Goal: Task Accomplishment & Management: Use online tool/utility

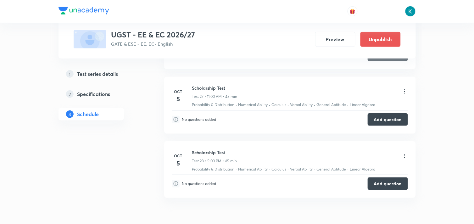
scroll to position [1910, 0]
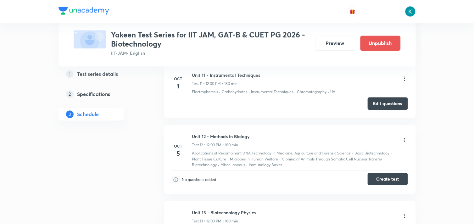
click at [386, 175] on button "Create test" at bounding box center [388, 179] width 40 height 13
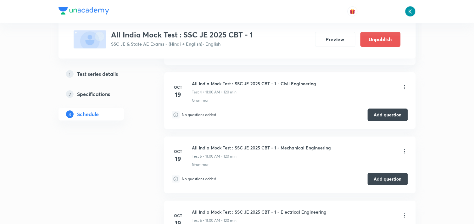
scroll to position [420, 0]
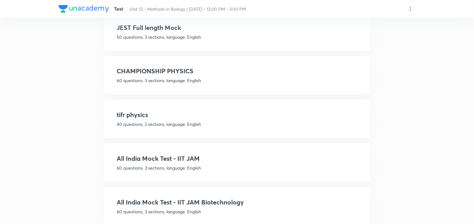
scroll to position [331, 0]
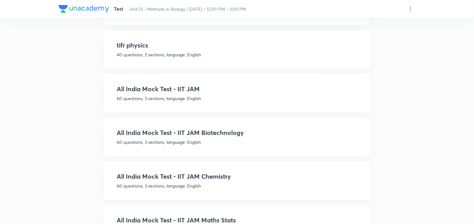
click at [210, 131] on h4 "All India Mock Test - IIT JAM Biotechnology" at bounding box center [237, 132] width 240 height 9
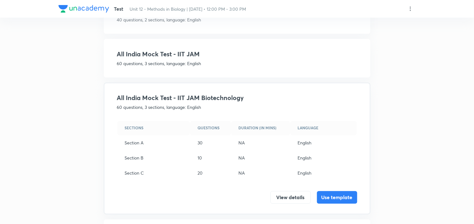
scroll to position [323, 0]
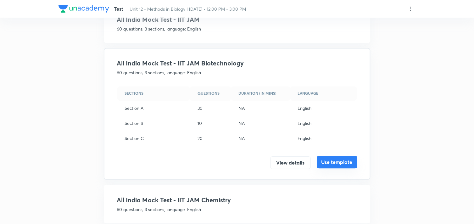
click at [339, 159] on button "Use template" at bounding box center [337, 162] width 40 height 13
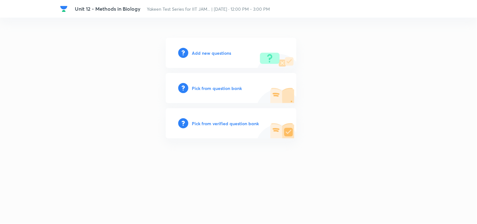
click at [205, 54] on h6 "Add new questions" at bounding box center [211, 53] width 39 height 7
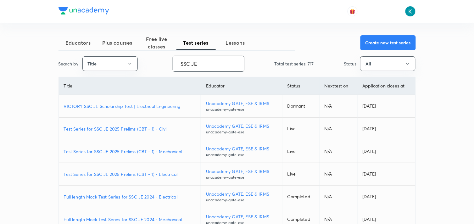
type input "SSC JE"
click at [118, 130] on p "Test Series for SSC JE 2025 Prelims (CBT - 1) - Civil" at bounding box center [130, 129] width 132 height 7
click at [132, 172] on p "Test Series for SSC JE 2025 Prelims (CBT - 1) - Electrical" at bounding box center [130, 174] width 132 height 7
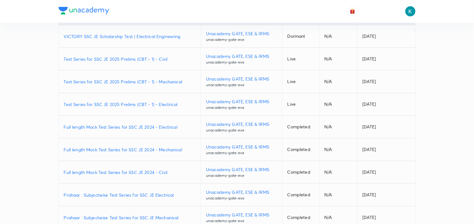
click at [121, 127] on p "Full length Mock Test Series for SSC JE 2024 - Electrical" at bounding box center [130, 127] width 132 height 7
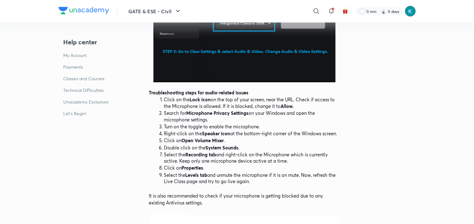
click at [414, 11] on img at bounding box center [410, 11] width 11 height 11
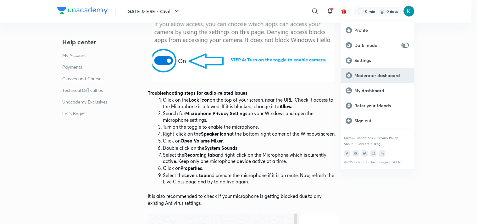
click at [375, 74] on p "Moderator dashboard" at bounding box center [382, 76] width 54 height 6
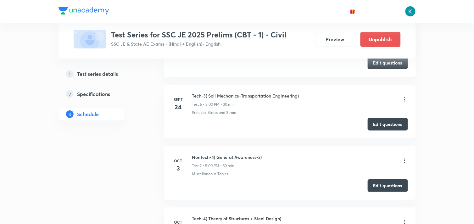
scroll to position [629, 0]
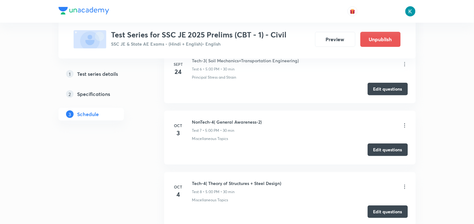
click at [380, 149] on button "Edit questions" at bounding box center [388, 150] width 40 height 13
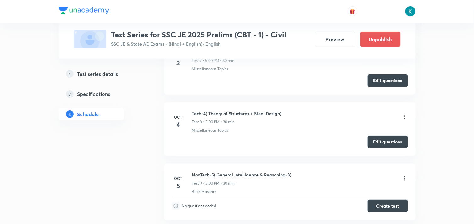
scroll to position [664, 0]
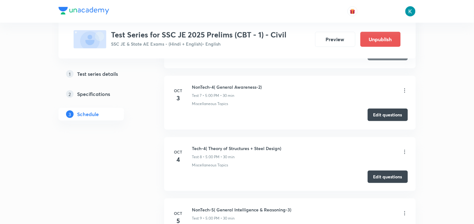
click at [384, 116] on button "Edit questions" at bounding box center [388, 115] width 40 height 13
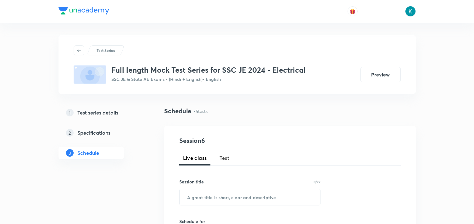
scroll to position [315, 0]
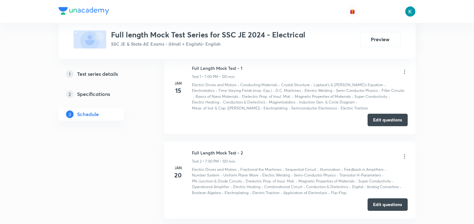
click at [385, 120] on button "Edit questions" at bounding box center [388, 120] width 40 height 13
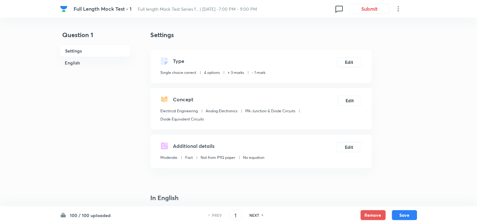
checkbox input "true"
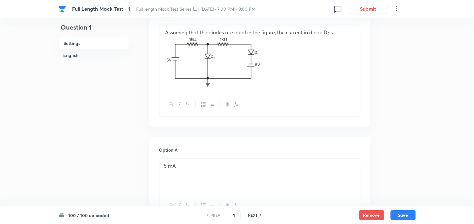
scroll to position [105, 0]
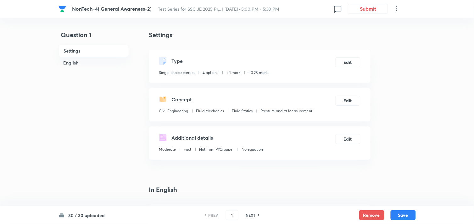
checkbox input "true"
click at [92, 217] on h6 "30 / 30 uploaded" at bounding box center [87, 215] width 37 height 7
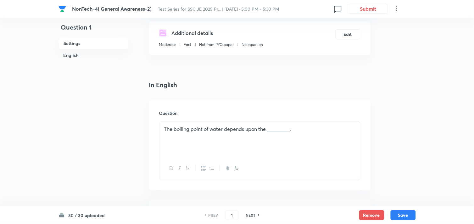
scroll to position [70, 0]
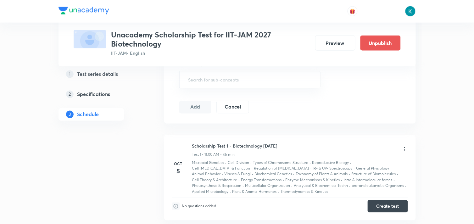
scroll to position [315, 0]
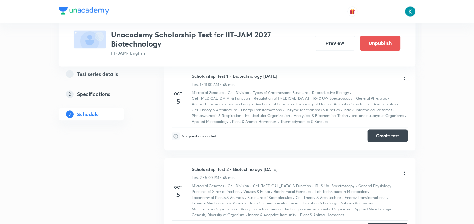
click at [380, 136] on button "Create test" at bounding box center [388, 135] width 40 height 13
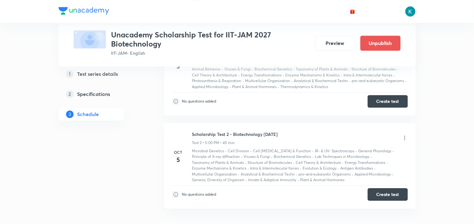
scroll to position [279, 0]
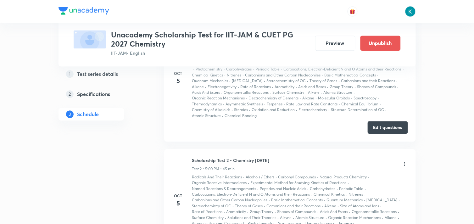
scroll to position [315, 0]
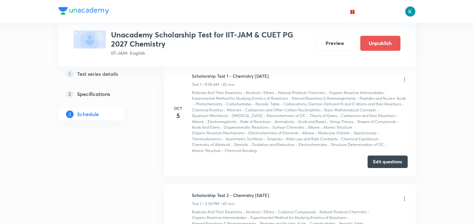
click at [391, 160] on button "Edit questions" at bounding box center [388, 161] width 40 height 13
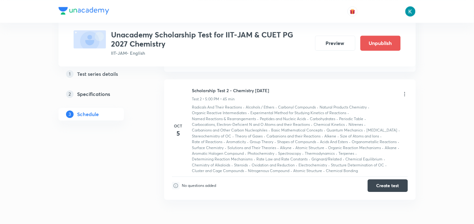
scroll to position [385, 0]
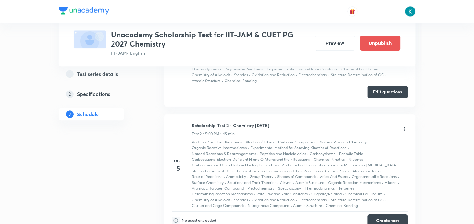
click at [386, 96] on button "Edit questions" at bounding box center [388, 92] width 40 height 13
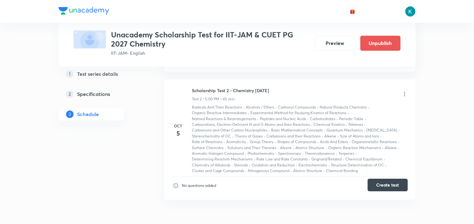
click at [387, 189] on button "Create test" at bounding box center [388, 185] width 40 height 13
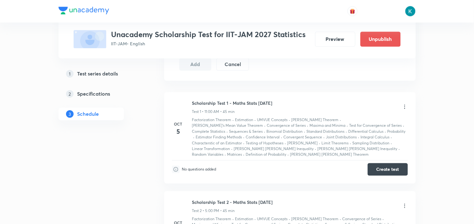
scroll to position [315, 0]
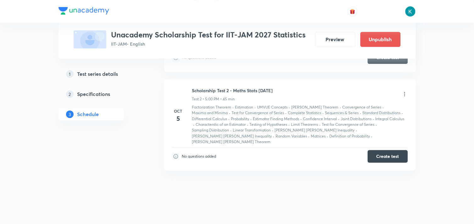
scroll to position [322, 0]
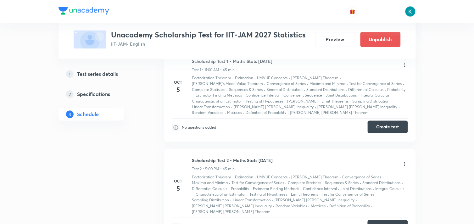
click at [395, 127] on button "Create test" at bounding box center [388, 127] width 40 height 13
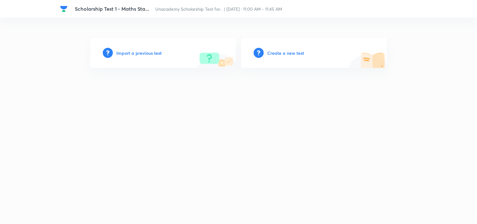
click at [291, 54] on h6 "Create a new test" at bounding box center [286, 53] width 37 height 7
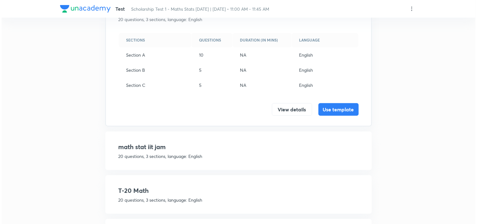
scroll to position [35, 0]
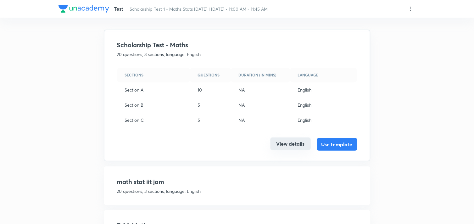
click at [281, 146] on button "View details" at bounding box center [291, 144] width 40 height 13
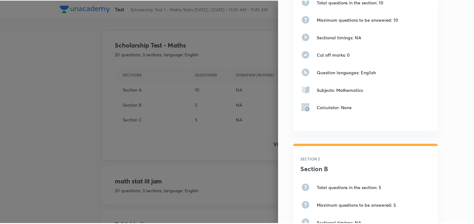
scroll to position [0, 0]
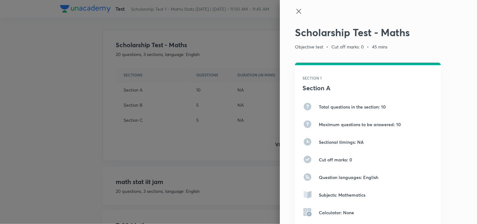
click at [295, 13] on icon at bounding box center [299, 12] width 8 height 8
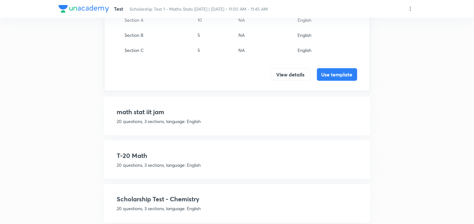
scroll to position [175, 0]
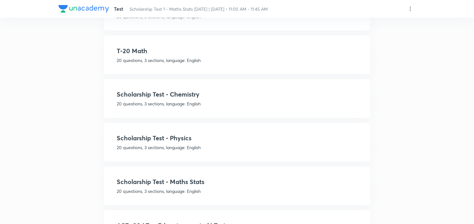
click at [183, 181] on h4 "Scholarship Test - Maths Stats" at bounding box center [237, 182] width 240 height 9
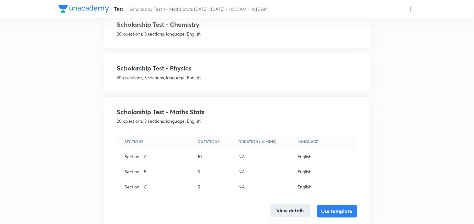
click at [287, 209] on button "View details" at bounding box center [291, 211] width 40 height 13
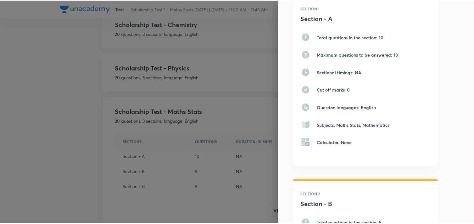
scroll to position [0, 0]
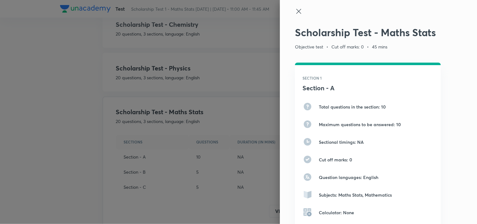
click at [295, 11] on icon at bounding box center [299, 12] width 8 height 8
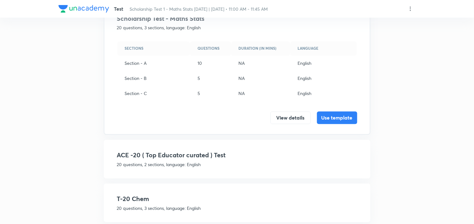
scroll to position [210, 0]
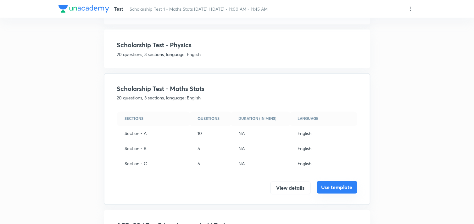
click at [335, 186] on button "Use template" at bounding box center [337, 187] width 40 height 13
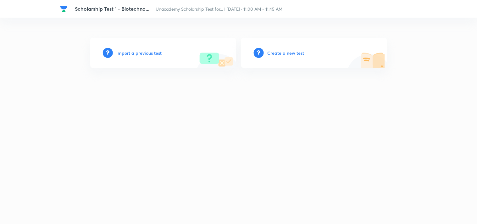
click at [289, 52] on h6 "Create a new test" at bounding box center [286, 53] width 37 height 7
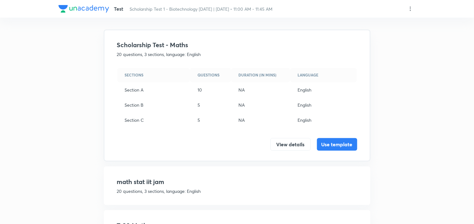
scroll to position [140, 0]
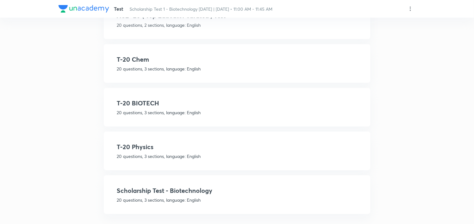
click at [193, 187] on h4 "Scholarship Test - Biotechnology" at bounding box center [237, 190] width 240 height 9
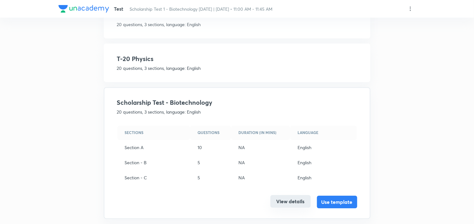
click at [287, 195] on button "View details" at bounding box center [291, 201] width 40 height 13
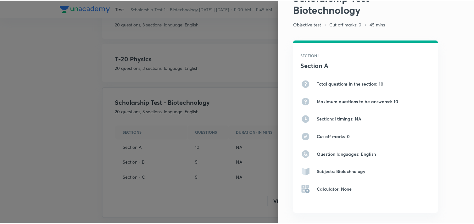
scroll to position [0, 0]
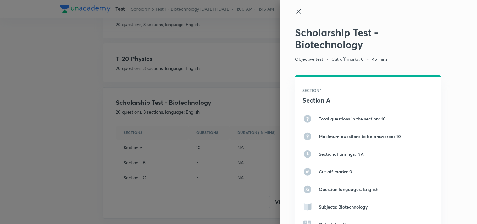
click at [296, 10] on icon at bounding box center [298, 11] width 5 height 5
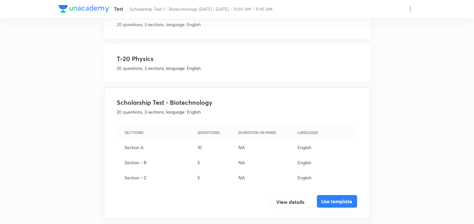
click at [331, 199] on button "Use template" at bounding box center [337, 201] width 40 height 13
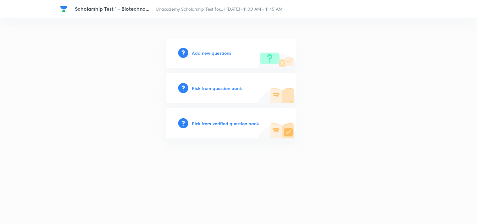
click at [217, 54] on h6 "Add new questions" at bounding box center [211, 53] width 39 height 7
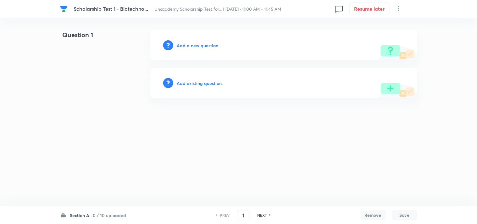
click at [0, 72] on div "Scholarship Test 1 - Biotechno... Unacademy Scholarship Test for... | Oct 5, 20…" at bounding box center [238, 64] width 477 height 68
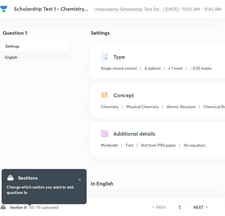
click at [44, 206] on h6 "10 / 10 uploaded" at bounding box center [43, 207] width 29 height 6
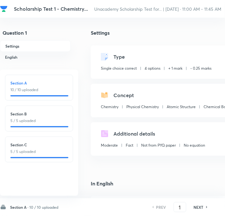
click at [44, 206] on h6 "10 / 10 uploaded" at bounding box center [43, 207] width 29 height 6
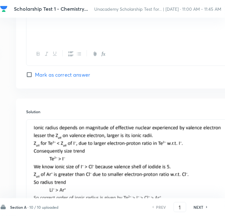
scroll to position [685, 75]
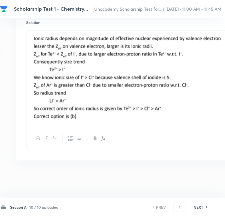
click at [197, 208] on h6 "NEXT" at bounding box center [199, 207] width 10 height 6
type input "2"
checkbox input "false"
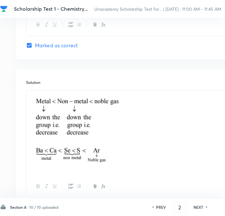
checkbox input "true"
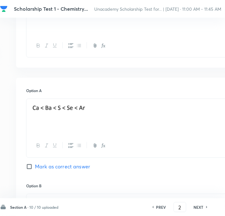
scroll to position [148, 75]
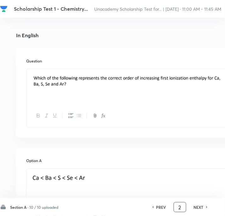
click at [183, 207] on input "2" at bounding box center [180, 206] width 12 height 11
type input "20"
checkbox input "false"
checkbox input "true"
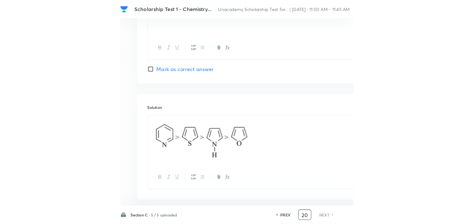
scroll to position [616, 0]
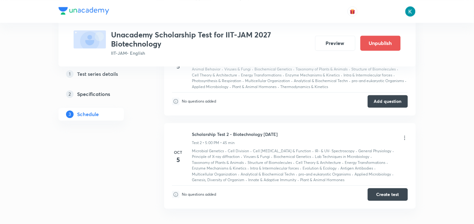
scroll to position [385, 0]
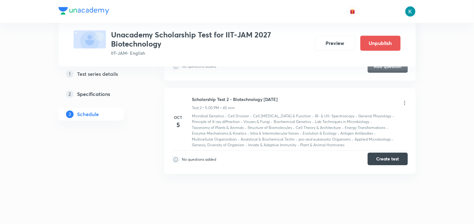
click at [388, 161] on button "Create test" at bounding box center [388, 159] width 40 height 13
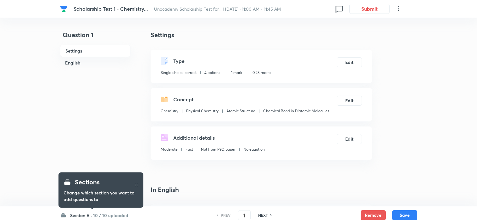
checkbox input "true"
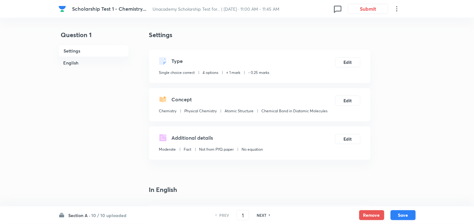
drag, startPoint x: 0, startPoint y: 0, endPoint x: 361, endPoint y: 32, distance: 362.7
click at [361, 32] on h4 "Settings" at bounding box center [260, 34] width 222 height 9
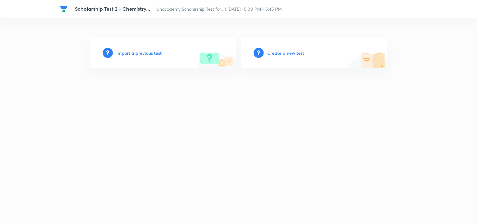
click at [283, 55] on h6 "Create a new test" at bounding box center [286, 53] width 37 height 7
click at [125, 54] on h6 "Import a previous test" at bounding box center [139, 53] width 45 height 7
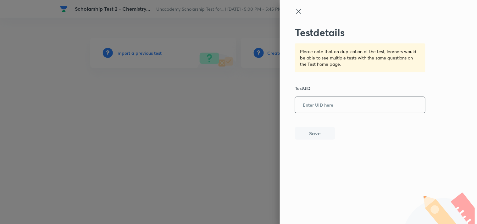
click at [342, 109] on input "text" at bounding box center [361, 105] width 130 height 15
paste input "RPPR0RNCPB"
type input "RPPR0RNCPB"
click at [316, 132] on button "Save" at bounding box center [315, 133] width 40 height 13
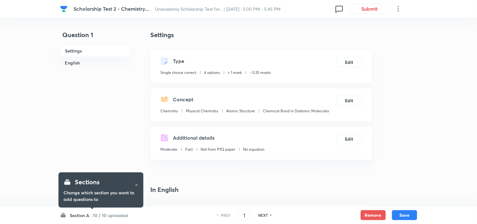
checkbox input "true"
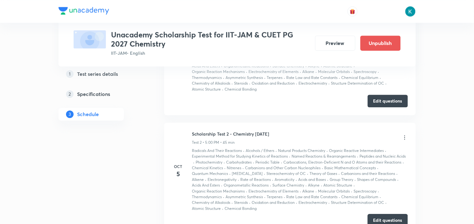
scroll to position [271, 0]
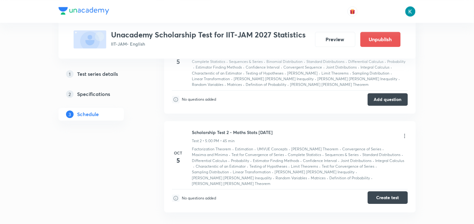
click at [383, 191] on button "Create test" at bounding box center [388, 197] width 40 height 13
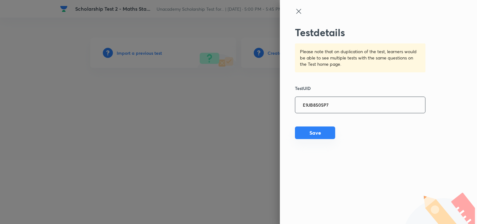
type input "E9JB8505P7"
click at [319, 133] on button "Save" at bounding box center [315, 133] width 40 height 13
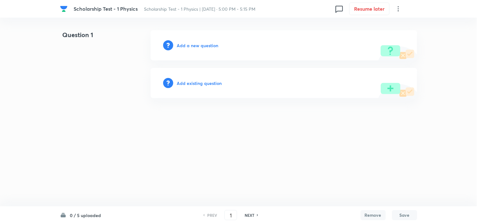
click at [88, 214] on h6 "0 / 5 uploaded" at bounding box center [85, 215] width 31 height 7
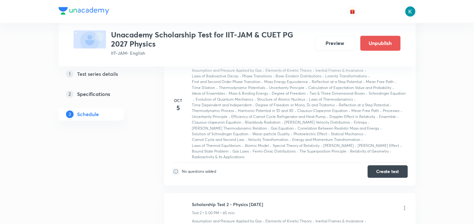
scroll to position [302, 0]
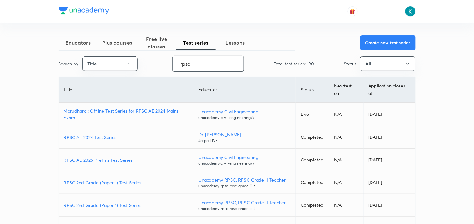
drag, startPoint x: 207, startPoint y: 64, endPoint x: 177, endPoint y: 62, distance: 29.6
click at [177, 62] on input "rpsc" at bounding box center [208, 64] width 71 height 16
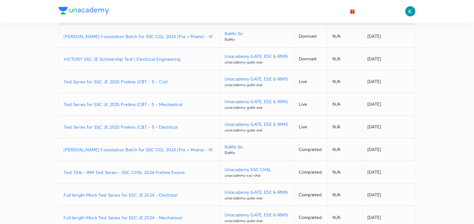
scroll to position [130, 0]
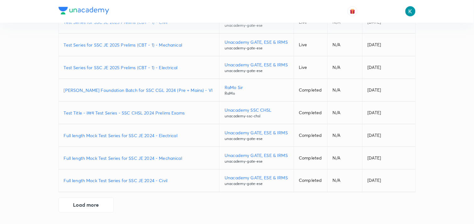
type input "ssc"
click at [105, 158] on p "Full length Mock Test Series for SSC JE 2024 - Mechanical" at bounding box center [139, 158] width 151 height 7
click at [96, 206] on button "Load more" at bounding box center [86, 204] width 55 height 15
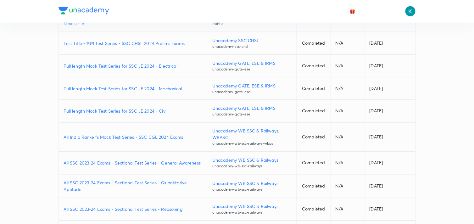
scroll to position [243, 0]
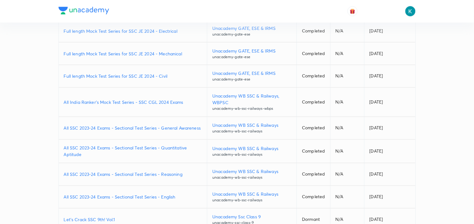
click at [115, 127] on p "All SSC 2023-24 Exams - Sectional Test Series - General Awareness" at bounding box center [133, 128] width 138 height 7
click at [128, 175] on p "All SSC 2023-24 Exams - Sectional Test Series - Reasoning" at bounding box center [133, 174] width 138 height 7
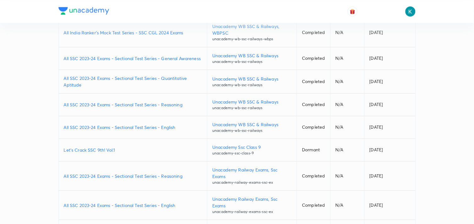
click at [137, 173] on p "All SSC 2023-24 Exams - Sectional Test Series - Reasoning" at bounding box center [133, 176] width 138 height 7
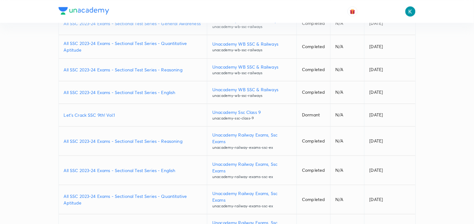
scroll to position [375, 0]
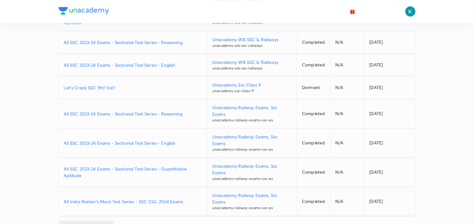
click at [98, 221] on button "Load more" at bounding box center [86, 228] width 55 height 15
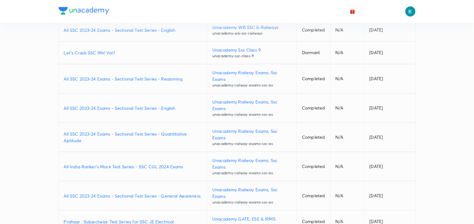
click at [135, 163] on p "All India Ranker's Mock Test Series - SSC CGL 2024 Exams" at bounding box center [133, 166] width 138 height 7
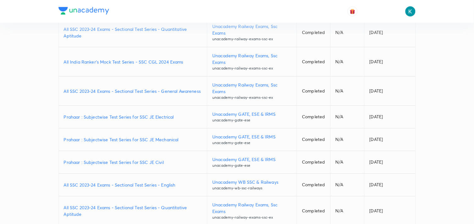
scroll to position [585, 0]
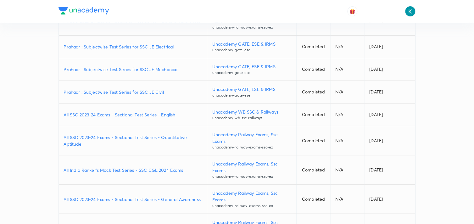
click at [122, 196] on p "All SSC 2023-24 Exams - Sectional Test Series - General Awareness" at bounding box center [133, 199] width 138 height 7
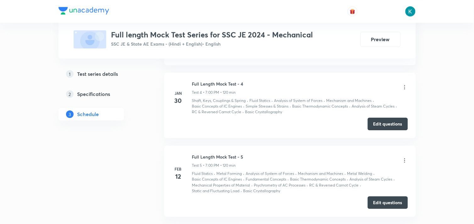
scroll to position [542, 0]
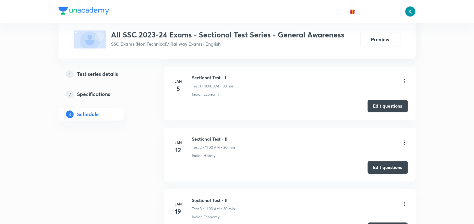
scroll to position [270, 0]
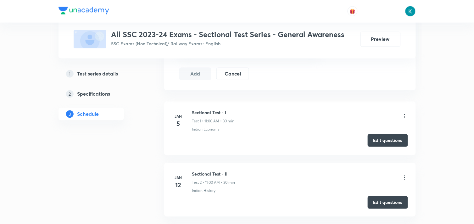
click at [384, 141] on button "Edit questions" at bounding box center [388, 140] width 40 height 13
click at [385, 201] on button "Edit questions" at bounding box center [388, 202] width 40 height 13
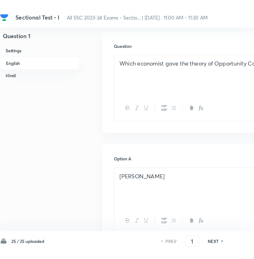
scroll to position [174, 0]
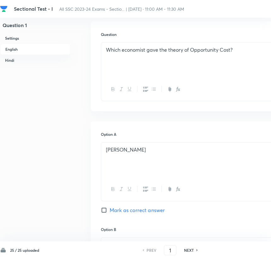
drag, startPoint x: 211, startPoint y: 0, endPoint x: 70, endPoint y: 178, distance: 226.8
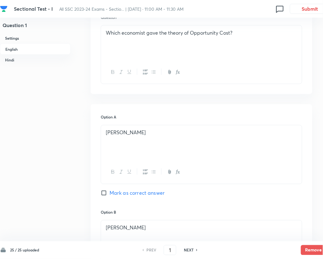
scroll to position [107, 0]
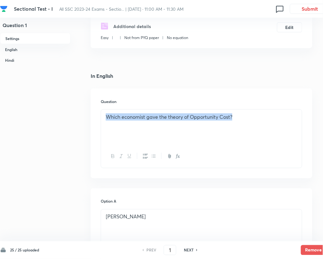
drag, startPoint x: 246, startPoint y: 116, endPoint x: 107, endPoint y: 114, distance: 138.8
click at [107, 114] on p "Which economist gave the theory of Opportunity Cost?" at bounding box center [201, 116] width 191 height 7
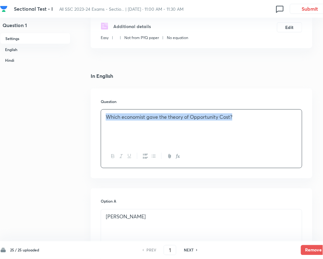
copy p "Which economist gave the theory of Opportunity Cost?"
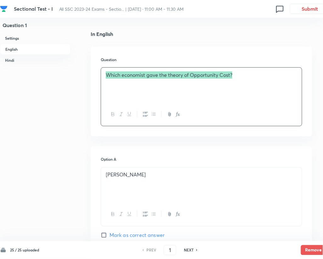
scroll to position [191, 0]
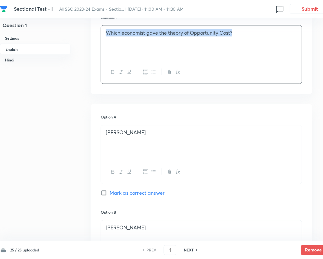
drag, startPoint x: 159, startPoint y: 134, endPoint x: 104, endPoint y: 134, distance: 55.1
click at [104, 134] on div "Milton Friedman" at bounding box center [201, 142] width 201 height 35
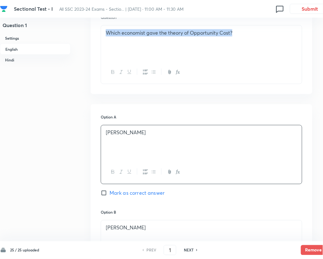
copy p "Milton Friedman"
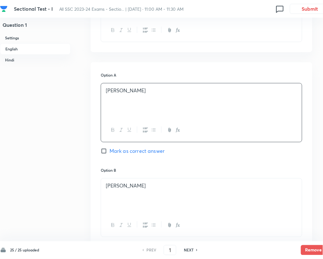
scroll to position [317, 0]
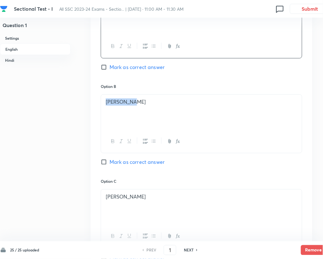
drag, startPoint x: 159, startPoint y: 106, endPoint x: 96, endPoint y: 104, distance: 63.0
click at [96, 104] on div "Option A Milton Friedman Mark as correct answer Option B Adam Smith Mark as cor…" at bounding box center [202, 171] width 222 height 387
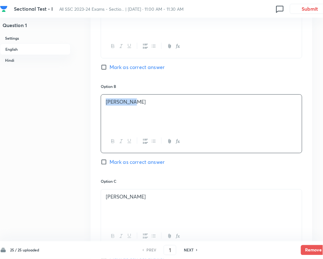
copy p "Adam Smith"
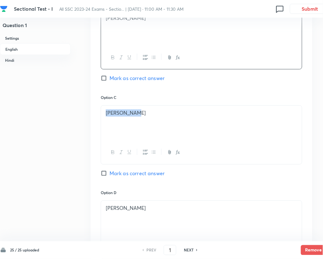
drag, startPoint x: 162, startPoint y: 116, endPoint x: 87, endPoint y: 117, distance: 74.9
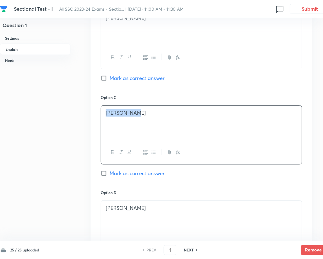
copy p "John Keynes"
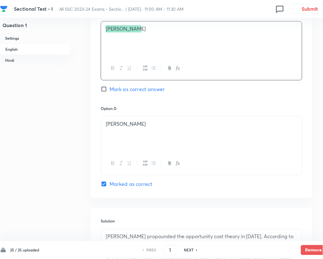
scroll to position [527, 0]
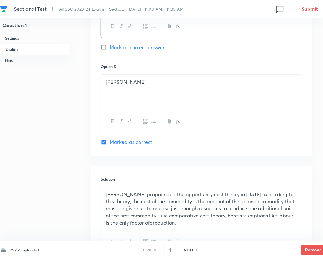
drag, startPoint x: 176, startPoint y: 82, endPoint x: 92, endPoint y: 82, distance: 84.0
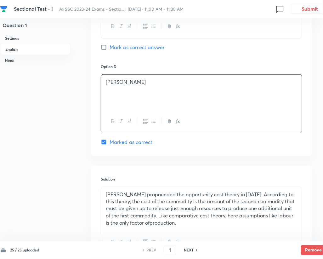
copy p "Gottfried Haberler"
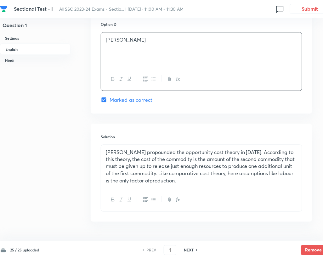
drag, startPoint x: 202, startPoint y: 183, endPoint x: 104, endPoint y: 149, distance: 102.9
click at [104, 149] on div "Gottfried Haberier propounded the opportunity cost theory in 1993. According to…" at bounding box center [201, 166] width 201 height 43
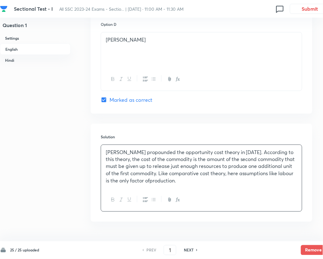
copy p "Gottfried Haberier propounded the opportunity cost theory in 1993. According to…"
click at [190, 224] on h6 "NEXT" at bounding box center [189, 250] width 10 height 6
type input "2"
click at [190, 224] on h6 "NEXT" at bounding box center [189, 250] width 10 height 6
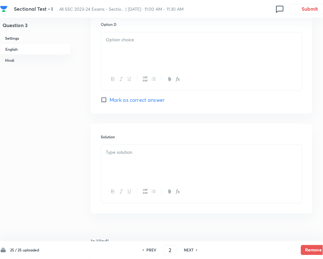
checkbox input "false"
checkbox input "true"
type input "3"
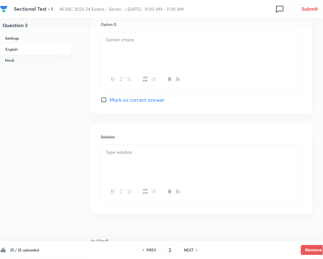
checkbox input "false"
checkbox input "true"
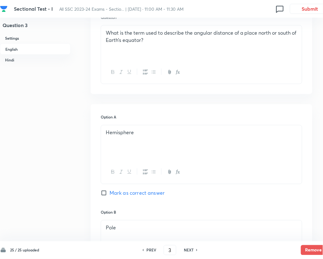
scroll to position [107, 0]
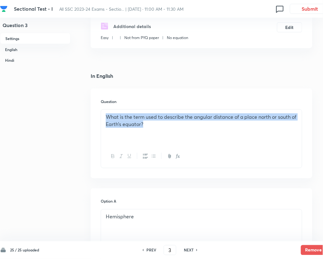
drag, startPoint x: 157, startPoint y: 123, endPoint x: 105, endPoint y: 112, distance: 53.1
click at [105, 112] on div "What is the term used to describe the angular distance of a place north or sout…" at bounding box center [201, 127] width 201 height 35
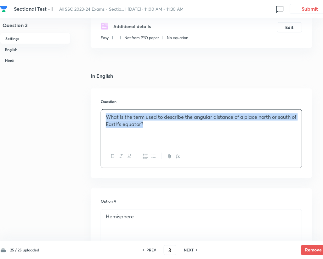
copy p "What is the term used to describe the angular distance of a place north or sout…"
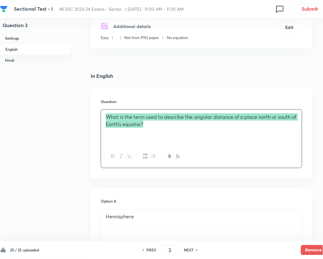
scroll to position [275, 0]
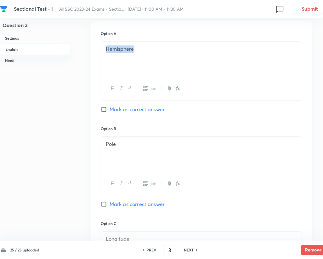
drag, startPoint x: 153, startPoint y: 44, endPoint x: 90, endPoint y: 44, distance: 62.9
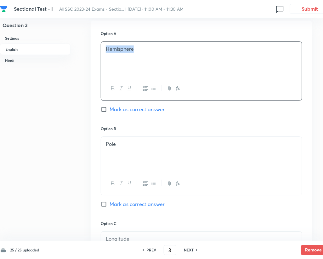
copy p "Hemisphere"
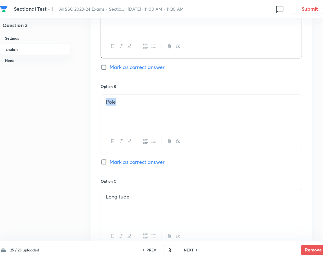
drag, startPoint x: 126, startPoint y: 98, endPoint x: 79, endPoint y: 99, distance: 46.6
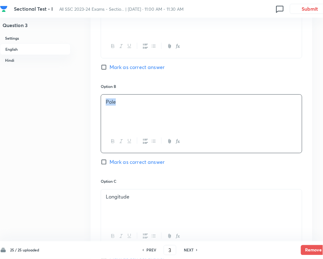
copy p "Pole"
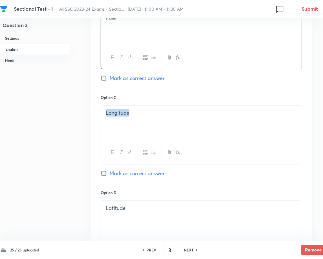
drag, startPoint x: 149, startPoint y: 115, endPoint x: 86, endPoint y: 115, distance: 63.6
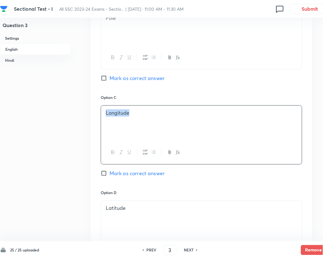
copy p "Longitude"
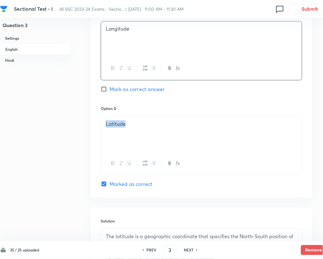
drag, startPoint x: 138, startPoint y: 124, endPoint x: 84, endPoint y: 124, distance: 54.1
click at [84, 124] on div "Question 3 Settings English Hindi Settings Type Single choice correct 4 options…" at bounding box center [179, 248] width 358 height 1406
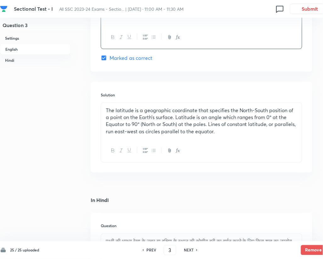
scroll to position [653, 0]
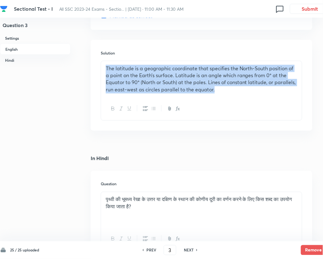
drag, startPoint x: 243, startPoint y: 93, endPoint x: 95, endPoint y: 65, distance: 151.2
click at [95, 65] on div "Solution The latitude is a geographic coordinate that specifies the North-South…" at bounding box center [202, 85] width 222 height 91
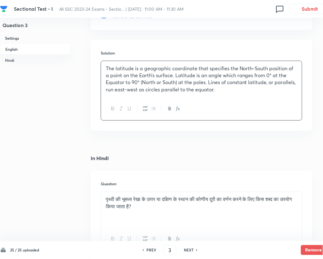
click at [188, 224] on h6 "NEXT" at bounding box center [189, 250] width 10 height 6
type input "4"
click at [189, 224] on h6 "NEXT" at bounding box center [189, 250] width 10 height 6
checkbox input "false"
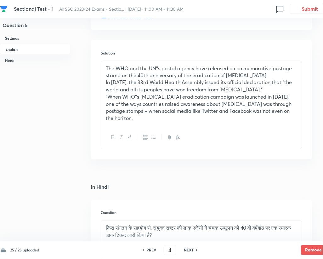
checkbox input "true"
type input "5"
checkbox input "false"
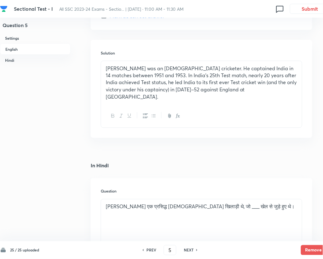
checkbox input "true"
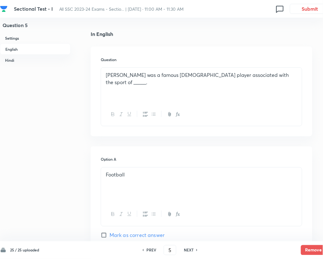
scroll to position [107, 0]
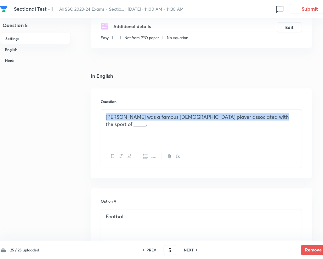
drag, startPoint x: 266, startPoint y: 116, endPoint x: 106, endPoint y: 114, distance: 159.9
click at [106, 114] on p "Vijay Hazare was a famous Indian player associated with the sport of _____." at bounding box center [201, 120] width 191 height 14
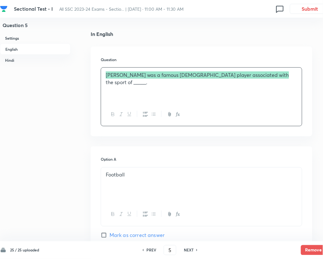
scroll to position [233, 0]
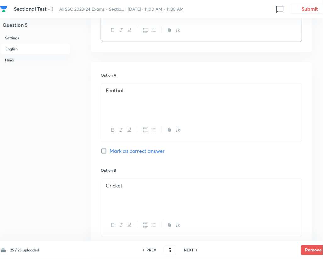
click at [139, 95] on div "Football" at bounding box center [201, 100] width 201 height 35
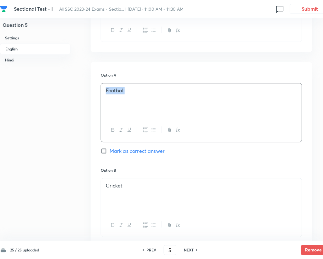
drag, startPoint x: 138, startPoint y: 93, endPoint x: 104, endPoint y: 87, distance: 35.0
click at [104, 87] on div "Football" at bounding box center [201, 100] width 201 height 35
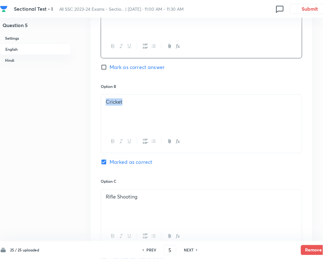
drag, startPoint x: 149, startPoint y: 103, endPoint x: 61, endPoint y: 99, distance: 88.2
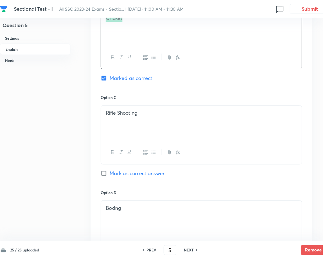
scroll to position [443, 0]
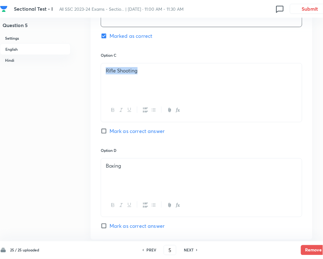
drag, startPoint x: 157, startPoint y: 72, endPoint x: 87, endPoint y: 72, distance: 69.2
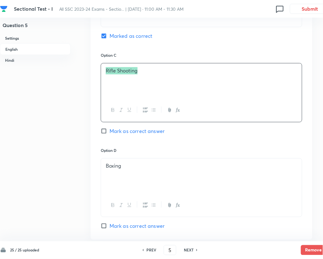
scroll to position [527, 0]
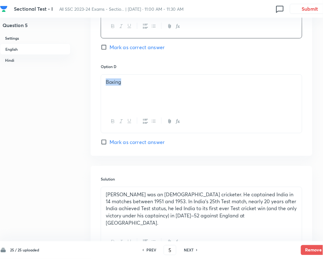
drag, startPoint x: 147, startPoint y: 82, endPoint x: 65, endPoint y: 74, distance: 81.6
click at [65, 74] on div "Question 5 Settings English Hindi Settings Type Single choice correct 4 options…" at bounding box center [179, 213] width 358 height 1421
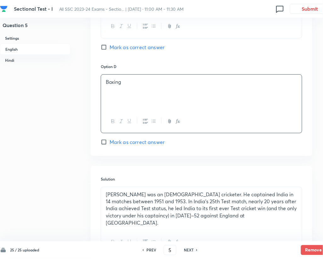
drag, startPoint x: 201, startPoint y: 12, endPoint x: 272, endPoint y: 81, distance: 98.6
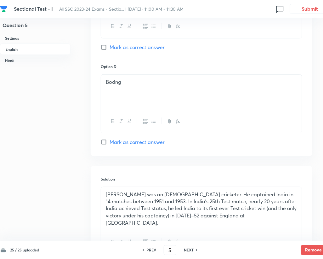
scroll to position [611, 0]
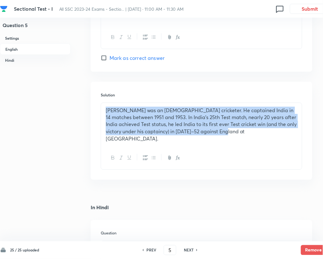
drag, startPoint x: 230, startPoint y: 134, endPoint x: 96, endPoint y: 106, distance: 136.7
click at [96, 106] on div "Solution Vijay Hazare was an Indian cricketer. He captained India in 14 matches…" at bounding box center [202, 131] width 222 height 98
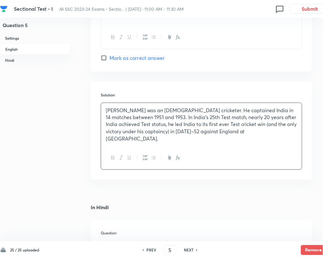
click at [188, 224] on h6 "NEXT" at bounding box center [189, 250] width 10 height 6
type input "6"
click at [188, 224] on h6 "NEXT" at bounding box center [189, 250] width 10 height 6
checkbox input "false"
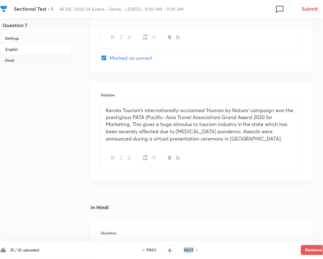
checkbox input "true"
type input "7"
checkbox input "false"
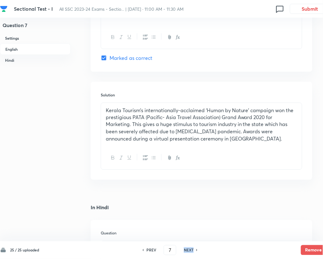
checkbox input "true"
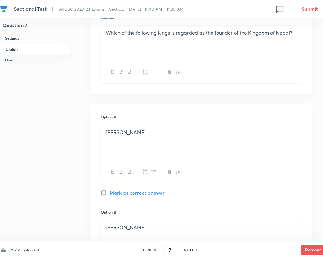
scroll to position [107, 0]
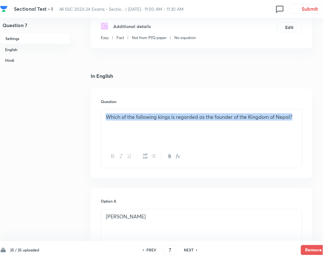
drag, startPoint x: 298, startPoint y: 117, endPoint x: 105, endPoint y: 116, distance: 192.6
click at [105, 116] on div "Which of the following kings is regarded as the founder of the Kingdom of Nepal?" at bounding box center [201, 127] width 201 height 35
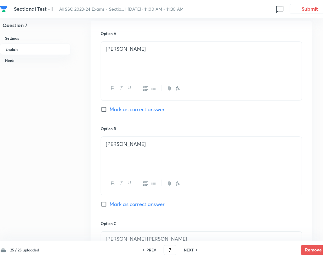
scroll to position [191, 0]
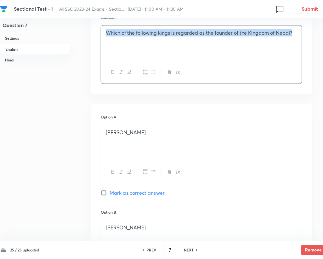
drag, startPoint x: 180, startPoint y: 132, endPoint x: 66, endPoint y: 130, distance: 114.3
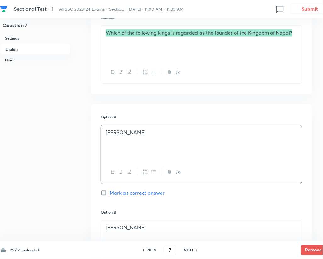
scroll to position [275, 0]
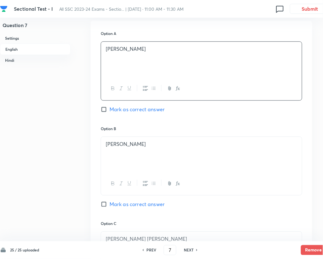
drag, startPoint x: 173, startPoint y: 143, endPoint x: 72, endPoint y: 140, distance: 101.1
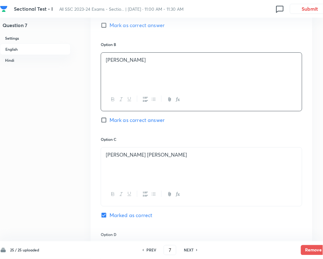
scroll to position [401, 0]
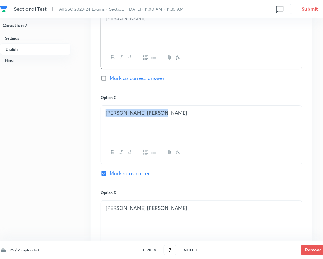
drag, startPoint x: 172, startPoint y: 114, endPoint x: 79, endPoint y: 113, distance: 93.8
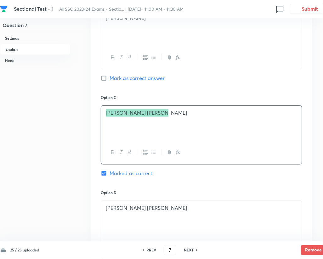
scroll to position [527, 0]
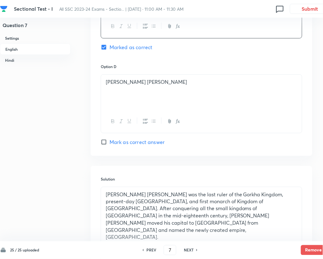
drag, startPoint x: 193, startPoint y: 85, endPoint x: 57, endPoint y: 86, distance: 135.7
click at [57, 86] on div "Question 7 Settings English Hindi Settings Type Single choice correct 4 options…" at bounding box center [179, 217] width 358 height 1428
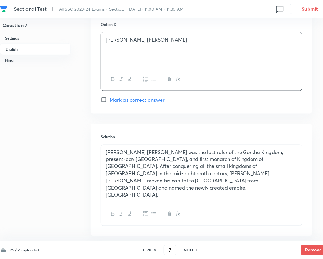
scroll to position [611, 0]
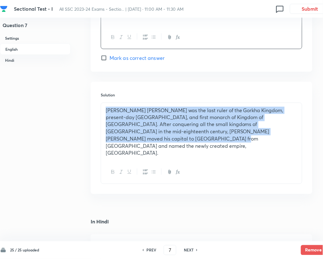
drag, startPoint x: 144, startPoint y: 143, endPoint x: 85, endPoint y: 107, distance: 69.0
click at [85, 107] on div "Question 7 Settings English Hindi Settings Type Single choice correct 4 options…" at bounding box center [179, 133] width 358 height 1428
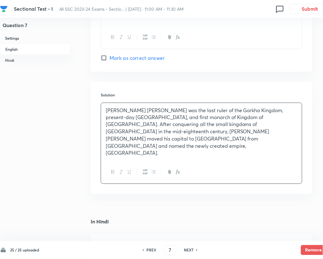
click at [190, 224] on h6 "NEXT" at bounding box center [189, 250] width 10 height 6
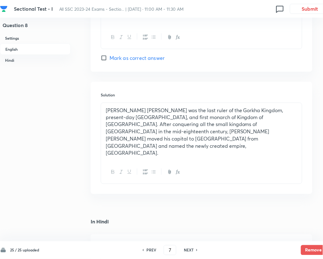
type input "8"
checkbox input "false"
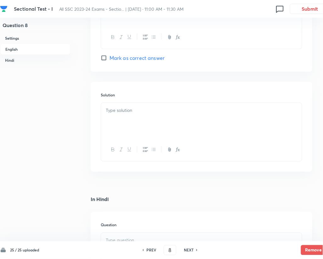
click at [190, 224] on h6 "NEXT" at bounding box center [189, 250] width 10 height 6
checkbox input "true"
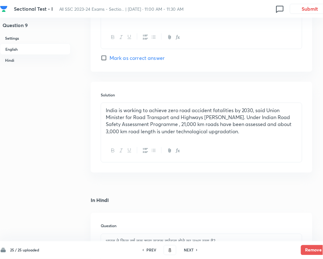
type input "9"
checkbox input "false"
checkbox input "true"
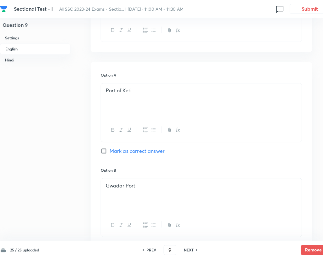
scroll to position [65, 0]
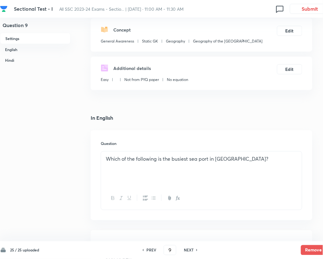
click at [188, 224] on h6 "NEXT" at bounding box center [189, 250] width 10 height 6
type input "10"
checkbox input "false"
checkbox input "true"
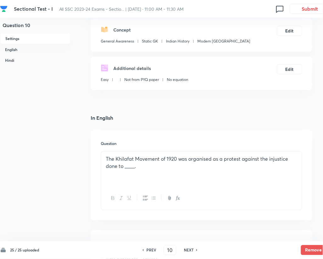
checkbox input "true"
click at [188, 224] on h6 "NEXT" at bounding box center [189, 250] width 10 height 6
type input "11"
checkbox input "false"
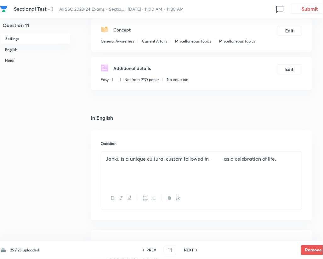
checkbox input "true"
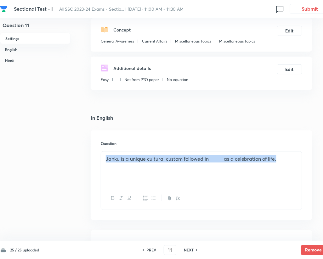
drag, startPoint x: 287, startPoint y: 159, endPoint x: 106, endPoint y: 157, distance: 181.0
click at [106, 157] on p "Janku is a unique cultural custom followed in _____ as a celebration of life." at bounding box center [201, 158] width 191 height 7
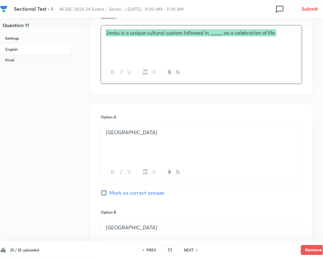
scroll to position [233, 0]
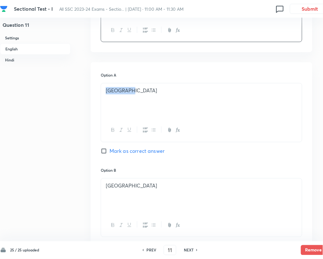
drag, startPoint x: 135, startPoint y: 90, endPoint x: 102, endPoint y: 87, distance: 32.8
click at [102, 87] on div "Sri Lanka" at bounding box center [201, 100] width 201 height 35
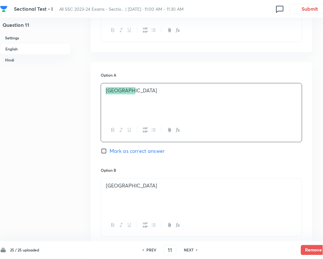
scroll to position [359, 0]
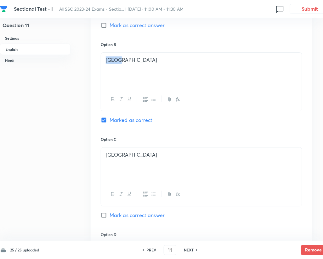
drag, startPoint x: 142, startPoint y: 65, endPoint x: 77, endPoint y: 59, distance: 65.1
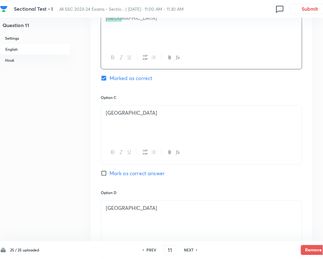
scroll to position [443, 0]
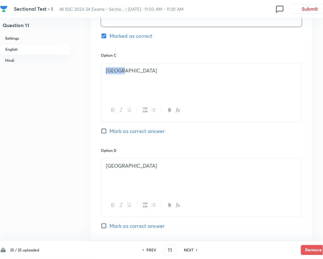
drag, startPoint x: 130, startPoint y: 76, endPoint x: 93, endPoint y: 71, distance: 38.1
click at [93, 71] on div "Option A Sri Lanka Mark as correct answer Option B Nepal Marked as correct Opti…" at bounding box center [202, 45] width 222 height 387
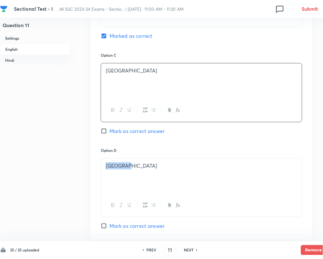
drag, startPoint x: 174, startPoint y: 174, endPoint x: 73, endPoint y: 171, distance: 100.4
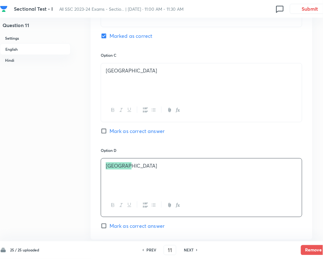
scroll to position [569, 0]
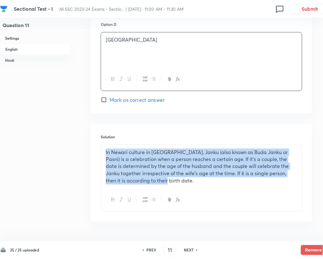
drag, startPoint x: 184, startPoint y: 181, endPoint x: 95, endPoint y: 151, distance: 93.7
click at [95, 151] on div "Solution In Newari culture in Nepal, Janku (also known as Buda Janku or Pasni) …" at bounding box center [202, 173] width 222 height 98
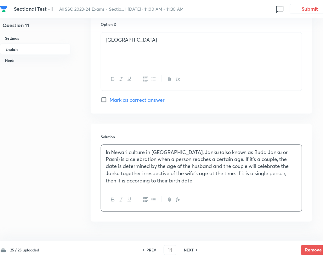
click at [190, 224] on h6 "NEXT" at bounding box center [189, 250] width 10 height 6
type input "12"
click at [190, 224] on h6 "NEXT" at bounding box center [189, 250] width 10 height 6
checkbox input "false"
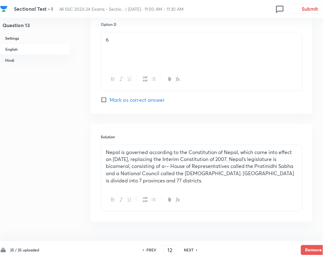
checkbox input "true"
type input "13"
checkbox input "false"
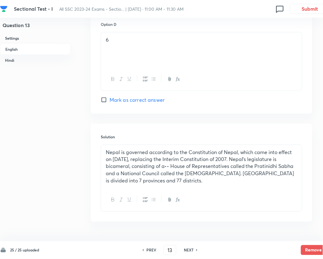
checkbox input "true"
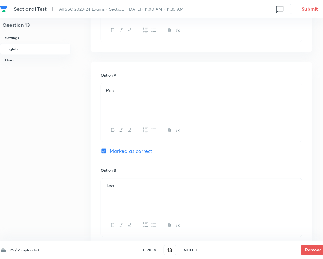
scroll to position [149, 0]
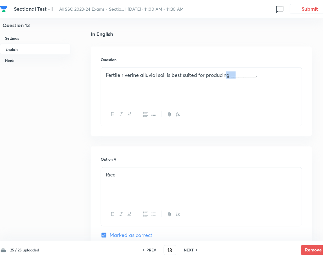
drag, startPoint x: 234, startPoint y: 80, endPoint x: 236, endPoint y: 92, distance: 12.8
click at [225, 83] on div "Fertile riverine alluvial soil is best suited for producing __________." at bounding box center [201, 85] width 201 height 35
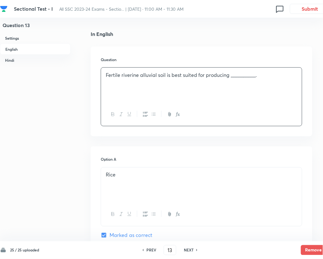
click at [193, 83] on div "Fertile riverine alluvial soil is best suited for producing __________." at bounding box center [201, 85] width 201 height 35
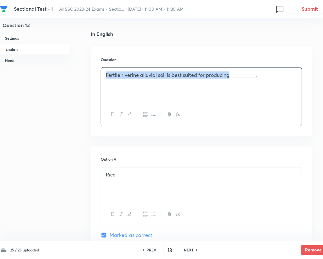
drag, startPoint x: 228, startPoint y: 76, endPoint x: 105, endPoint y: 72, distance: 123.1
click at [105, 72] on div "Fertile riverine alluvial soil is best suited for producing __________." at bounding box center [201, 85] width 201 height 35
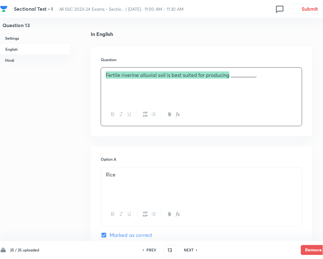
scroll to position [191, 0]
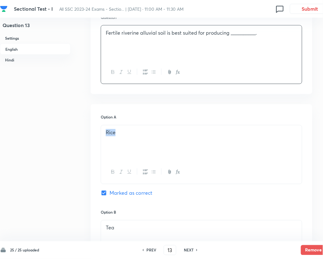
drag, startPoint x: 123, startPoint y: 131, endPoint x: 83, endPoint y: 127, distance: 40.2
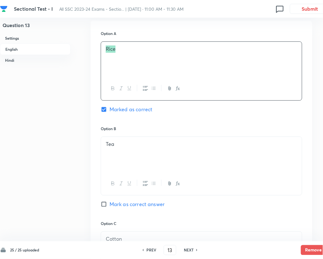
scroll to position [317, 0]
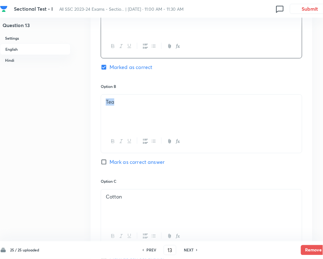
drag, startPoint x: 115, startPoint y: 104, endPoint x: 94, endPoint y: 103, distance: 20.8
click at [94, 103] on div "Option A Rice Marked as correct Option B Tea Mark as correct answer Option C Co…" at bounding box center [202, 171] width 222 height 387
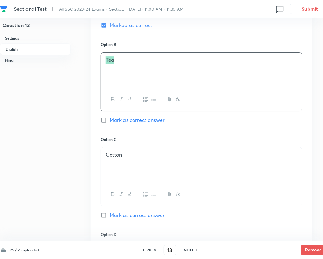
scroll to position [401, 0]
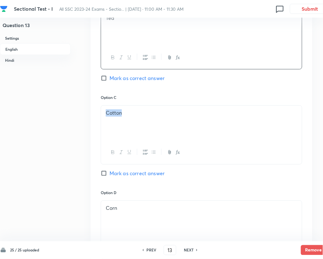
drag, startPoint x: 137, startPoint y: 117, endPoint x: 86, endPoint y: 116, distance: 51.6
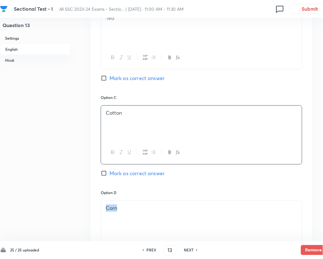
drag, startPoint x: 132, startPoint y: 209, endPoint x: 95, endPoint y: 209, distance: 36.5
click at [95, 209] on div "Option A Rice Marked as correct Option B Tea Mark as correct answer Option C Co…" at bounding box center [202, 88] width 222 height 387
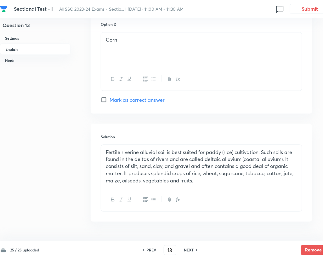
scroll to position [611, 0]
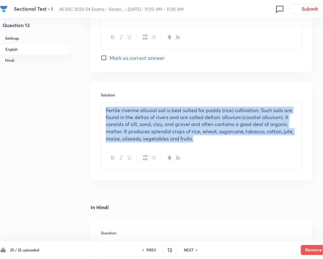
drag, startPoint x: 200, startPoint y: 140, endPoint x: 105, endPoint y: 109, distance: 99.6
click at [105, 109] on div "Fertile riverine alluvial soil is best suited for paddy (rice) cultivation. Suc…" at bounding box center [201, 124] width 201 height 43
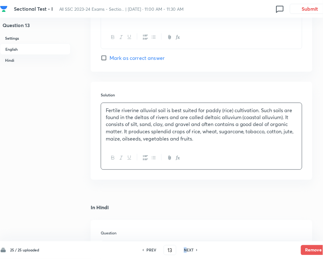
click at [186, 224] on h6 "NEXT" at bounding box center [189, 250] width 10 height 6
type input "14"
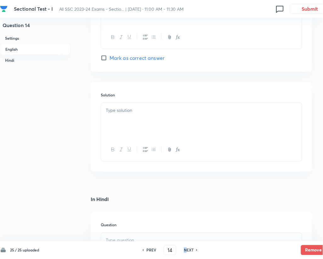
checkbox input "false"
checkbox input "true"
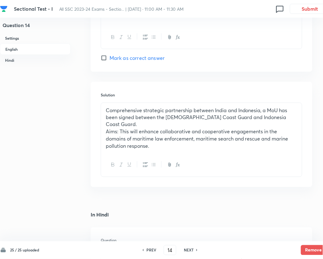
click at [187, 224] on h6 "NEXT" at bounding box center [189, 250] width 10 height 6
type input "15"
checkbox input "false"
checkbox input "true"
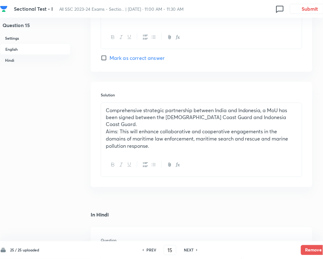
checkbox input "true"
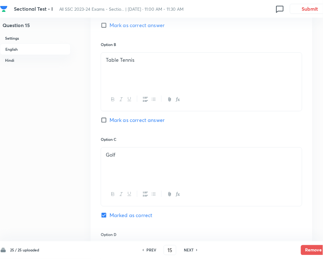
scroll to position [191, 0]
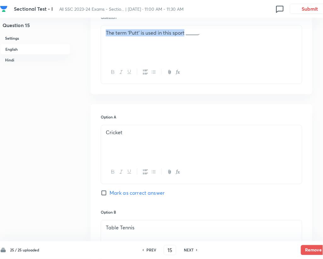
drag, startPoint x: 184, startPoint y: 33, endPoint x: 105, endPoint y: 33, distance: 79.3
click at [105, 33] on div "The term ‘Putt’ is used in this sport _____." at bounding box center [201, 42] width 201 height 35
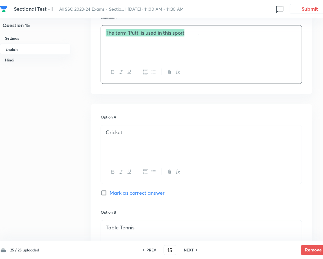
scroll to position [275, 0]
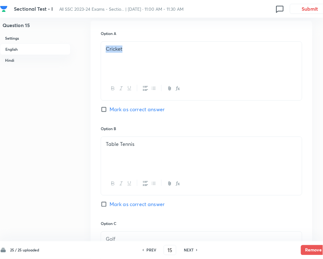
drag, startPoint x: 140, startPoint y: 49, endPoint x: 93, endPoint y: 47, distance: 47.9
click at [93, 47] on div "Option A Cricket Mark as correct answer Option B Table Tennis Mark as correct a…" at bounding box center [202, 213] width 222 height 387
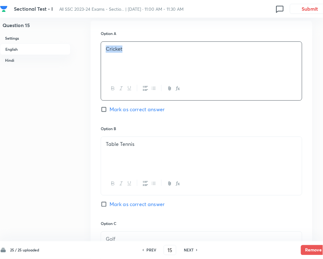
drag, startPoint x: 155, startPoint y: 142, endPoint x: 144, endPoint y: 144, distance: 12.2
click at [155, 220] on h6 "Option C" at bounding box center [201, 223] width 201 height 6
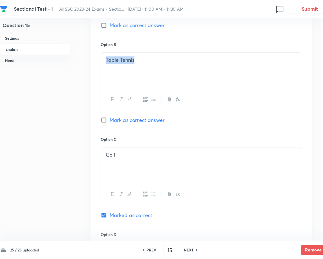
drag, startPoint x: 146, startPoint y: 59, endPoint x: 89, endPoint y: 58, distance: 57.6
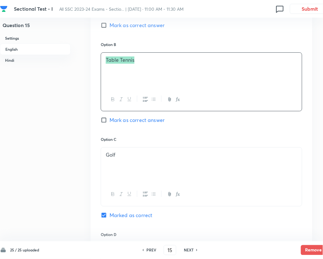
scroll to position [401, 0]
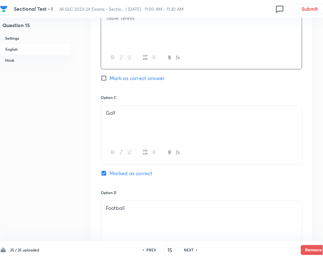
drag, startPoint x: 137, startPoint y: 137, endPoint x: 123, endPoint y: 151, distance: 20.3
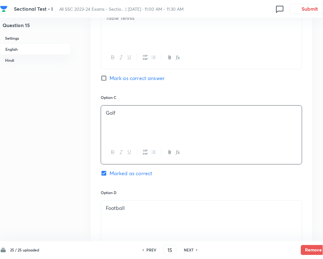
click at [120, 113] on p "Golf" at bounding box center [201, 112] width 191 height 7
drag, startPoint x: 121, startPoint y: 114, endPoint x: 98, endPoint y: 111, distance: 23.8
click at [98, 111] on div "Option A Cricket Mark as correct answer Option B Table Tennis Mark as correct a…" at bounding box center [202, 88] width 222 height 387
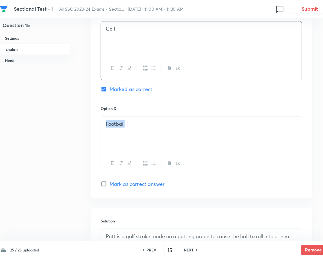
click at [73, 124] on div "Question 15 Settings English Hindi Settings Type Single choice correct 4 option…" at bounding box center [179, 247] width 358 height 1405
click at [148, 124] on p "Football" at bounding box center [201, 123] width 191 height 7
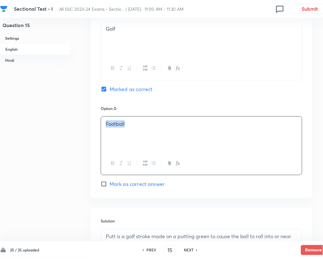
drag, startPoint x: 141, startPoint y: 124, endPoint x: 93, endPoint y: 126, distance: 48.2
click at [93, 126] on div "Option A Cricket Mark as correct answer Option B Table Tennis Mark as correct a…" at bounding box center [202, 4] width 222 height 387
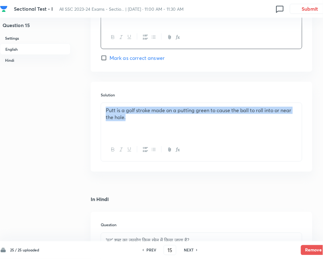
drag, startPoint x: 129, startPoint y: 124, endPoint x: 99, endPoint y: 112, distance: 32.5
click at [99, 112] on div "Solution Putt is a golf stroke made on a putting green to cause the ball to rol…" at bounding box center [202, 127] width 222 height 90
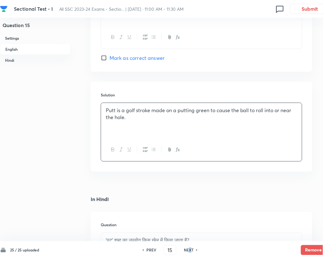
click at [190, 224] on h6 "NEXT" at bounding box center [189, 250] width 10 height 6
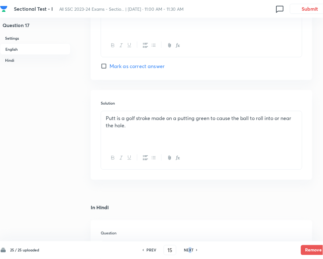
type input "17"
checkbox input "false"
checkbox input "true"
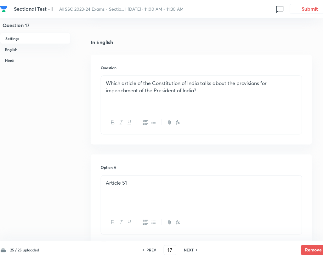
scroll to position [107, 0]
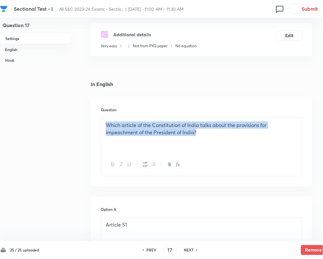
drag, startPoint x: 206, startPoint y: 132, endPoint x: 93, endPoint y: 122, distance: 112.8
click at [93, 122] on div "Question Which article of the Constitution of India talks about the provisions …" at bounding box center [202, 142] width 222 height 90
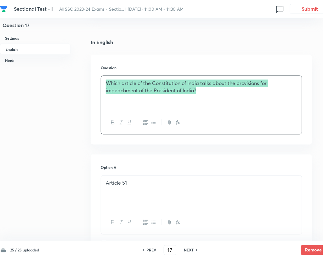
scroll to position [233, 0]
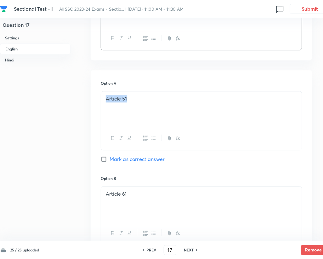
drag, startPoint x: 134, startPoint y: 100, endPoint x: 94, endPoint y: 99, distance: 39.7
click at [94, 99] on div "Option A Article 51 Mark as correct answer Option B Article 61 Marked as correc…" at bounding box center [202, 263] width 222 height 387
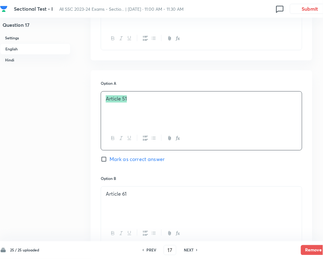
scroll to position [317, 0]
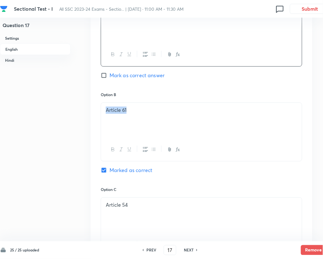
drag, startPoint x: 145, startPoint y: 111, endPoint x: 91, endPoint y: 108, distance: 53.9
click at [91, 108] on div "Option A Article 51 Mark as correct answer Option B Article 61 Marked as correc…" at bounding box center [202, 179] width 222 height 387
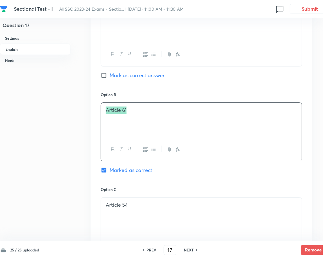
scroll to position [443, 0]
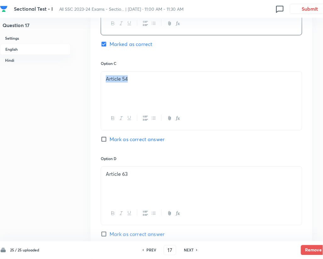
drag, startPoint x: 146, startPoint y: 81, endPoint x: 95, endPoint y: 79, distance: 51.3
click at [95, 79] on div "Option A Article 51 Mark as correct answer Option B Article 61 Marked as correc…" at bounding box center [202, 54] width 222 height 387
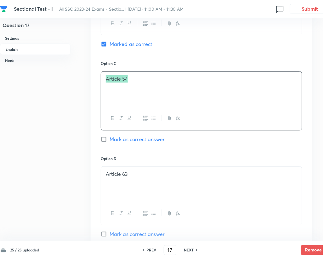
scroll to position [485, 0]
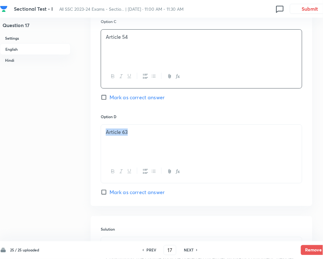
drag, startPoint x: 138, startPoint y: 135, endPoint x: 93, endPoint y: 132, distance: 45.4
click at [93, 132] on div "Option A Article 51 Mark as correct answer Option B Article 61 Marked as correc…" at bounding box center [202, 12] width 222 height 387
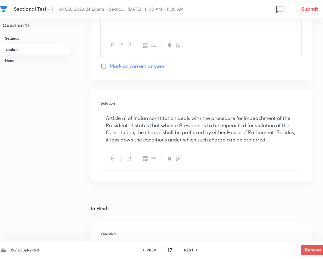
scroll to position [653, 0]
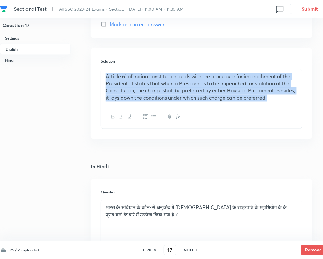
drag, startPoint x: 271, startPoint y: 99, endPoint x: 104, endPoint y: 76, distance: 169.0
click at [104, 76] on div "Article 61 of Indian constitution deals with the procedure for impeachment of t…" at bounding box center [201, 87] width 201 height 36
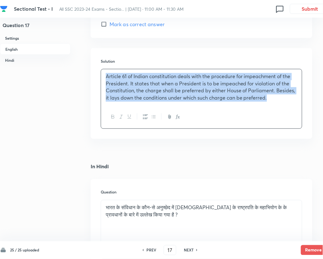
click at [187, 224] on h6 "NEXT" at bounding box center [189, 250] width 10 height 6
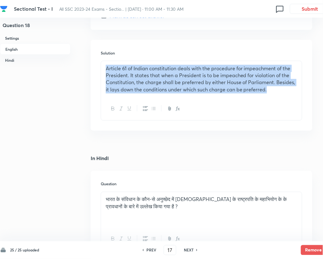
type input "18"
click at [188, 224] on h6 "NEXT" at bounding box center [189, 250] width 10 height 6
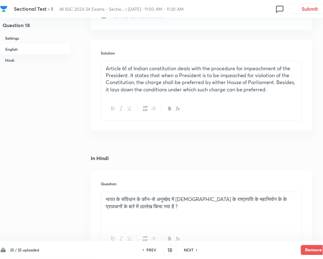
checkbox input "false"
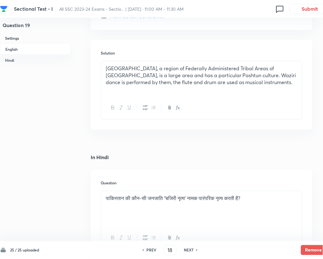
checkbox input "true"
type input "19"
checkbox input "false"
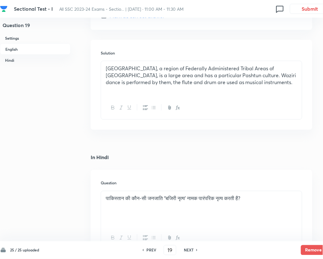
checkbox input "true"
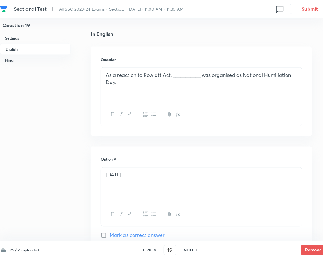
scroll to position [65, 0]
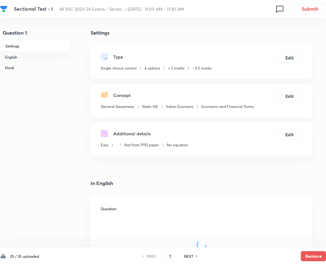
checkbox input "true"
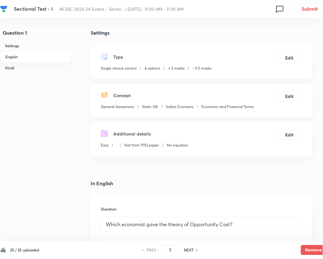
click at [188, 251] on h6 "NEXT" at bounding box center [189, 250] width 10 height 6
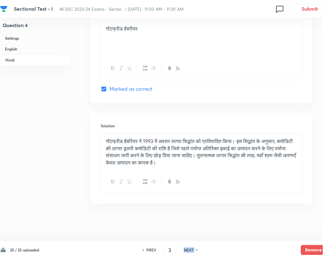
type input "3"
click at [188, 251] on h6 "NEXT" at bounding box center [189, 250] width 10 height 6
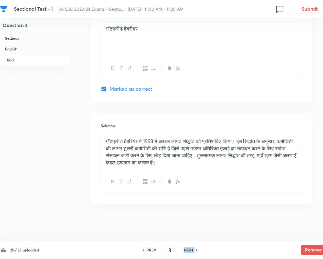
click at [188, 251] on h6 "NEXT" at bounding box center [189, 250] width 10 height 6
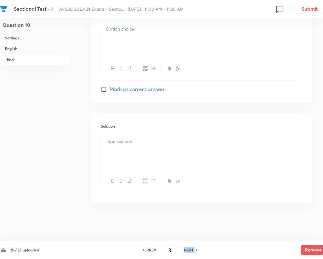
checkbox input "false"
click at [188, 251] on h6 "NEXT" at bounding box center [189, 250] width 10 height 6
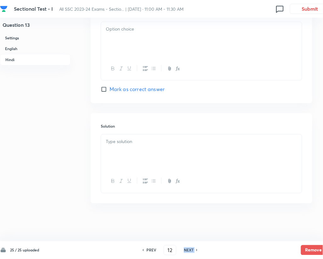
type input "13"
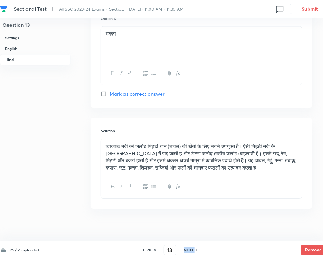
checkbox input "true"
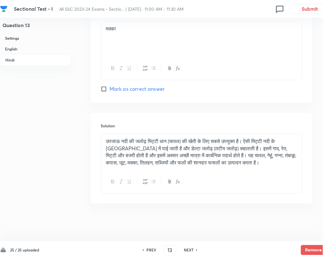
click at [188, 251] on h6 "NEXT" at bounding box center [189, 250] width 10 height 6
type input "14"
click at [188, 251] on h6 "NEXT" at bounding box center [189, 250] width 10 height 6
checkbox input "false"
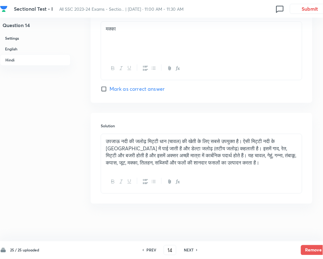
checkbox input "false"
click at [188, 251] on h6 "NEXT" at bounding box center [189, 250] width 10 height 6
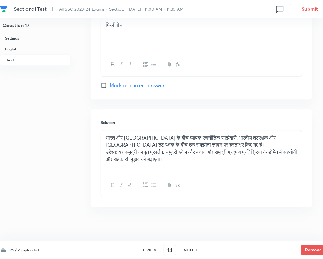
checkbox input "true"
type input "16"
checkbox input "false"
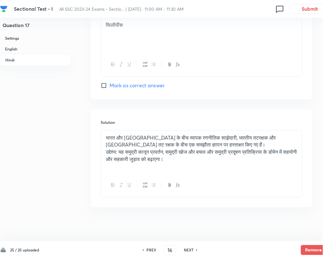
type input "17"
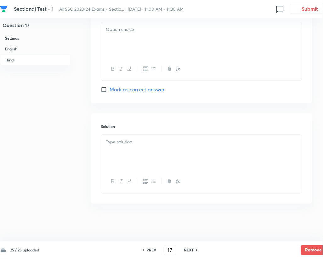
checkbox input "true"
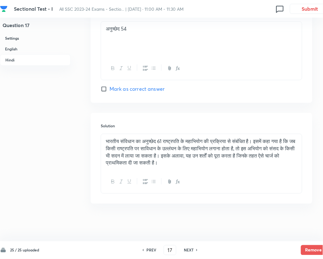
scroll to position [1220, 0]
click at [296, 113] on div "Solution भारतीय संविधान का अनुच्छेद 61 राष्ट्रपति के महाभियोग की प्रक्रिया से स…" at bounding box center [202, 158] width 222 height 91
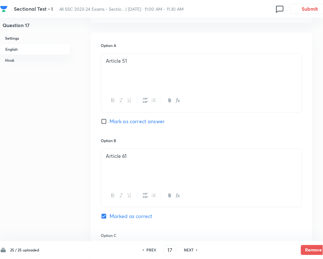
scroll to position [188, 0]
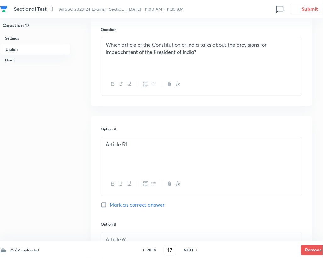
click at [189, 250] on h6 "NEXT" at bounding box center [189, 250] width 10 height 6
type input "18"
checkbox input "false"
checkbox input "true"
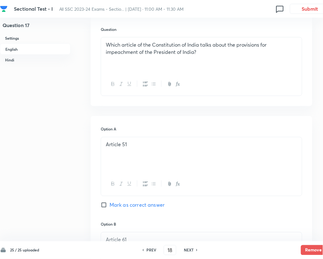
checkbox input "true"
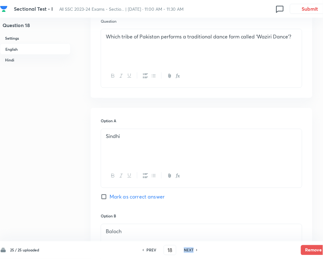
click at [189, 250] on h6 "NEXT" at bounding box center [189, 250] width 10 height 6
type input "19"
checkbox input "false"
checkbox input "true"
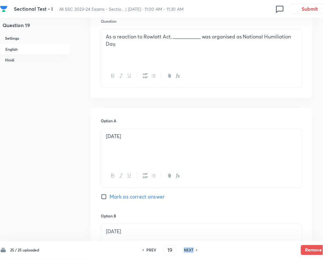
checkbox input "true"
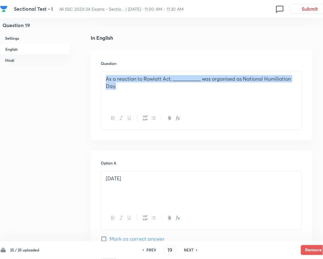
drag, startPoint x: 135, startPoint y: 93, endPoint x: 104, endPoint y: 81, distance: 33.7
click at [104, 81] on div "As a reaction to Rowlatt Act, ___________ was organised as National Humiliation…" at bounding box center [201, 88] width 201 height 35
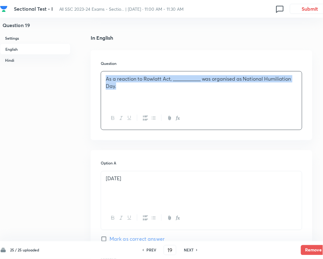
copy p "As a reaction to Rowlatt Act, ___________ was organised as National Humiliation…"
drag, startPoint x: 162, startPoint y: 177, endPoint x: 101, endPoint y: 175, distance: 61.1
click at [101, 175] on div "14th June 1921" at bounding box center [201, 188] width 201 height 35
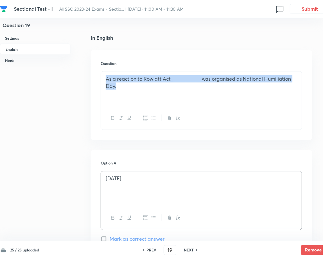
copy p "14th June 1921"
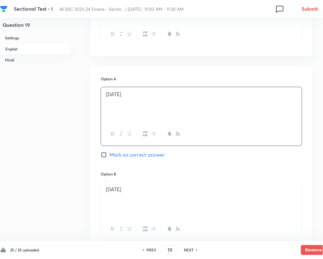
scroll to position [271, 0]
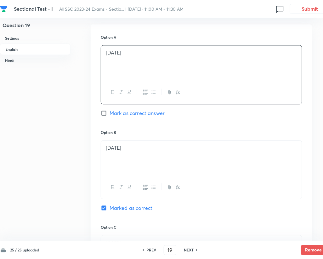
drag, startPoint x: 150, startPoint y: 148, endPoint x: 95, endPoint y: 148, distance: 55.4
click at [95, 148] on div "Option A 14th June 1921 Mark as correct answer Option B 6th April 1919 Marked a…" at bounding box center [202, 217] width 222 height 387
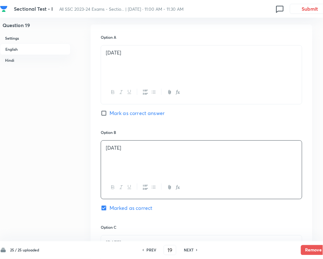
copy p "6th April 1919"
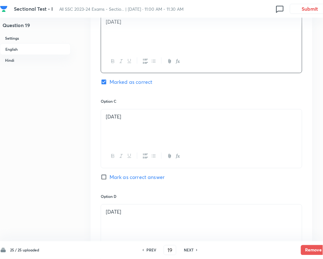
drag, startPoint x: 116, startPoint y: 116, endPoint x: 86, endPoint y: 113, distance: 30.3
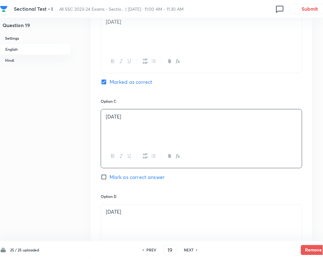
copy p "2nd February 1913"
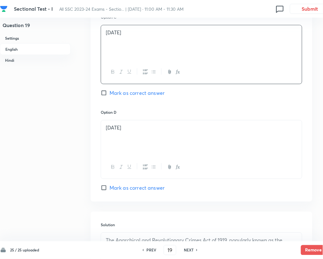
drag, startPoint x: 165, startPoint y: 127, endPoint x: 76, endPoint y: 126, distance: 89.4
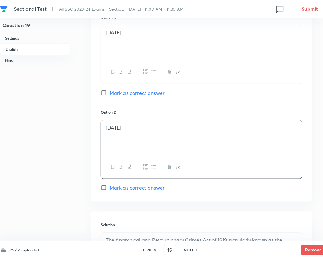
copy p "8th May 1920"
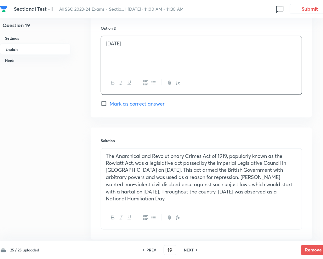
scroll to position [607, 0]
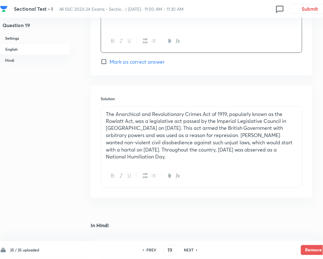
drag, startPoint x: 146, startPoint y: 157, endPoint x: 102, endPoint y: 117, distance: 59.5
click at [102, 117] on div "The Anarchical and Revolutionary Crimes Act of 1919, popularly known as the Row…" at bounding box center [201, 136] width 201 height 58
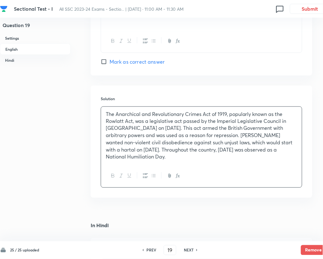
copy p "The Anarchical and Revolutionary Crimes Act of 1919, popularly known as the Row…"
click at [189, 248] on h6 "NEXT" at bounding box center [189, 250] width 10 height 6
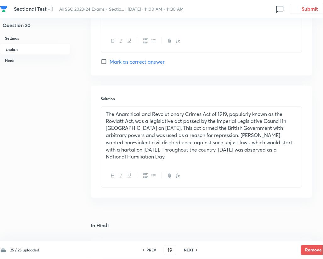
type input "20"
click at [189, 249] on h6 "NEXT" at bounding box center [189, 250] width 10 height 6
checkbox input "false"
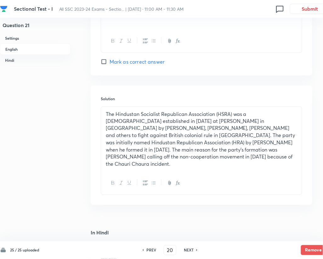
checkbox input "true"
type input "21"
checkbox input "false"
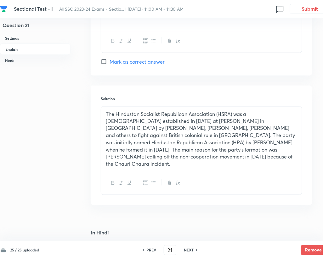
checkbox input "true"
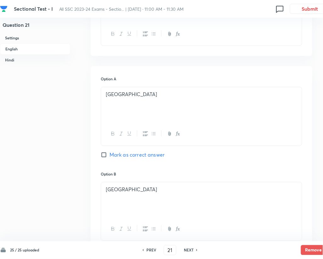
scroll to position [145, 0]
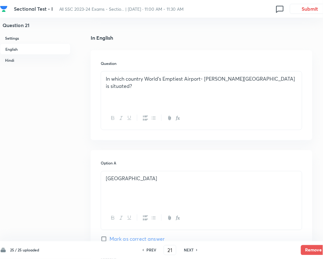
drag, startPoint x: 156, startPoint y: 86, endPoint x: 104, endPoint y: 77, distance: 53.3
click at [104, 77] on div "In which country World’s Emptiest Airport- Mattala Rajapaksa International Airp…" at bounding box center [201, 88] width 201 height 35
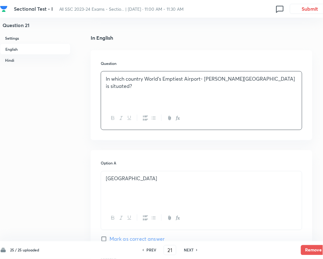
click at [104, 77] on div "In which country World’s Emptiest Airport- Mattala Rajapaksa International Airp…" at bounding box center [201, 88] width 201 height 35
drag, startPoint x: 178, startPoint y: 89, endPoint x: 74, endPoint y: 76, distance: 104.3
copy p "In which country World’s Emptiest Airport- Mattala Rajapaksa International Airp…"
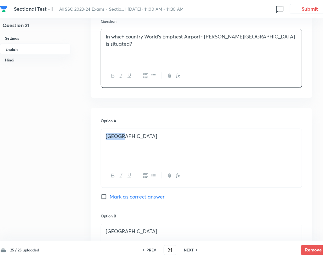
drag, startPoint x: 145, startPoint y: 143, endPoint x: 77, endPoint y: 135, distance: 68.4
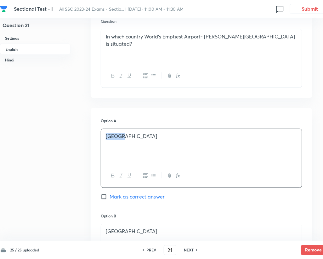
copy p "Nepal"
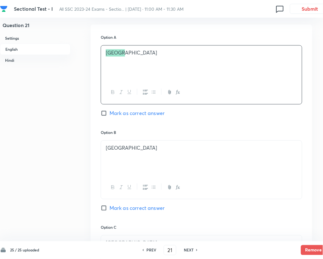
scroll to position [313, 0]
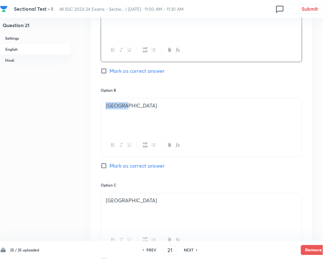
drag, startPoint x: 140, startPoint y: 105, endPoint x: 81, endPoint y: 105, distance: 58.5
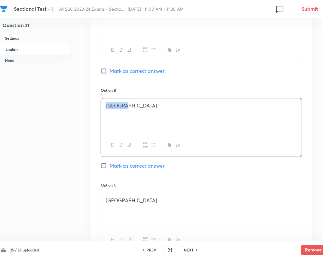
copy p "Myanmar"
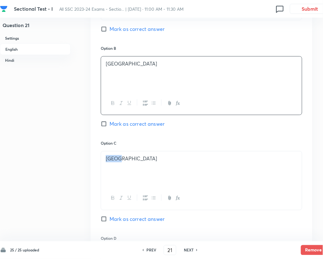
drag, startPoint x: 138, startPoint y: 157, endPoint x: 70, endPoint y: 157, distance: 68.0
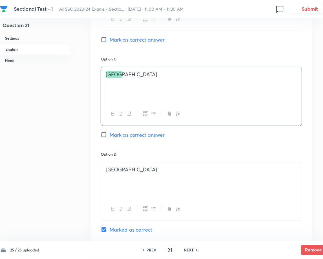
scroll to position [481, 0]
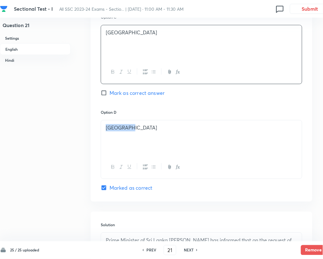
drag, startPoint x: 115, startPoint y: 130, endPoint x: 68, endPoint y: 130, distance: 46.6
click at [68, 130] on div "Question 21 Settings English Hindi Settings Type Single choice correct 4 option…" at bounding box center [179, 251] width 358 height 1405
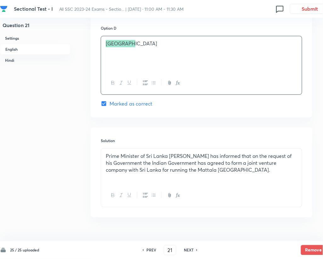
scroll to position [607, 0]
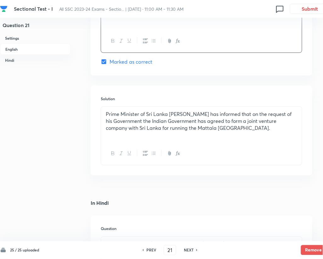
drag, startPoint x: 297, startPoint y: 132, endPoint x: 96, endPoint y: 109, distance: 202.5
click at [96, 109] on div "Solution Prime Minister of Sri Lanka Mahinda Rajapaksa has informed that on the…" at bounding box center [202, 131] width 222 height 90
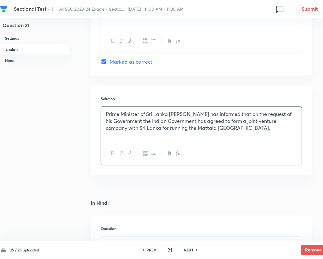
click at [189, 250] on h6 "NEXT" at bounding box center [189, 250] width 10 height 6
type input "22"
click at [189, 250] on h6 "NEXT" at bounding box center [189, 250] width 10 height 6
checkbox input "false"
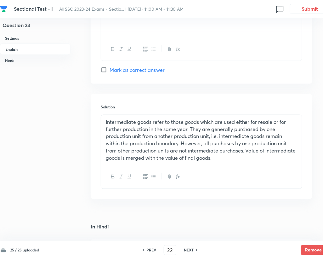
checkbox input "true"
type input "23"
checkbox input "false"
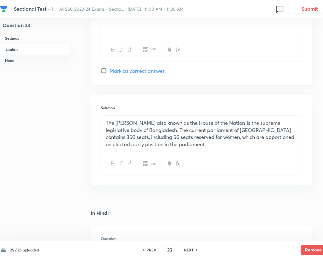
checkbox input "true"
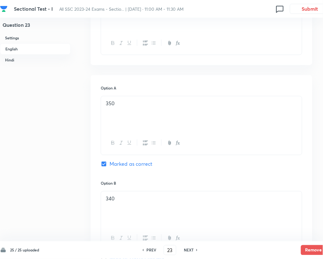
scroll to position [145, 0]
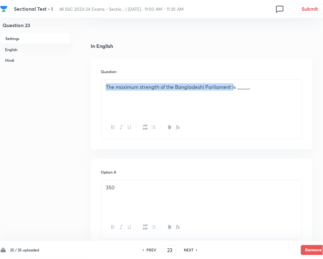
drag, startPoint x: 234, startPoint y: 86, endPoint x: 103, endPoint y: 88, distance: 131.3
click at [103, 88] on div "The maximum strength of the Bangladeshi Parliament is _____." at bounding box center [201, 98] width 201 height 36
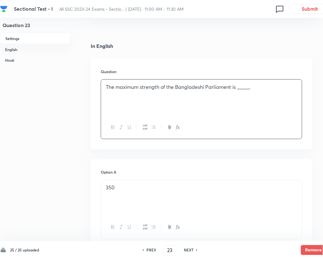
click at [187, 246] on div "PREV 23 ​ NEXT" at bounding box center [169, 250] width 81 height 10
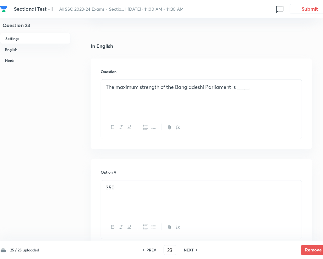
click at [187, 250] on h6 "NEXT" at bounding box center [189, 250] width 10 height 6
type input "24"
checkbox input "false"
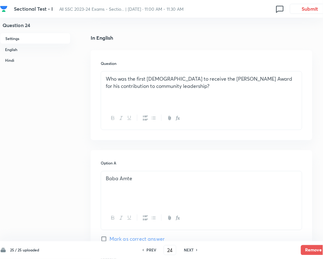
checkbox input "true"
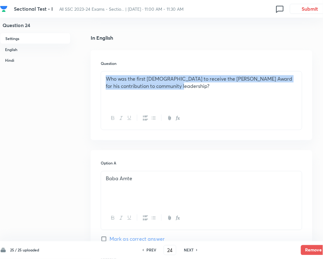
drag, startPoint x: 206, startPoint y: 87, endPoint x: 101, endPoint y: 79, distance: 105.7
click at [101, 79] on div "Who was the first Indian to receive the Ramon Magsaysay Award for his contribut…" at bounding box center [201, 88] width 201 height 35
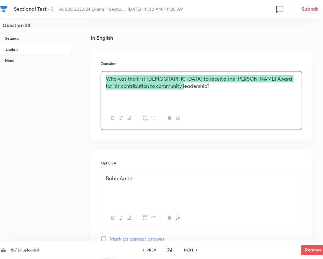
scroll to position [229, 0]
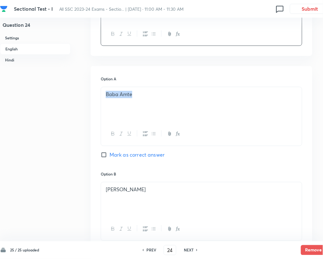
drag, startPoint x: 149, startPoint y: 95, endPoint x: 73, endPoint y: 90, distance: 76.0
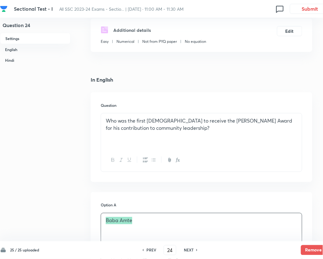
scroll to position [62, 0]
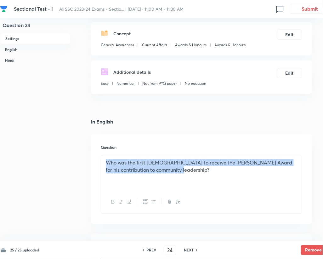
drag, startPoint x: 211, startPoint y: 171, endPoint x: 88, endPoint y: 149, distance: 124.3
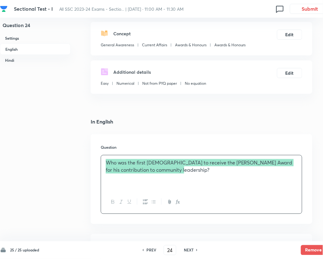
scroll to position [188, 0]
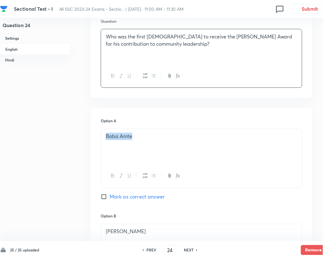
drag, startPoint x: 147, startPoint y: 138, endPoint x: 93, endPoint y: 137, distance: 54.1
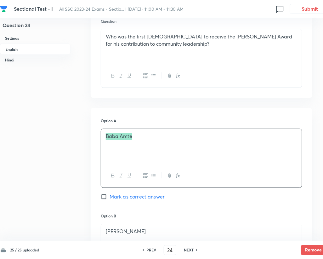
scroll to position [313, 0]
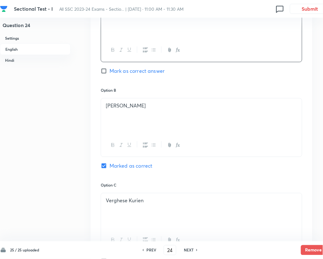
drag, startPoint x: 183, startPoint y: 107, endPoint x: 98, endPoint y: 107, distance: 85.3
click at [98, 107] on div "Option A Baba Amte Mark as correct answer Option B Acharya Vinoba Bhave Marked …" at bounding box center [202, 175] width 222 height 387
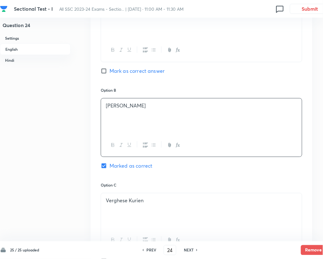
scroll to position [397, 0]
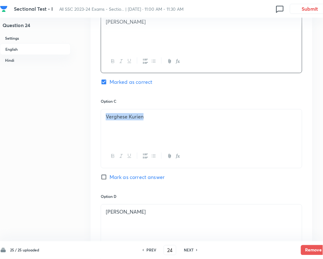
drag, startPoint x: 169, startPoint y: 117, endPoint x: 94, endPoint y: 116, distance: 74.9
click at [94, 116] on div "Option A Baba Amte Mark as correct answer Option B Acharya Vinoba Bhave Marked …" at bounding box center [202, 91] width 222 height 387
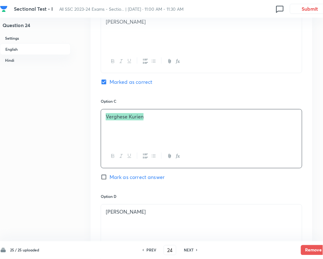
scroll to position [481, 0]
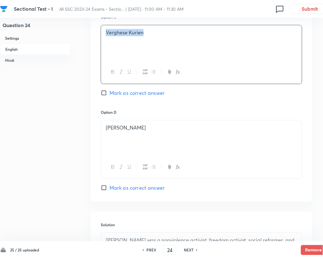
drag, startPoint x: 167, startPoint y: 131, endPoint x: 101, endPoint y: 129, distance: 66.8
click at [101, 129] on div "Arvind Kejriwal" at bounding box center [201, 149] width 201 height 59
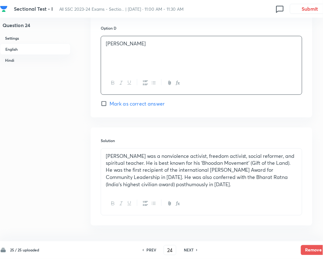
scroll to position [607, 0]
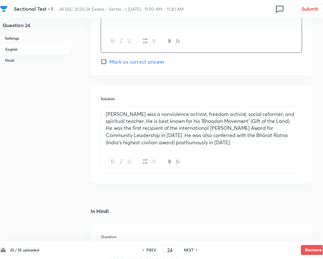
drag, startPoint x: 254, startPoint y: 145, endPoint x: 106, endPoint y: 110, distance: 152.7
click at [106, 110] on div "Acharya Vinoba Bhave was a nonviolence activist, freedom activist, social refor…" at bounding box center [201, 128] width 201 height 43
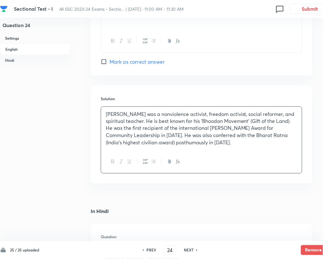
click at [189, 248] on h6 "NEXT" at bounding box center [189, 250] width 10 height 6
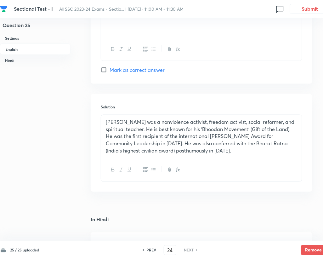
type input "25"
checkbox input "false"
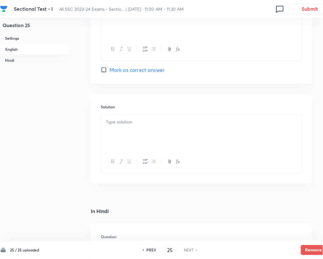
checkbox input "true"
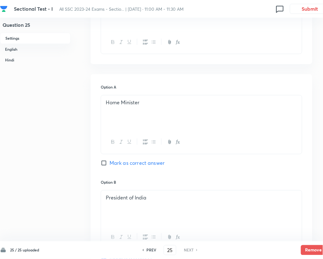
scroll to position [145, 0]
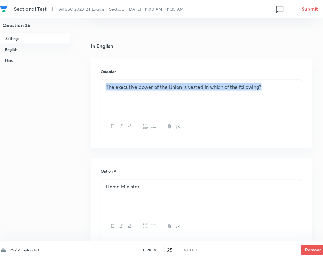
drag, startPoint x: 283, startPoint y: 87, endPoint x: 104, endPoint y: 87, distance: 178.8
click at [104, 87] on div "The executive power of the Union is vested in which of the following?" at bounding box center [201, 97] width 201 height 35
drag, startPoint x: 278, startPoint y: 97, endPoint x: 277, endPoint y: 86, distance: 10.7
click at [278, 97] on div "The executive power of the Union is vested in which of the following?" at bounding box center [201, 97] width 201 height 35
drag, startPoint x: 277, startPoint y: 85, endPoint x: 97, endPoint y: 82, distance: 180.4
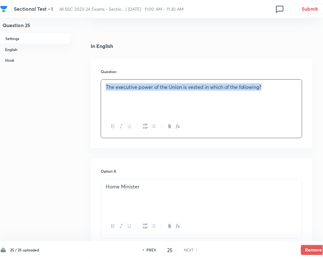
click at [97, 82] on div "Question The executive power of the Union is vested in which of the following?" at bounding box center [202, 104] width 222 height 90
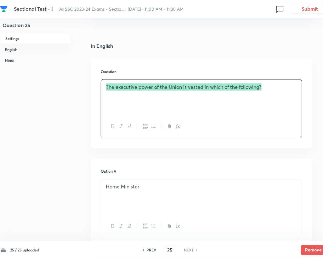
scroll to position [229, 0]
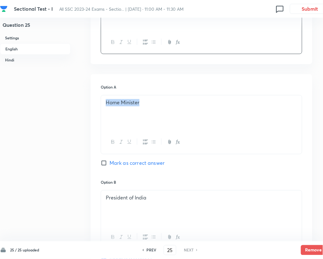
drag, startPoint x: 160, startPoint y: 98, endPoint x: 70, endPoint y: 99, distance: 90.0
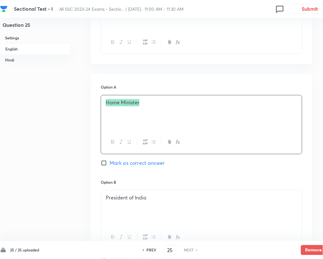
scroll to position [313, 0]
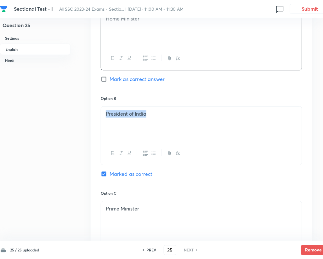
drag, startPoint x: 163, startPoint y: 115, endPoint x: 81, endPoint y: 113, distance: 82.5
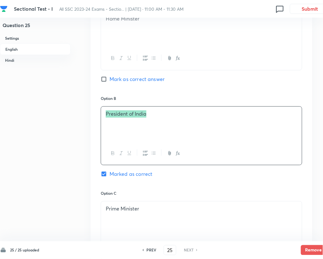
scroll to position [397, 0]
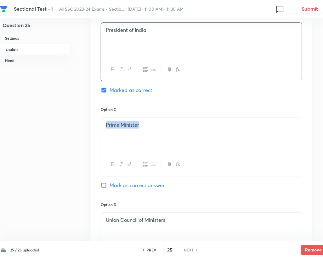
drag, startPoint x: 164, startPoint y: 124, endPoint x: 69, endPoint y: 123, distance: 95.0
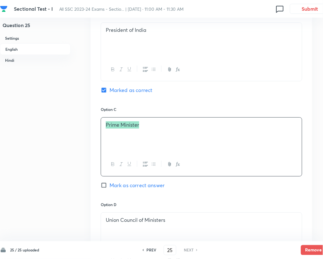
scroll to position [523, 0]
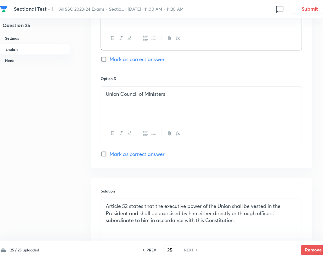
drag, startPoint x: 193, startPoint y: 107, endPoint x: 188, endPoint y: 105, distance: 5.1
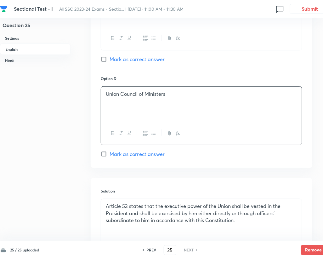
drag, startPoint x: 188, startPoint y: 105, endPoint x: 169, endPoint y: 106, distance: 19.2
click at [154, 121] on div "Union Council of Ministers" at bounding box center [201, 104] width 201 height 35
drag, startPoint x: 176, startPoint y: 99, endPoint x: 58, endPoint y: 96, distance: 117.4
click at [58, 96] on div "Question 25 Settings English Hindi Settings Type Single choice correct 4 option…" at bounding box center [179, 213] width 358 height 1413
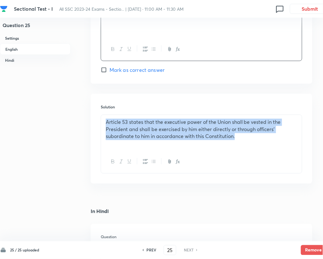
drag, startPoint x: 240, startPoint y: 139, endPoint x: 101, endPoint y: 121, distance: 139.9
click at [101, 121] on div "Article 53 states that the executive power of the Union shall be vested in the …" at bounding box center [201, 144] width 201 height 59
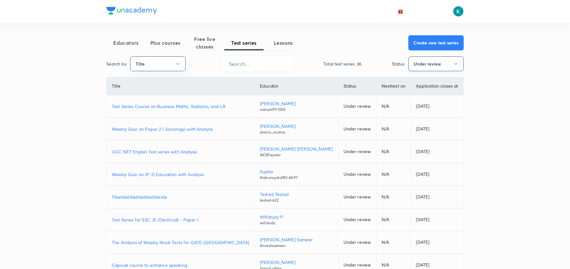
click at [420, 65] on button "Under review" at bounding box center [436, 63] width 55 height 15
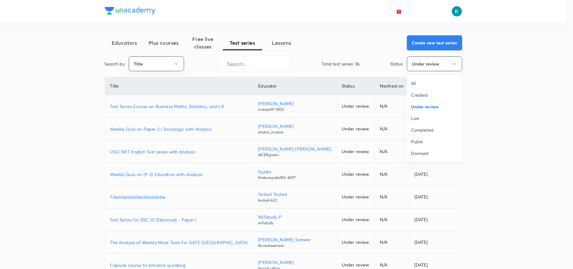
click at [418, 85] on span "All" at bounding box center [434, 83] width 47 height 7
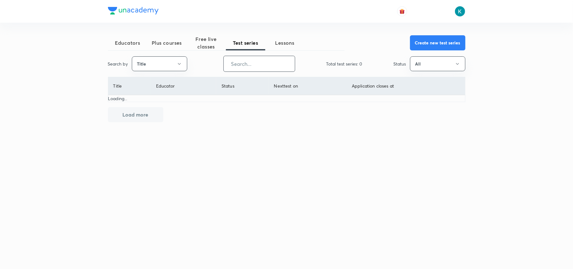
click at [290, 69] on input "text" at bounding box center [259, 64] width 71 height 16
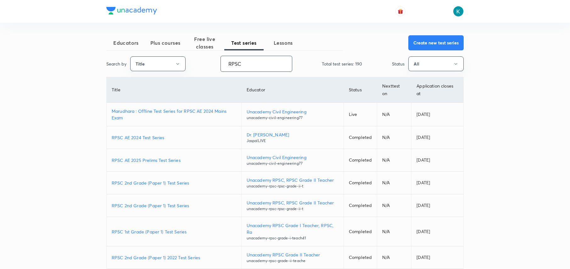
type input "RPSC"
click at [145, 159] on p "RPSC AE 2025 Prelims Test Series" at bounding box center [174, 160] width 125 height 7
click at [143, 159] on p "RPSC AE 2025 Prelims Test Series" at bounding box center [174, 160] width 125 height 7
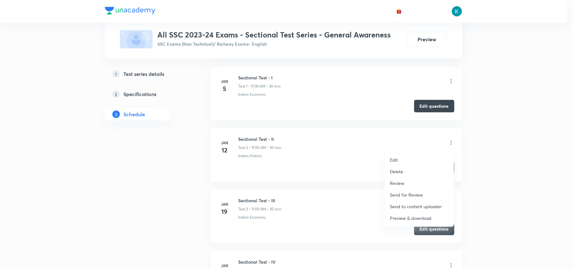
click at [408, 215] on p "Preview & download" at bounding box center [411, 218] width 42 height 7
click at [343, 186] on div at bounding box center [286, 134] width 573 height 269
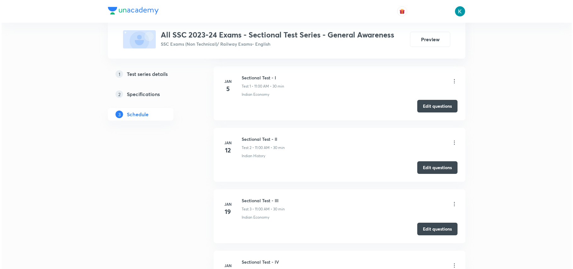
scroll to position [347, 0]
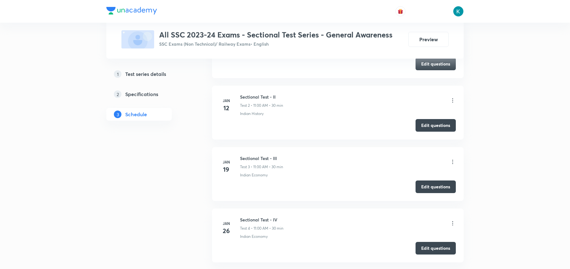
click at [451, 161] on icon at bounding box center [453, 162] width 6 height 6
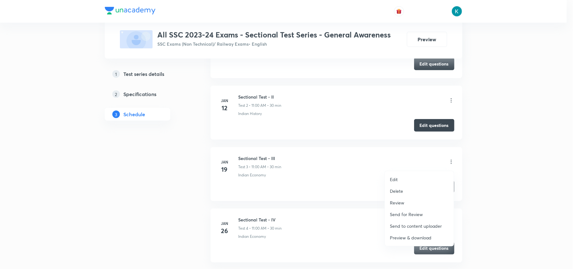
click at [406, 235] on p "Preview & download" at bounding box center [411, 237] width 42 height 7
click at [486, 148] on div at bounding box center [286, 134] width 573 height 269
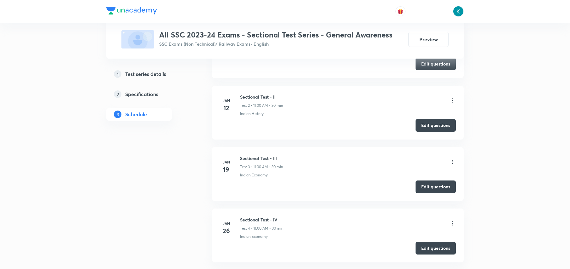
click at [452, 226] on icon at bounding box center [453, 223] width 6 height 6
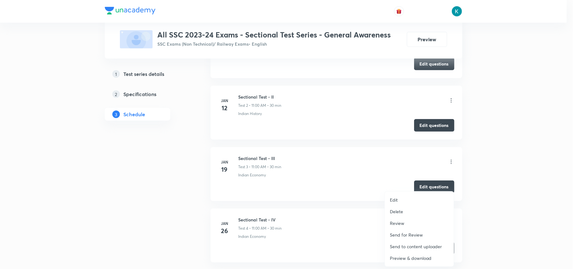
click at [402, 258] on p "Preview & download" at bounding box center [411, 258] width 42 height 7
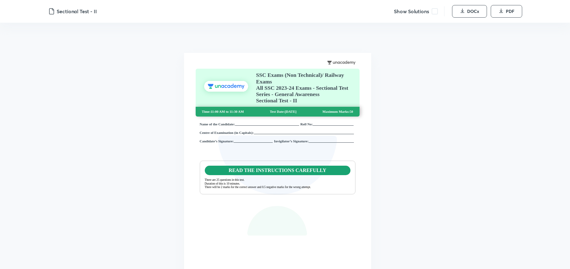
click at [435, 13] on span at bounding box center [435, 11] width 6 height 6
click at [468, 12] on span "DOCx" at bounding box center [473, 11] width 12 height 6
click at [436, 10] on span at bounding box center [435, 11] width 6 height 6
click at [465, 13] on button "DOCx" at bounding box center [469, 11] width 35 height 13
click at [434, 12] on span at bounding box center [435, 11] width 6 height 6
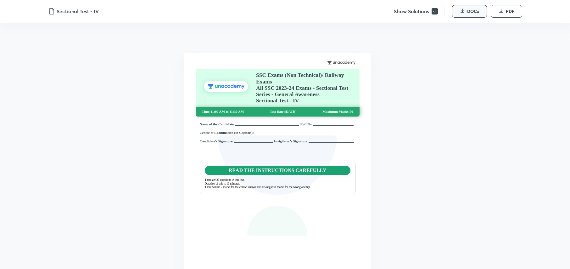
click at [465, 13] on icon "button" at bounding box center [462, 10] width 5 height 5
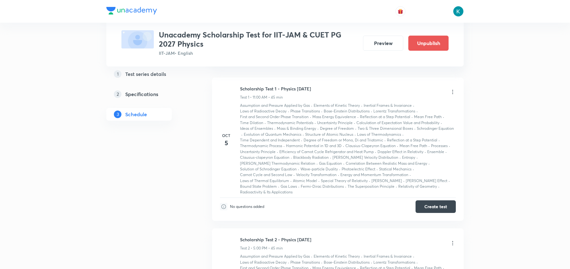
click at [497, 160] on div "Test Series Unacademy Scholarship Test for IIT-JAM & CUET PG 2027 Physics IIT-J…" at bounding box center [285, 59] width 570 height 722
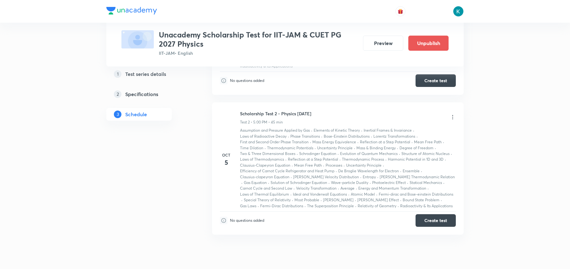
scroll to position [386, 0]
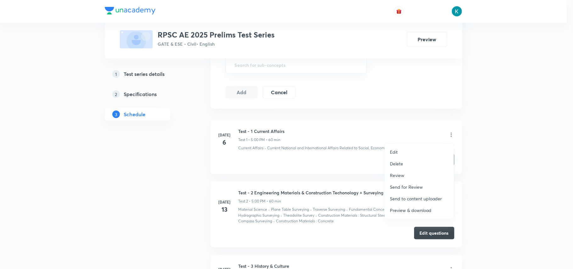
click at [404, 210] on p "Preview & download" at bounding box center [411, 210] width 42 height 7
click at [164, 159] on div at bounding box center [286, 134] width 573 height 269
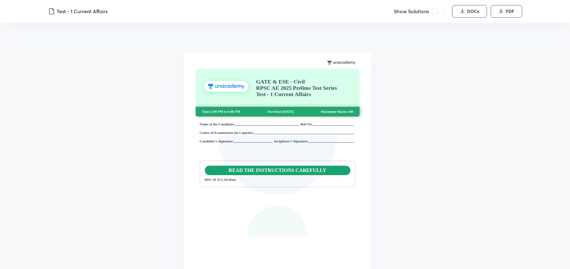
click at [431, 11] on div "Show Solutions" at bounding box center [419, 11] width 51 height 10
click at [434, 12] on span at bounding box center [435, 11] width 6 height 6
click at [471, 13] on span "DOCx" at bounding box center [473, 11] width 12 height 6
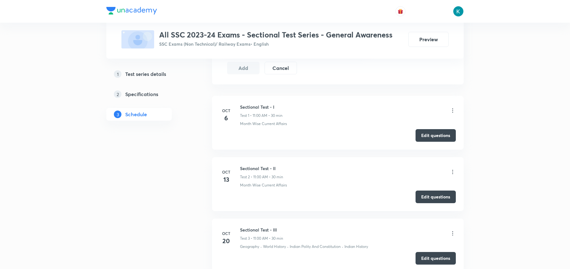
scroll to position [192, 0]
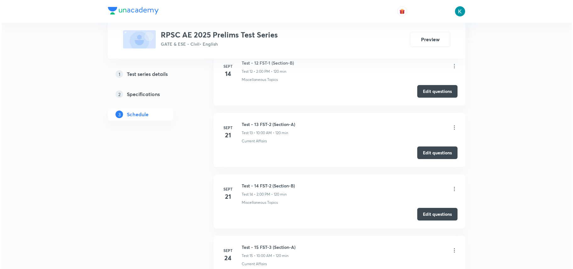
scroll to position [1049, 0]
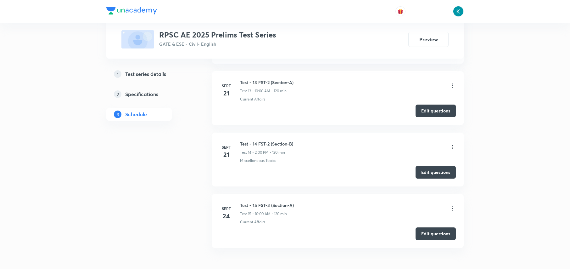
click at [454, 89] on icon at bounding box center [453, 85] width 6 height 6
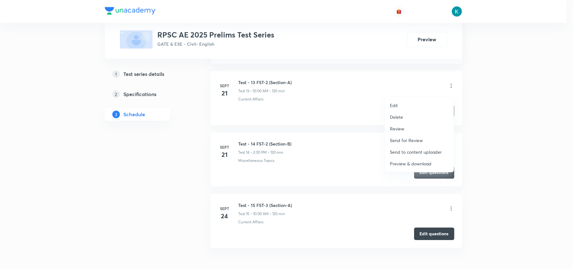
click at [402, 164] on p "Preview & download" at bounding box center [411, 163] width 42 height 7
click at [211, 128] on div at bounding box center [286, 134] width 573 height 269
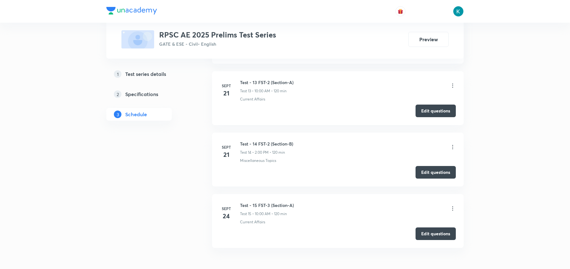
click at [455, 211] on icon at bounding box center [453, 208] width 6 height 6
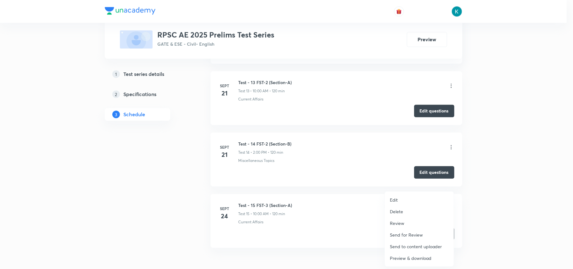
click at [403, 245] on p "Send to content uploader" at bounding box center [416, 246] width 52 height 7
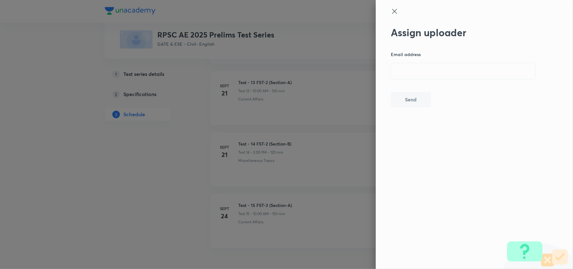
click at [397, 15] on div at bounding box center [464, 17] width 146 height 19
click at [396, 10] on icon at bounding box center [394, 11] width 5 height 5
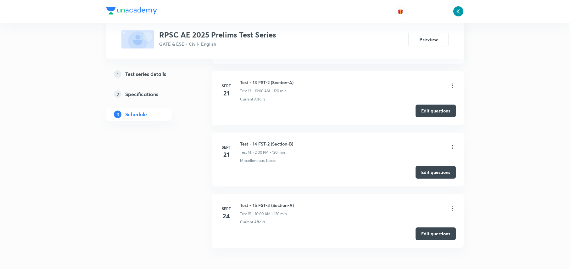
click at [454, 211] on icon at bounding box center [453, 208] width 6 height 6
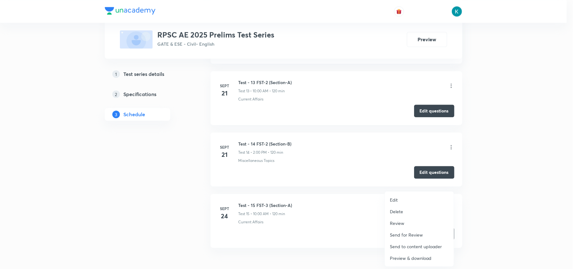
click at [405, 257] on p "Preview & download" at bounding box center [411, 258] width 42 height 7
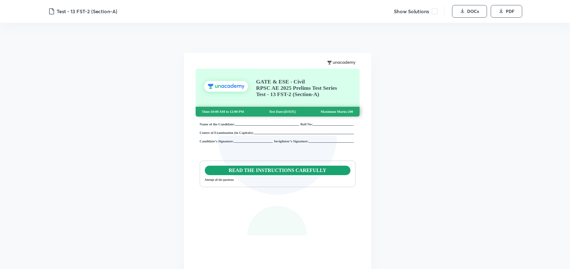
click at [433, 12] on span at bounding box center [435, 11] width 6 height 6
click at [464, 13] on icon "button" at bounding box center [462, 10] width 5 height 5
click at [432, 10] on span at bounding box center [435, 11] width 6 height 6
click at [467, 9] on span "DOCx" at bounding box center [473, 11] width 12 height 6
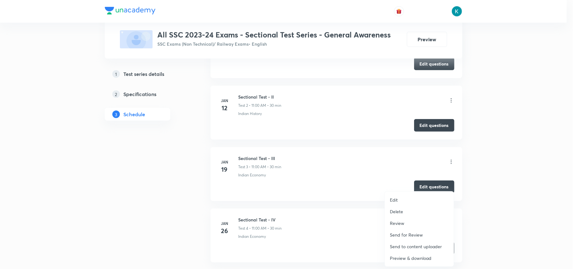
click at [255, 82] on div at bounding box center [286, 134] width 573 height 269
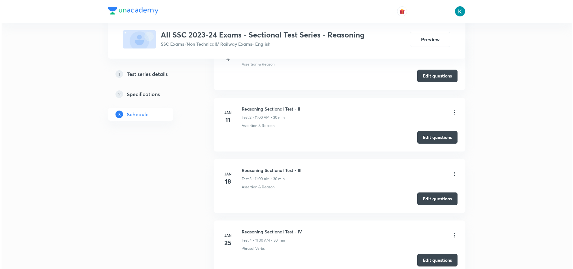
scroll to position [294, 0]
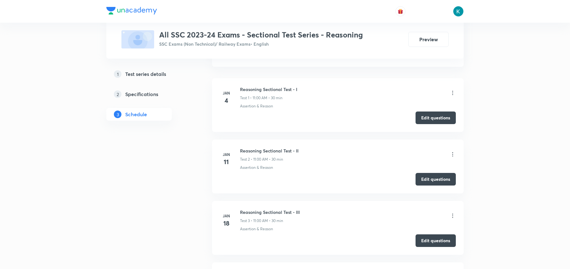
click at [452, 95] on icon at bounding box center [453, 93] width 6 height 6
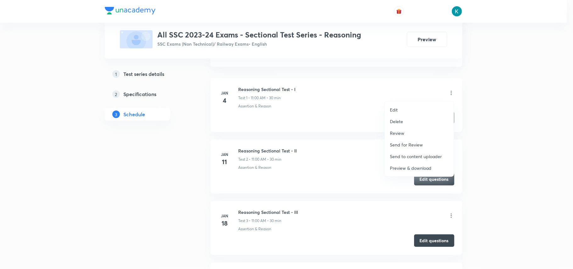
click at [403, 166] on p "Preview & download" at bounding box center [411, 168] width 42 height 7
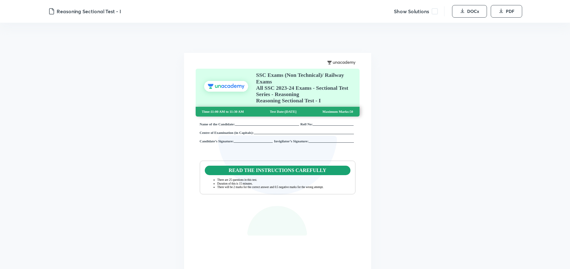
click at [433, 11] on span at bounding box center [435, 11] width 6 height 6
click at [464, 12] on icon "button" at bounding box center [462, 12] width 3 height 0
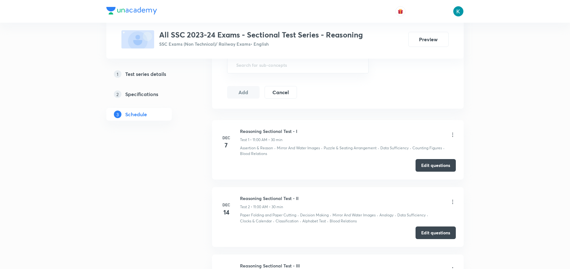
click at [452, 135] on icon at bounding box center [453, 135] width 6 height 6
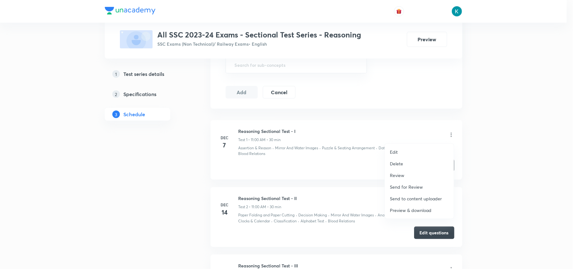
click at [411, 208] on p "Preview & download" at bounding box center [411, 210] width 42 height 7
click at [357, 183] on div at bounding box center [286, 134] width 573 height 269
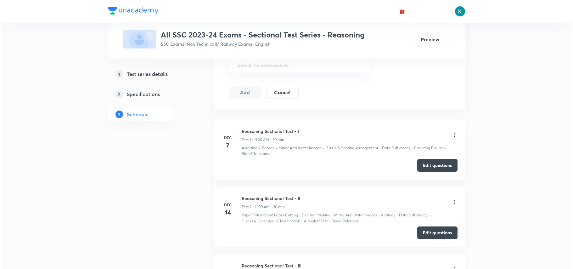
scroll to position [335, 0]
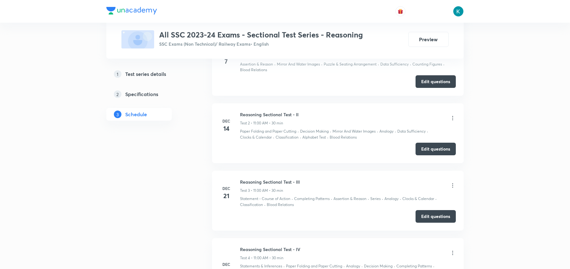
click at [453, 116] on icon at bounding box center [453, 118] width 6 height 6
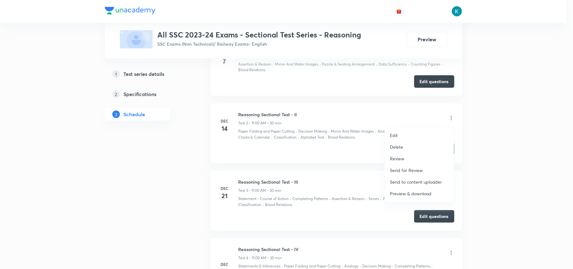
click at [409, 190] on p "Preview & download" at bounding box center [411, 193] width 42 height 7
click at [362, 168] on div at bounding box center [286, 134] width 573 height 269
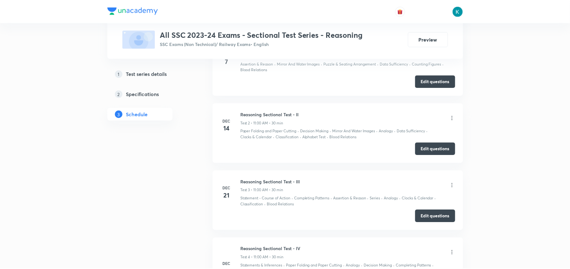
scroll to position [378, 0]
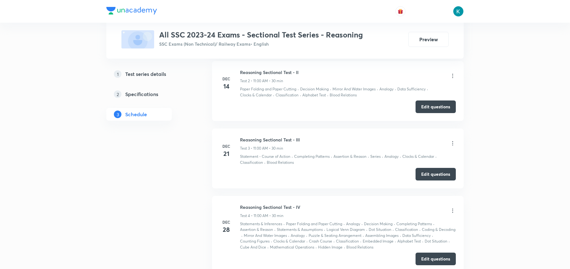
click at [453, 143] on icon at bounding box center [453, 143] width 6 height 6
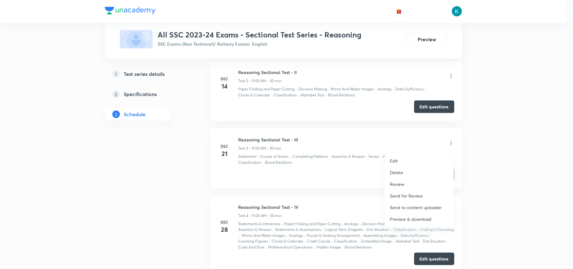
click at [407, 217] on p "Preview & download" at bounding box center [411, 219] width 42 height 7
click at [215, 125] on div at bounding box center [286, 134] width 573 height 269
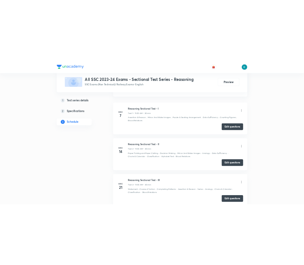
scroll to position [210, 0]
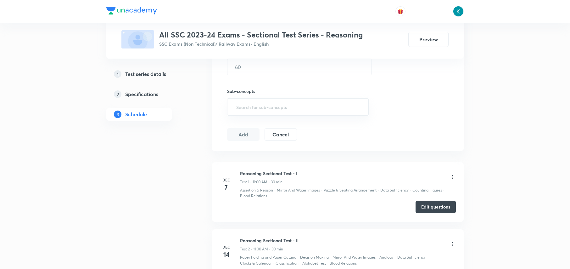
click at [445, 208] on button "Edit questions" at bounding box center [436, 206] width 40 height 13
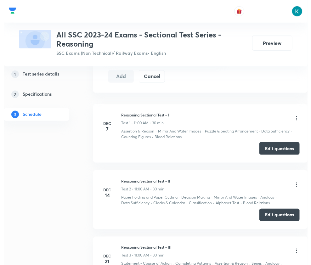
scroll to position [294, 0]
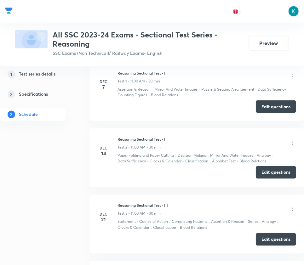
click at [272, 173] on button "Edit questions" at bounding box center [276, 172] width 40 height 13
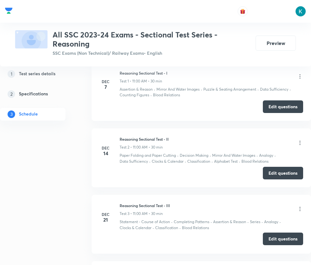
click at [279, 239] on button "Edit questions" at bounding box center [283, 239] width 40 height 13
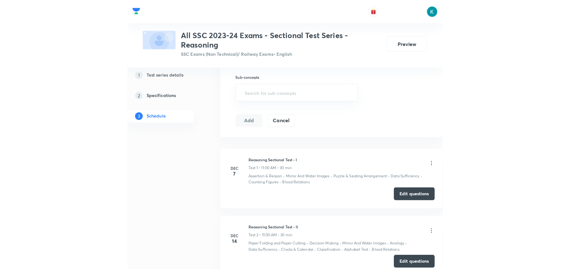
scroll to position [168, 0]
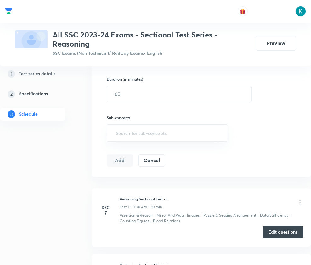
click at [285, 234] on button "Edit questions" at bounding box center [283, 232] width 40 height 13
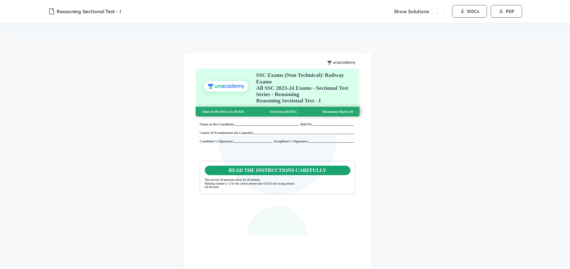
click at [426, 13] on span at bounding box center [435, 11] width 6 height 6
click at [426, 12] on span "DOCx" at bounding box center [473, 11] width 12 height 6
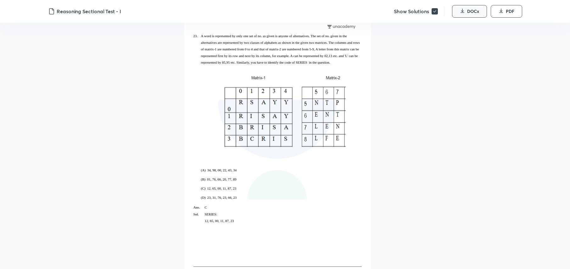
scroll to position [5319, 0]
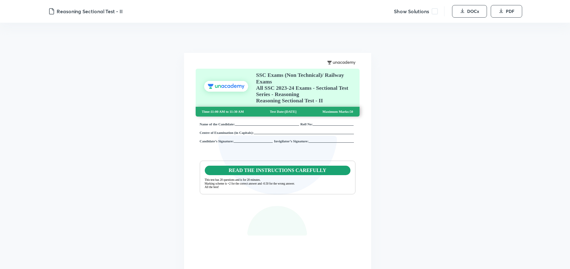
click at [425, 13] on span at bounding box center [435, 11] width 6 height 6
click at [425, 11] on button "DOCx" at bounding box center [469, 11] width 35 height 13
click at [433, 10] on span at bounding box center [435, 11] width 6 height 6
click at [467, 13] on span "DOCx" at bounding box center [473, 11] width 12 height 6
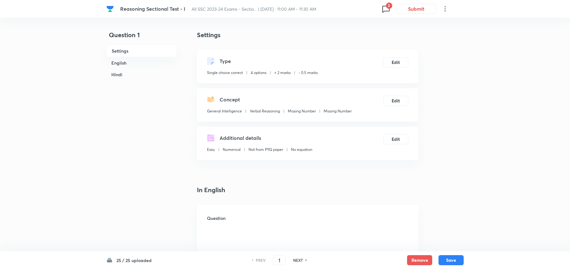
checkbox input "true"
click at [382, 9] on icon at bounding box center [386, 9] width 10 height 10
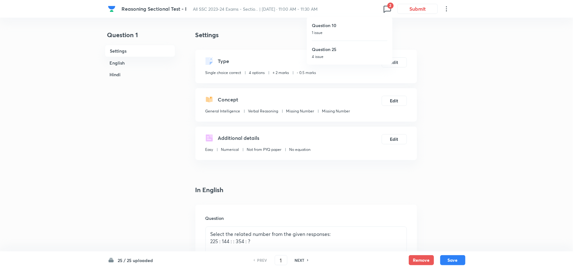
click at [328, 49] on h6 "Question 25" at bounding box center [350, 49] width 76 height 7
type input "25"
checkbox input "false"
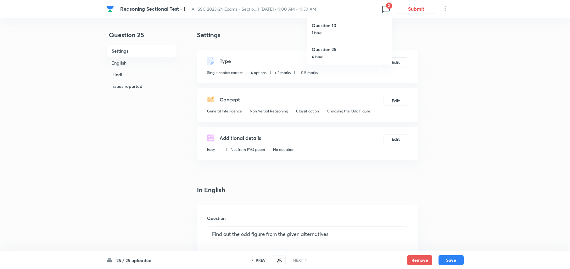
checkbox input "true"
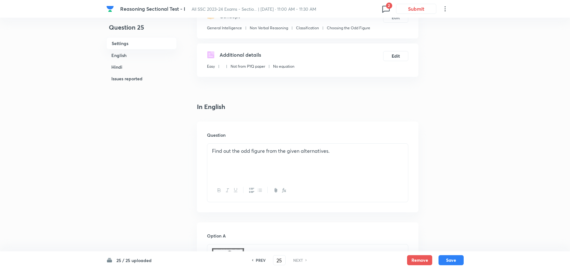
scroll to position [125, 0]
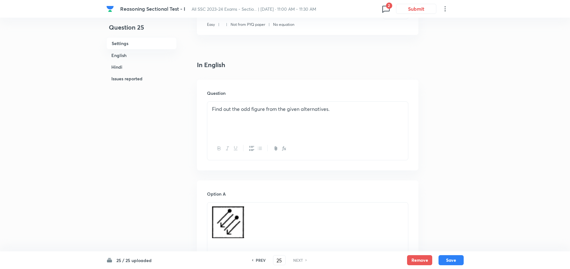
click at [386, 11] on icon at bounding box center [385, 9] width 7 height 7
click at [333, 32] on p "1 issue" at bounding box center [350, 33] width 76 height 6
type input "10"
checkbox input "false"
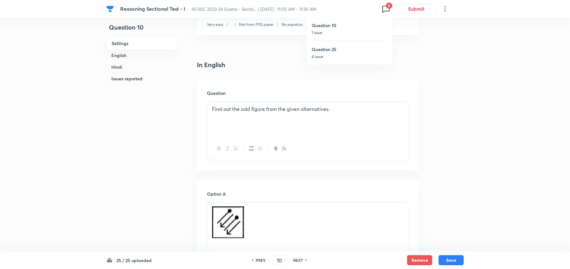
checkbox input "true"
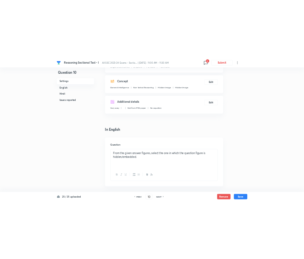
scroll to position [139, 0]
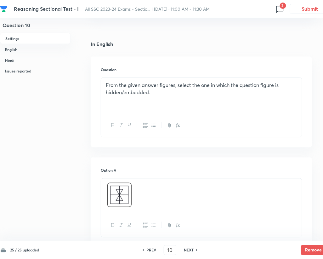
click at [280, 103] on p at bounding box center [201, 106] width 191 height 7
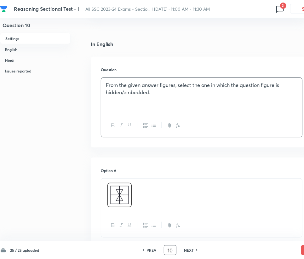
click at [173, 251] on input "10" at bounding box center [170, 250] width 12 height 11
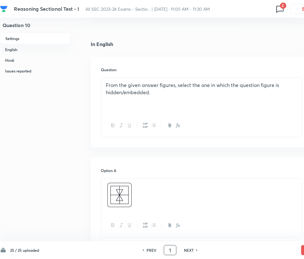
type input "1"
checkbox input "false"
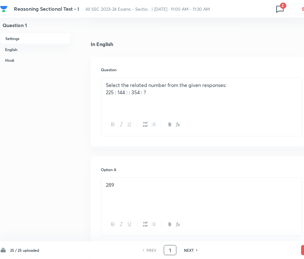
checkbox input "true"
click at [191, 252] on h6 "NEXT" at bounding box center [189, 250] width 10 height 6
type input "2"
checkbox input "false"
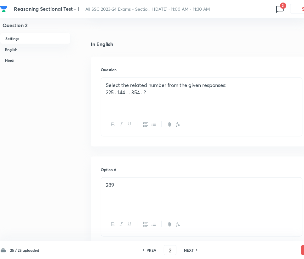
checkbox input "false"
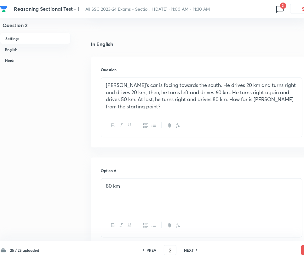
checkbox input "true"
click at [188, 248] on h6 "NEXT" at bounding box center [189, 250] width 10 height 6
type input "3"
checkbox input "false"
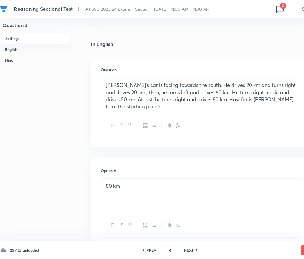
checkbox input "false"
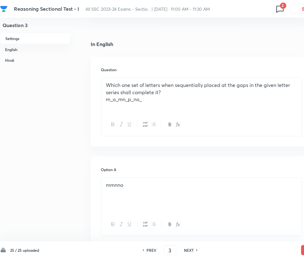
checkbox input "true"
click at [190, 249] on h6 "NEXT" at bounding box center [189, 250] width 10 height 6
type input "4"
checkbox input "false"
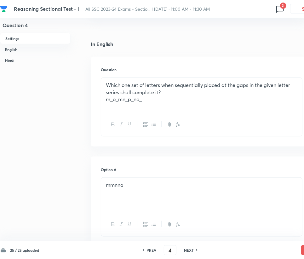
checkbox input "false"
checkbox input "true"
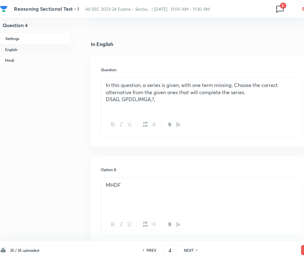
click at [190, 249] on h6 "NEXT" at bounding box center [189, 250] width 10 height 6
type input "5"
checkbox input "false"
checkbox input "true"
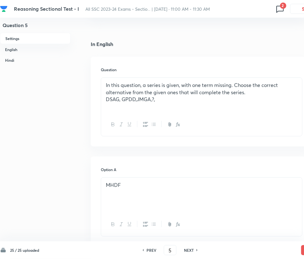
checkbox input "true"
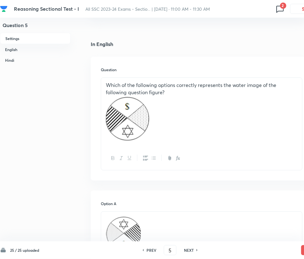
click at [187, 248] on h6 "NEXT" at bounding box center [189, 250] width 10 height 6
type input "6"
checkbox input "false"
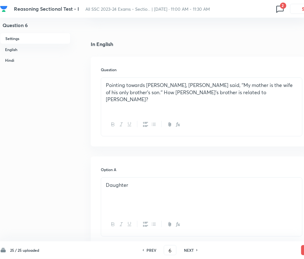
checkbox input "true"
click at [191, 248] on h6 "NEXT" at bounding box center [189, 250] width 10 height 6
type input "7"
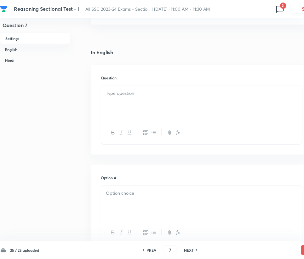
checkbox input "false"
checkbox input "true"
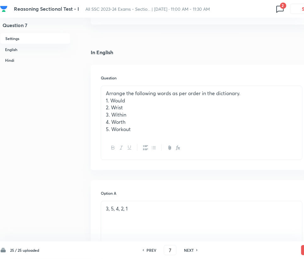
click at [191, 248] on h6 "NEXT" at bounding box center [189, 250] width 10 height 6
type input "8"
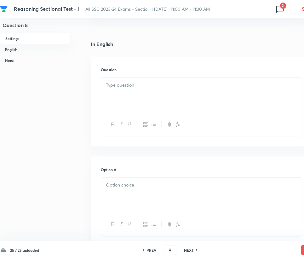
checkbox input "false"
checkbox input "true"
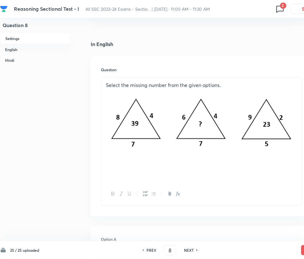
click at [191, 249] on h6 "NEXT" at bounding box center [189, 250] width 10 height 6
type input "9"
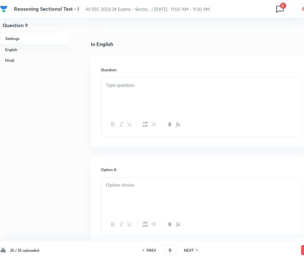
checkbox input "false"
checkbox input "true"
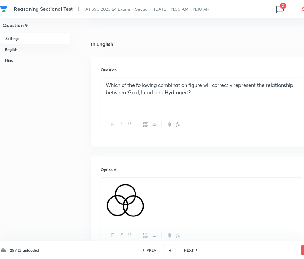
click at [190, 249] on h6 "NEXT" at bounding box center [189, 250] width 10 height 6
type input "10"
checkbox input "false"
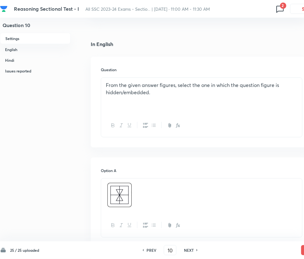
checkbox input "true"
click at [190, 249] on h6 "NEXT" at bounding box center [189, 250] width 10 height 6
type input "11"
checkbox input "false"
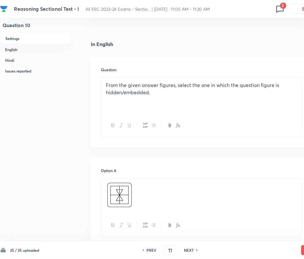
checkbox input "false"
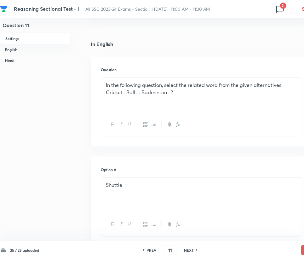
checkbox input "true"
click at [189, 249] on h6 "NEXT" at bounding box center [189, 250] width 10 height 6
type input "12"
checkbox input "false"
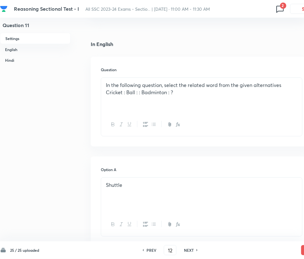
checkbox input "false"
checkbox input "true"
click at [189, 249] on h6 "NEXT" at bounding box center [189, 250] width 10 height 6
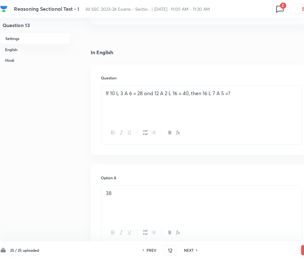
type input "13"
checkbox input "false"
checkbox input "true"
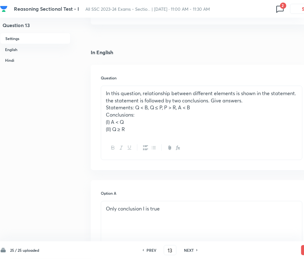
click at [189, 249] on h6 "NEXT" at bounding box center [189, 250] width 10 height 6
type input "14"
checkbox input "false"
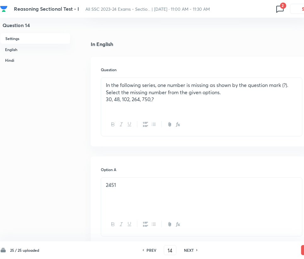
checkbox input "true"
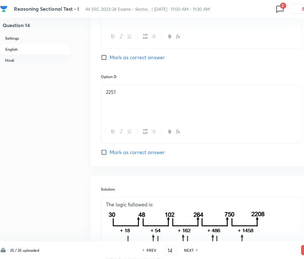
scroll to position [601, 0]
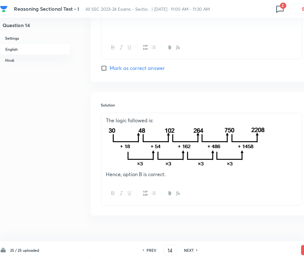
drag, startPoint x: 279, startPoint y: 149, endPoint x: 150, endPoint y: 146, distance: 129.4
click at [150, 146] on p at bounding box center [201, 147] width 191 height 47
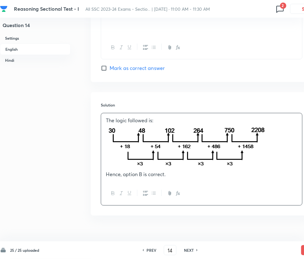
click at [189, 247] on h6 "NEXT" at bounding box center [189, 250] width 10 height 6
type input "15"
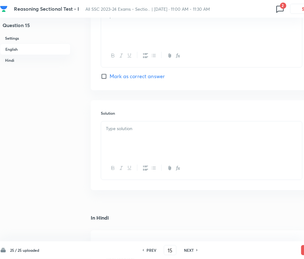
checkbox input "false"
checkbox input "true"
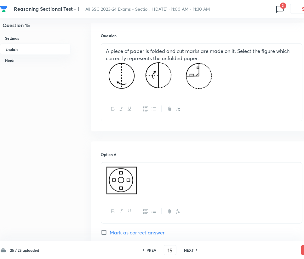
scroll to position [139, 0]
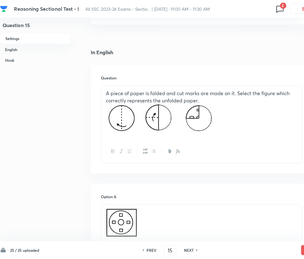
click at [189, 247] on h6 "NEXT" at bounding box center [189, 250] width 10 height 6
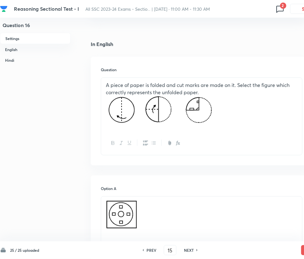
type input "16"
checkbox input "false"
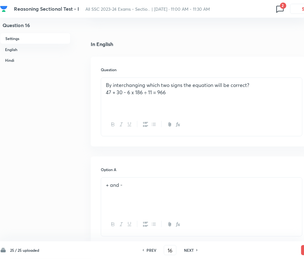
checkbox input "true"
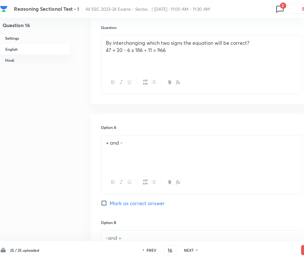
click at [189, 251] on h6 "NEXT" at bounding box center [189, 250] width 10 height 6
type input "17"
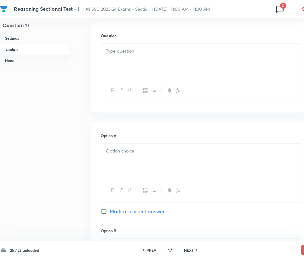
checkbox input "false"
click at [189, 251] on h6 "NEXT" at bounding box center [189, 250] width 10 height 6
checkbox input "true"
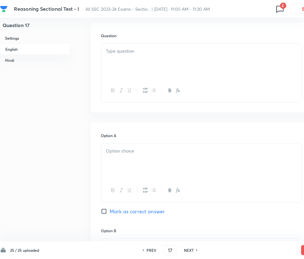
type input "18"
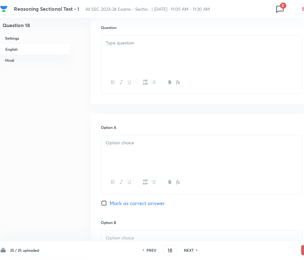
checkbox input "false"
checkbox input "true"
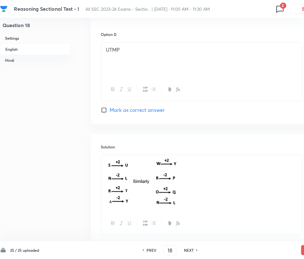
scroll to position [685, 0]
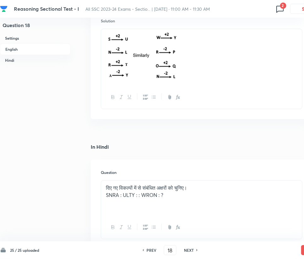
click at [191, 249] on h6 "NEXT" at bounding box center [189, 250] width 10 height 6
type input "19"
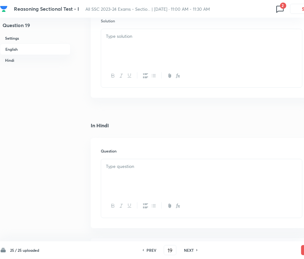
checkbox input "false"
checkbox input "true"
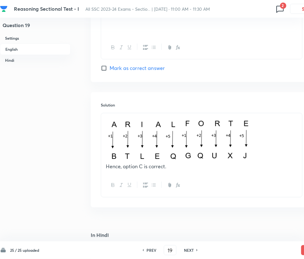
scroll to position [727, 0]
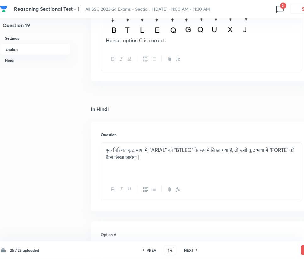
click at [189, 248] on h6 "NEXT" at bounding box center [189, 250] width 10 height 6
type input "20"
checkbox input "false"
checkbox input "true"
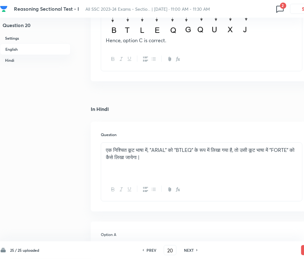
checkbox input "true"
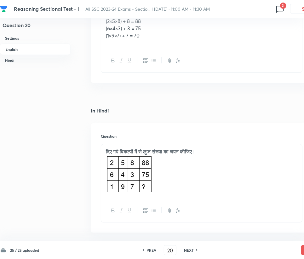
click at [188, 250] on h6 "NEXT" at bounding box center [189, 250] width 10 height 6
type input "21"
click at [188, 250] on h6 "NEXT" at bounding box center [189, 250] width 10 height 6
checkbox input "false"
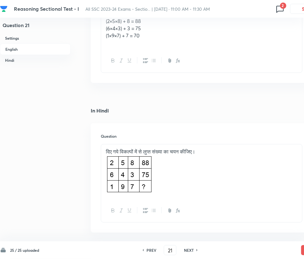
checkbox input "true"
type input "22"
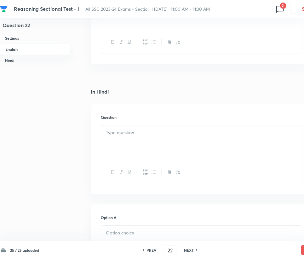
checkbox input "false"
checkbox input "true"
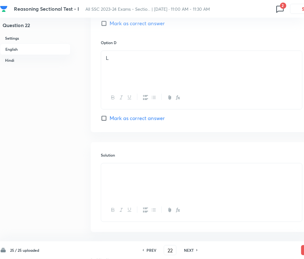
scroll to position [475, 0]
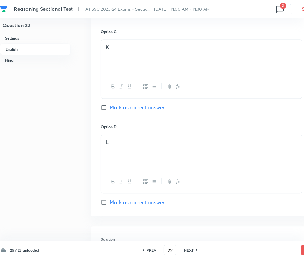
click at [188, 247] on h6 "NEXT" at bounding box center [189, 250] width 10 height 6
type input "23"
checkbox input "false"
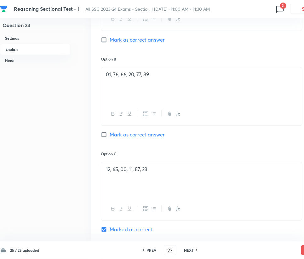
checkbox input "true"
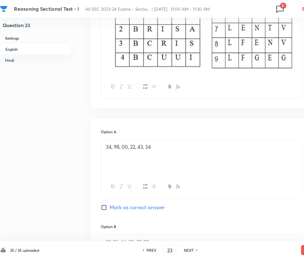
scroll to position [223, 0]
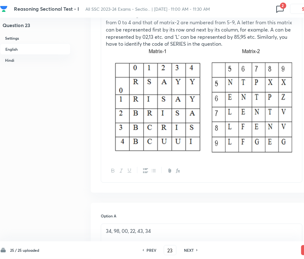
drag, startPoint x: 296, startPoint y: 95, endPoint x: 175, endPoint y: 91, distance: 120.9
click at [175, 91] on p at bounding box center [201, 102] width 191 height 108
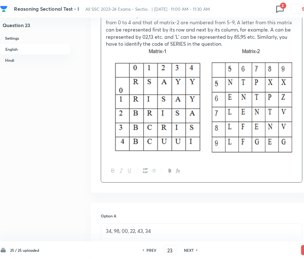
click at [189, 251] on h6 "NEXT" at bounding box center [189, 250] width 10 height 6
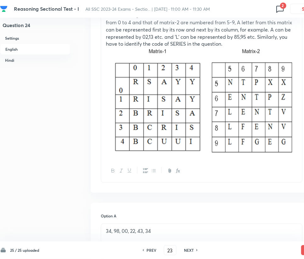
type input "24"
checkbox input "false"
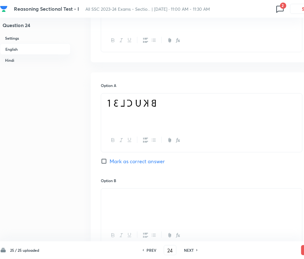
checkbox input "true"
click at [189, 251] on h6 "NEXT" at bounding box center [189, 250] width 10 height 6
type input "25"
checkbox input "false"
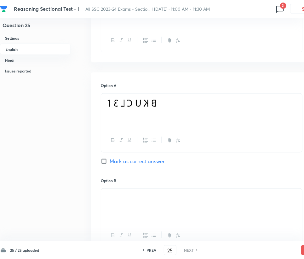
checkbox input "false"
checkbox input "true"
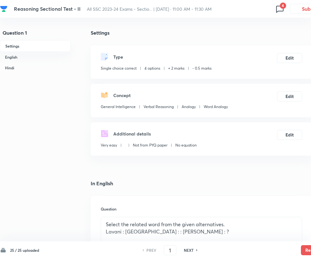
checkbox input "true"
click at [279, 8] on icon at bounding box center [280, 9] width 10 height 10
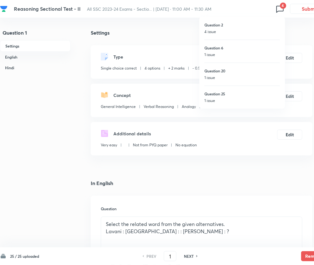
click at [157, 166] on div at bounding box center [157, 132] width 314 height 265
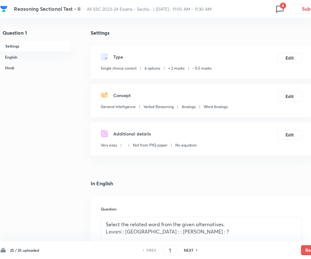
scroll to position [126, 0]
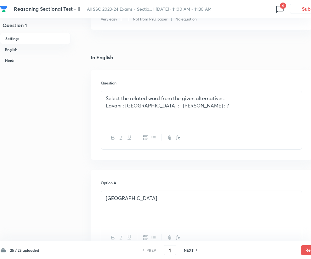
click at [188, 250] on h6 "NEXT" at bounding box center [189, 250] width 10 height 6
type input "2"
click at [188, 250] on h6 "NEXT" at bounding box center [189, 250] width 10 height 6
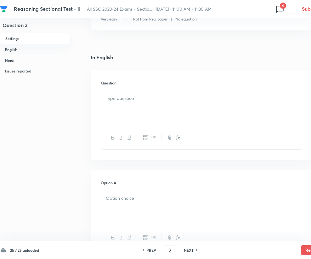
checkbox input "false"
type input "3"
checkbox input "true"
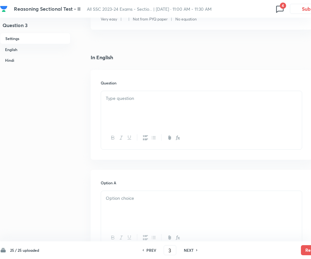
checkbox input "false"
checkbox input "true"
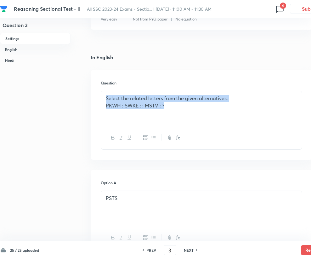
drag, startPoint x: 179, startPoint y: 109, endPoint x: 101, endPoint y: 97, distance: 78.7
click at [101, 97] on div "Select the related letters from the given alternatives. PKWH : SWKE : : MSTV : ?" at bounding box center [201, 108] width 201 height 35
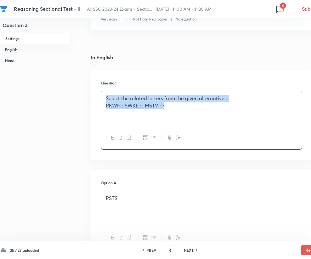
copy div "Select the related letters from the given alternatives. PKWH : SWKE : : MSTV : ?"
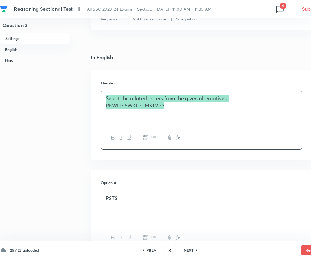
scroll to position [210, 0]
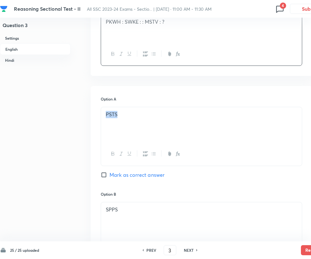
drag, startPoint x: 145, startPoint y: 110, endPoint x: 75, endPoint y: 113, distance: 70.3
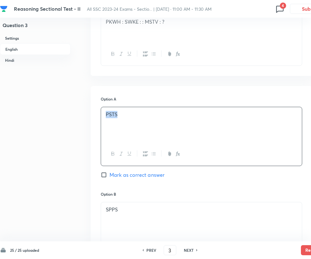
copy p "PSTS"
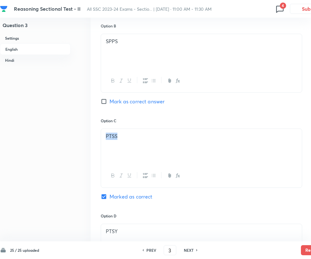
drag, startPoint x: 135, startPoint y: 138, endPoint x: 96, endPoint y: 134, distance: 38.9
click at [96, 134] on div "Option A PSTS Mark as correct answer Option B SPPS Mark as correct answer Optio…" at bounding box center [202, 111] width 222 height 387
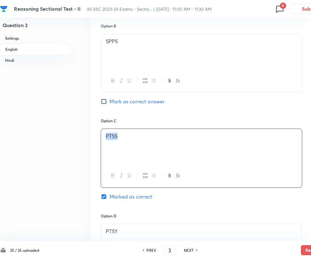
copy p "PTSS"
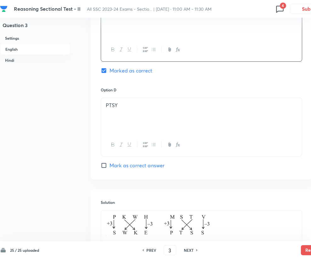
click at [149, 111] on div "PTSY" at bounding box center [201, 115] width 201 height 35
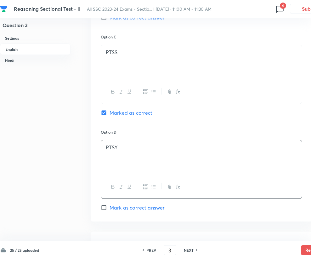
scroll to position [335, 0]
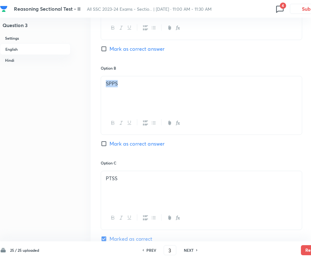
drag, startPoint x: 138, startPoint y: 81, endPoint x: 103, endPoint y: 79, distance: 35.3
click at [103, 79] on div "SPPS" at bounding box center [201, 93] width 201 height 35
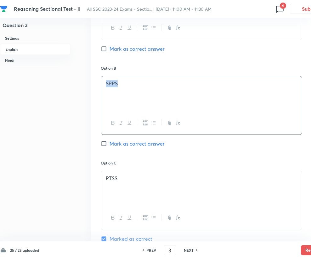
copy p "SPPS"
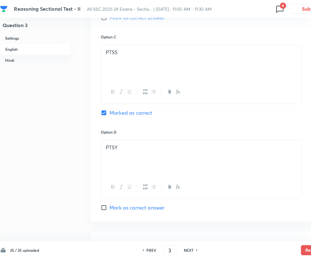
scroll to position [545, 0]
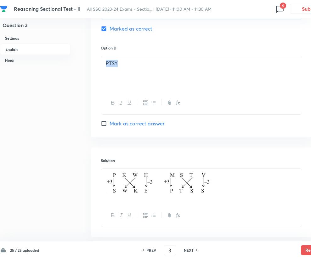
drag, startPoint x: 131, startPoint y: 70, endPoint x: 103, endPoint y: 65, distance: 28.2
click at [103, 65] on div "PTSY" at bounding box center [201, 73] width 201 height 35
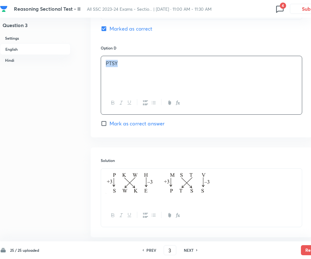
copy p "PTSY"
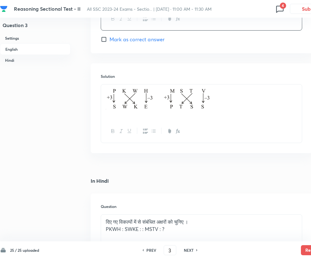
scroll to position [587, 0]
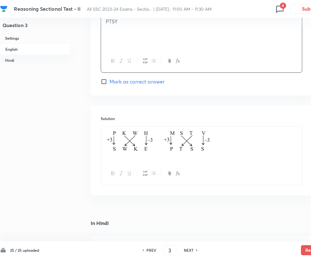
drag, startPoint x: 230, startPoint y: 148, endPoint x: 103, endPoint y: 149, distance: 127.8
click at [103, 149] on div at bounding box center [201, 144] width 201 height 35
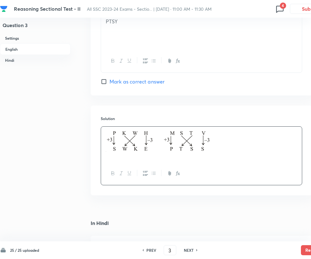
click at [190, 246] on div "PREV 3 ​ NEXT" at bounding box center [169, 250] width 81 height 10
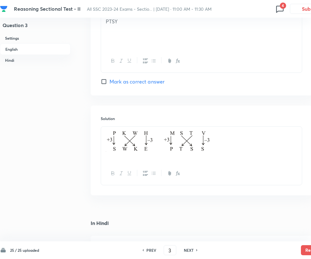
click at [192, 250] on h6 "NEXT" at bounding box center [189, 250] width 10 height 6
type input "4"
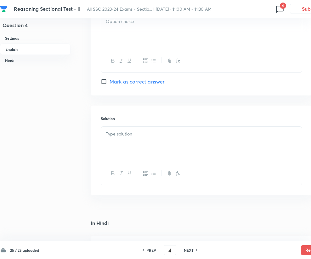
checkbox input "false"
checkbox input "true"
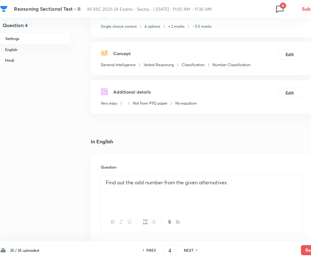
scroll to position [168, 0]
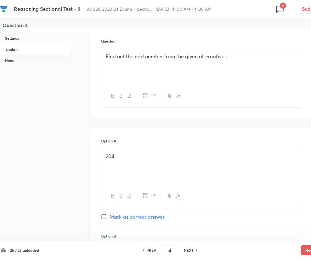
click at [280, 9] on icon at bounding box center [280, 9] width 10 height 10
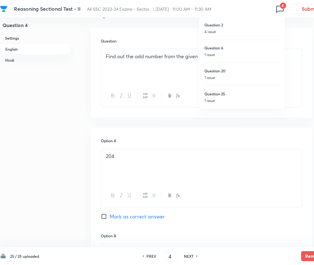
click at [110, 130] on div at bounding box center [157, 132] width 314 height 265
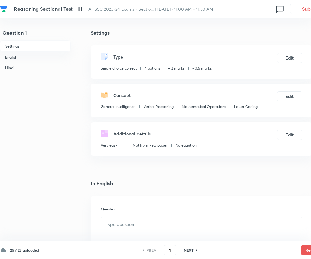
checkbox input "true"
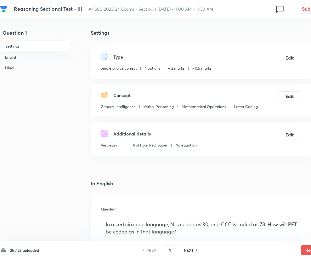
scroll to position [126, 0]
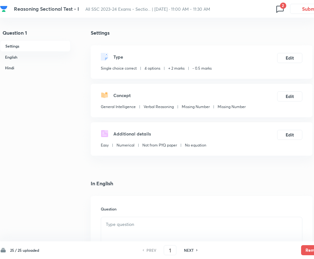
click at [277, 11] on icon at bounding box center [280, 9] width 10 height 10
checkbox input "true"
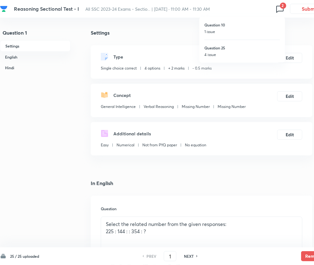
click at [244, 33] on p "1 issue" at bounding box center [242, 32] width 76 height 6
type input "10"
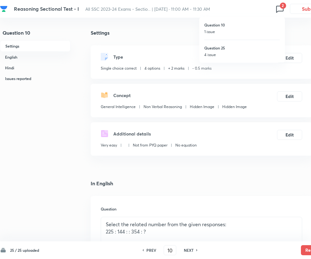
checkbox input "false"
checkbox input "true"
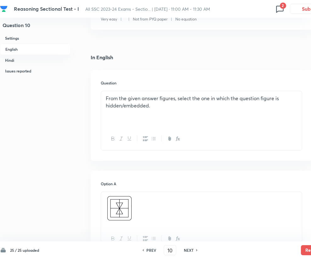
scroll to position [210, 0]
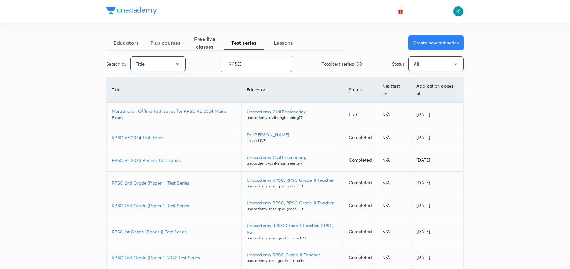
drag, startPoint x: 257, startPoint y: 65, endPoint x: 222, endPoint y: 64, distance: 34.6
click at [222, 64] on input "RPSC" at bounding box center [256, 64] width 71 height 16
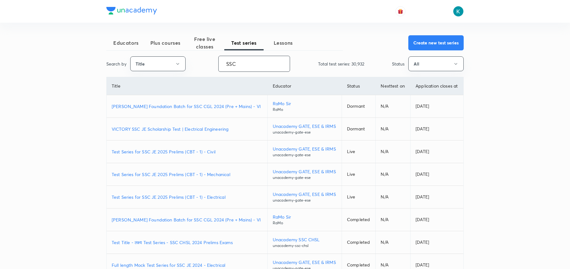
scroll to position [86, 0]
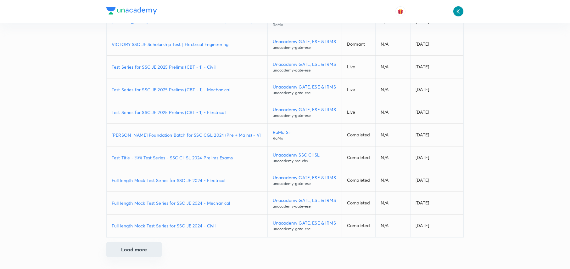
click at [141, 248] on button "Load more" at bounding box center [133, 249] width 55 height 15
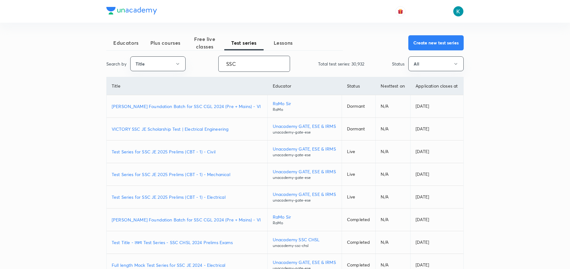
drag, startPoint x: 267, startPoint y: 62, endPoint x: 216, endPoint y: 62, distance: 51.3
click at [216, 62] on div "Search by Title SSC ​ Total test series: 30,932 Status All" at bounding box center [285, 64] width 358 height 16
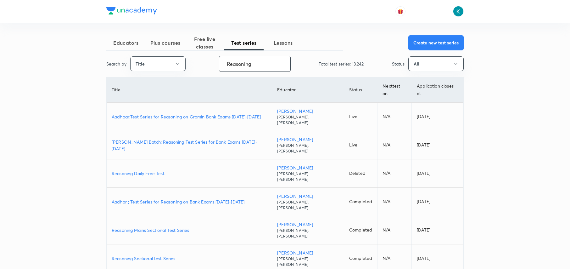
type input "Reasoning"
click at [147, 255] on p "Reasoning Sectional test Series" at bounding box center [189, 258] width 155 height 7
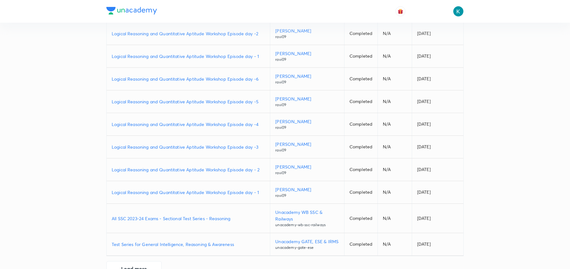
scroll to position [335, 0]
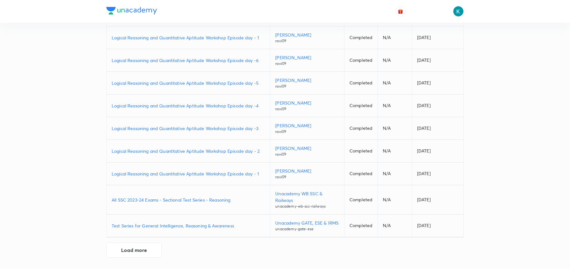
click at [169, 196] on p "All SSC 2023-24 Exams - Sectional Test Series - Reasoning" at bounding box center [188, 199] width 153 height 7
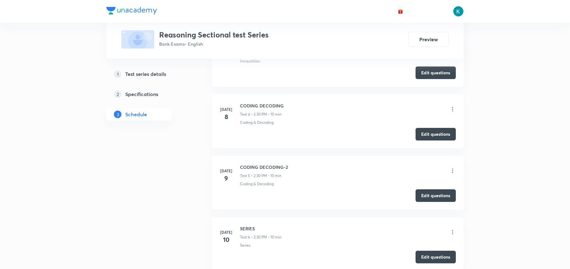
scroll to position [294, 0]
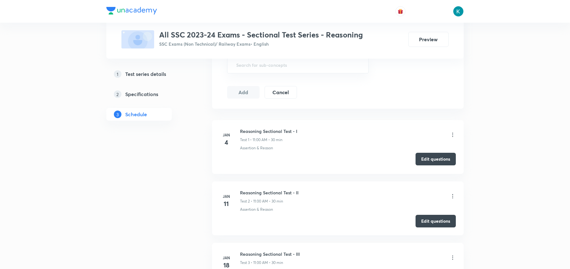
click at [429, 161] on button "Edit questions" at bounding box center [436, 159] width 40 height 13
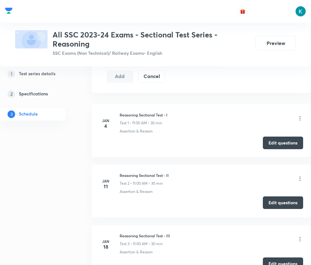
click at [275, 203] on button "Edit questions" at bounding box center [283, 202] width 40 height 13
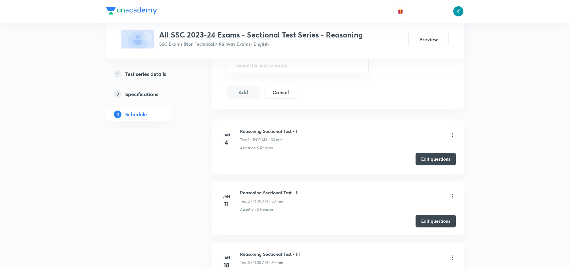
click at [432, 159] on button "Edit questions" at bounding box center [436, 159] width 40 height 13
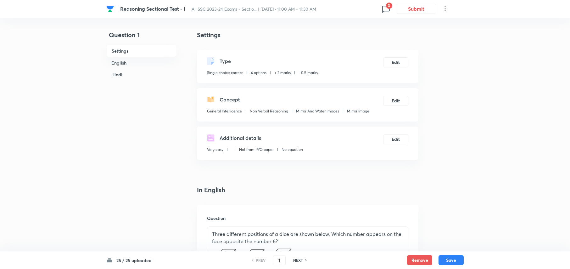
checkbox input "true"
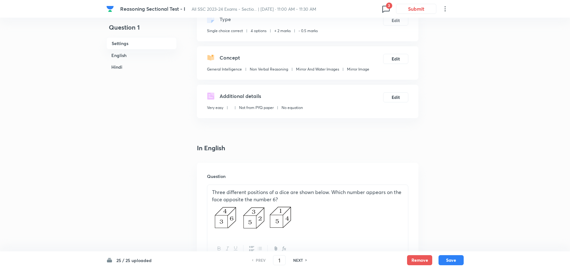
click at [386, 9] on icon at bounding box center [386, 9] width 10 height 10
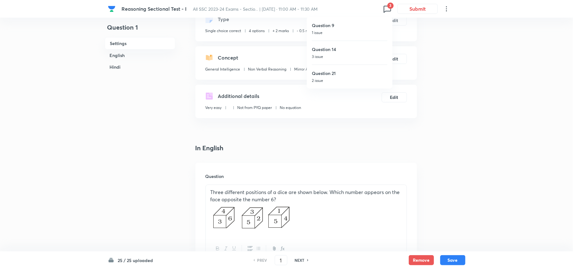
click at [341, 28] on h6 "Question 9" at bounding box center [350, 25] width 76 height 7
type input "9"
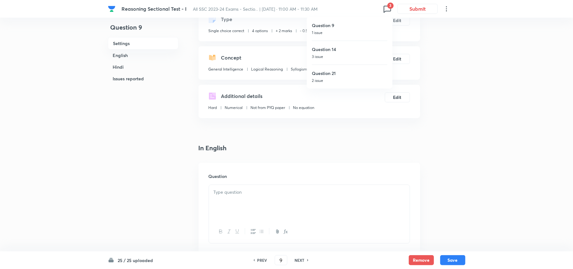
checkbox input "false"
checkbox input "true"
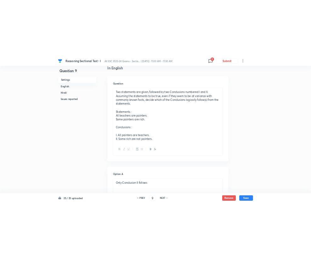
scroll to position [126, 0]
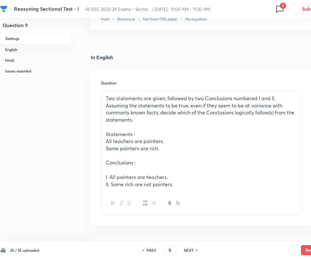
click at [279, 10] on icon at bounding box center [280, 9] width 10 height 10
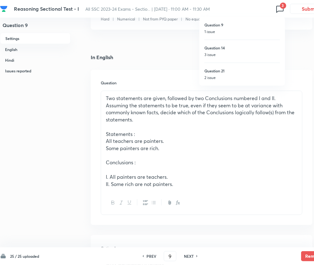
click at [221, 52] on p "3 issue" at bounding box center [242, 55] width 76 height 6
type input "14"
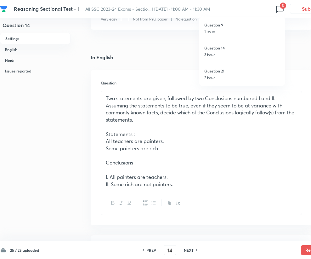
checkbox input "false"
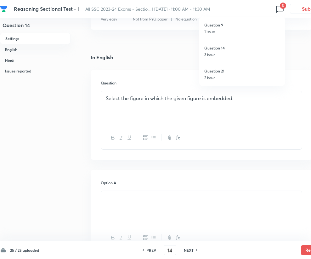
checkbox input "true"
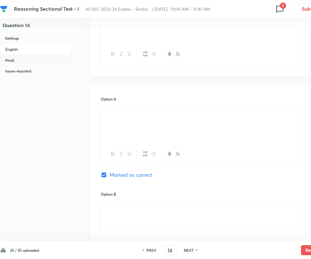
scroll to position [168, 0]
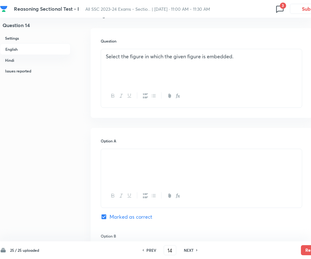
click at [279, 9] on icon at bounding box center [280, 9] width 10 height 10
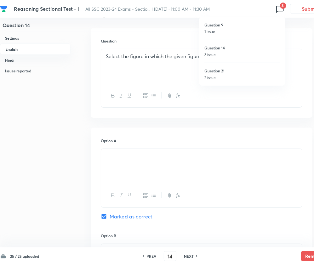
click at [227, 72] on h6 "Question 21" at bounding box center [242, 71] width 76 height 6
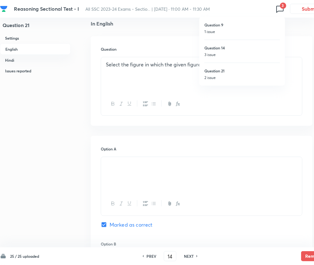
type input "21"
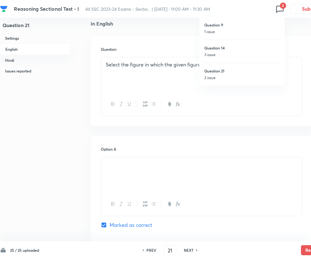
checkbox input "false"
checkbox input "true"
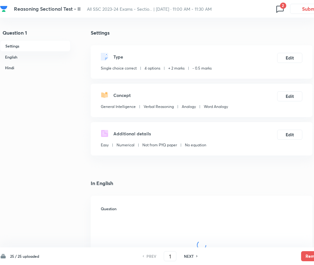
checkbox input "true"
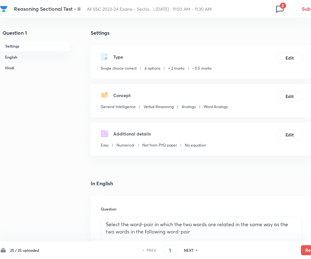
click at [275, 9] on icon at bounding box center [280, 9] width 10 height 10
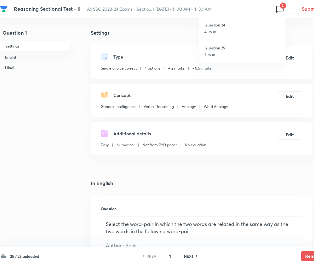
click at [218, 28] on div "Question 24 4 issue" at bounding box center [242, 28] width 76 height 23
type input "24"
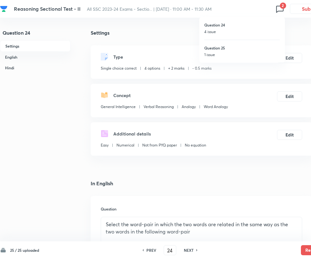
checkbox input "false"
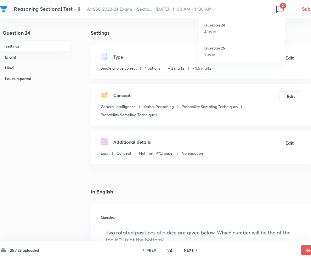
checkbox input "true"
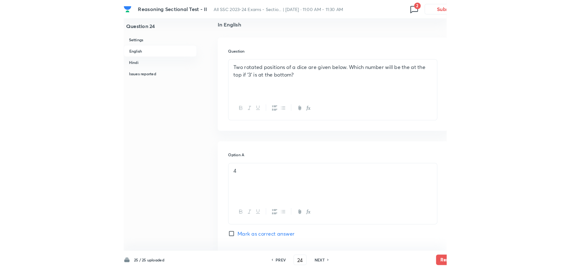
scroll to position [84, 0]
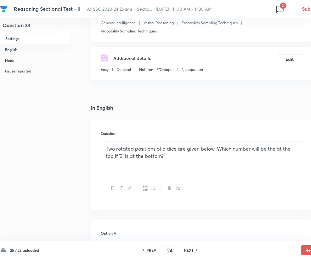
click at [279, 10] on icon at bounding box center [280, 9] width 10 height 10
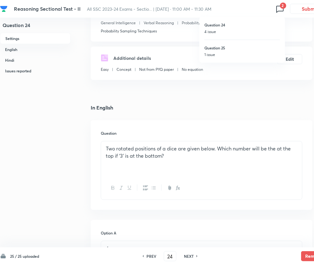
click at [218, 55] on p "1 issue" at bounding box center [242, 55] width 76 height 6
type input "25"
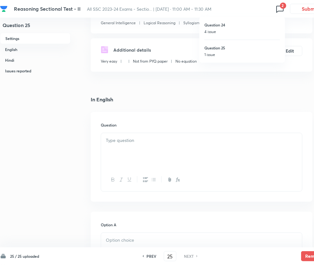
checkbox input "false"
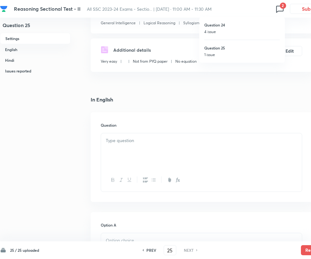
checkbox input "true"
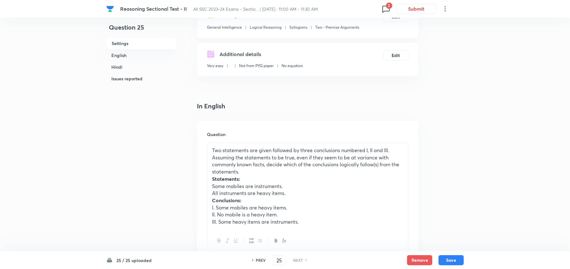
click at [313, 9] on icon at bounding box center [386, 9] width 10 height 10
click at [313, 32] on p "4 issue" at bounding box center [350, 33] width 76 height 6
type input "24"
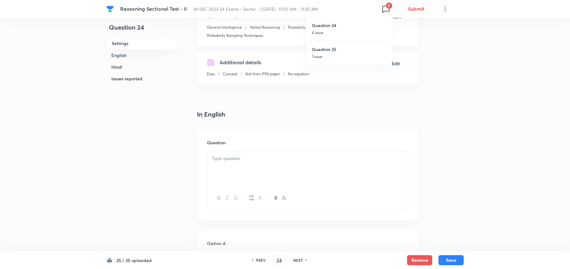
checkbox input "false"
checkbox input "true"
click at [313, 9] on icon at bounding box center [386, 9] width 10 height 10
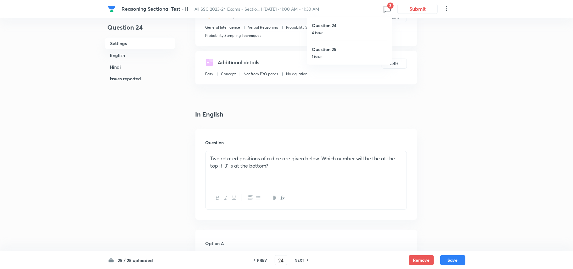
click at [313, 53] on div "Question 25 1 issue" at bounding box center [350, 53] width 76 height 24
type input "25"
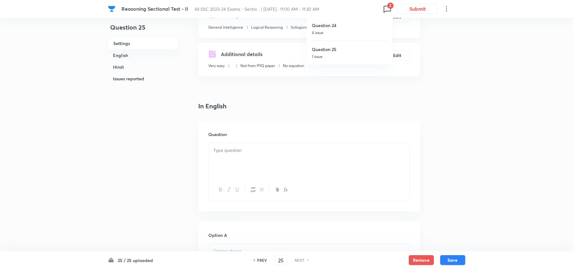
checkbox input "false"
checkbox input "true"
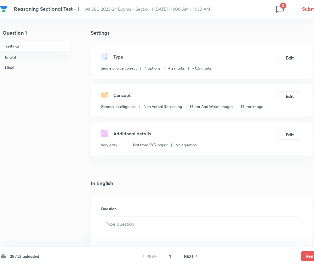
click at [278, 10] on icon at bounding box center [280, 9] width 10 height 10
checkbox input "true"
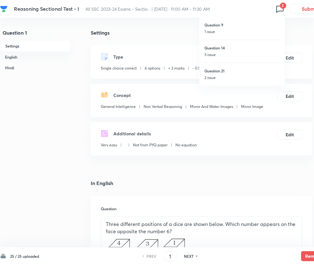
click at [223, 29] on p "1 issue" at bounding box center [242, 32] width 76 height 6
type input "9"
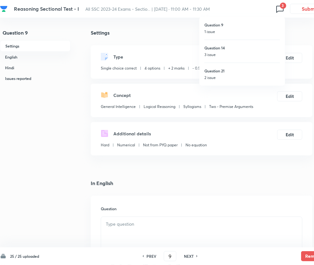
checkbox input "false"
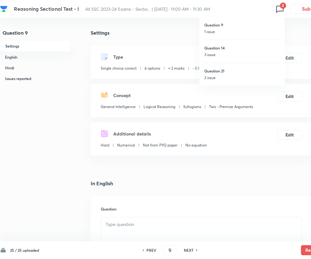
checkbox input "true"
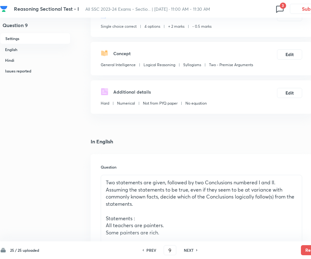
scroll to position [84, 0]
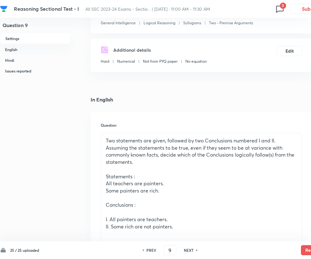
click at [278, 9] on icon at bounding box center [280, 9] width 10 height 10
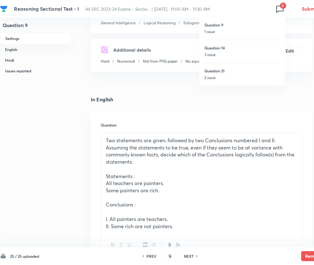
click at [223, 53] on p "3 issue" at bounding box center [242, 55] width 76 height 6
type input "14"
checkbox input "false"
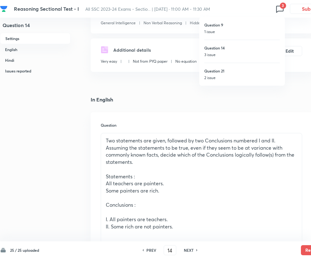
checkbox input "true"
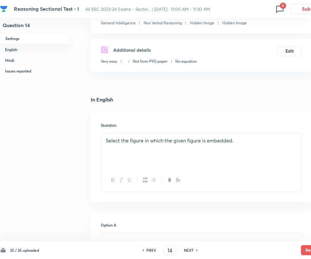
scroll to position [126, 0]
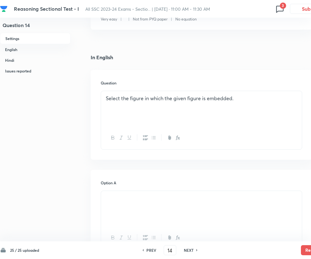
click at [189, 250] on h6 "NEXT" at bounding box center [189, 250] width 10 height 6
type input "15"
checkbox input "false"
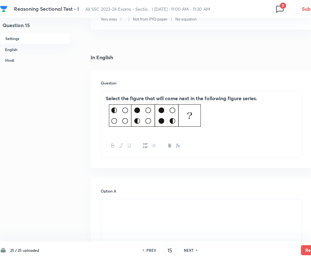
checkbox input "true"
click at [188, 248] on h6 "NEXT" at bounding box center [189, 250] width 10 height 6
type input "16"
checkbox input "false"
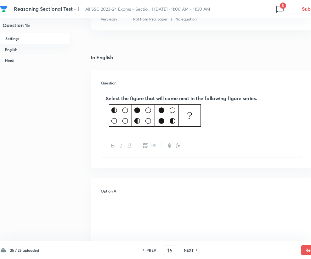
checkbox input "false"
checkbox input "true"
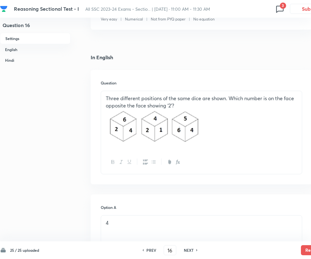
click at [189, 247] on h6 "NEXT" at bounding box center [189, 250] width 10 height 6
type input "17"
checkbox input "false"
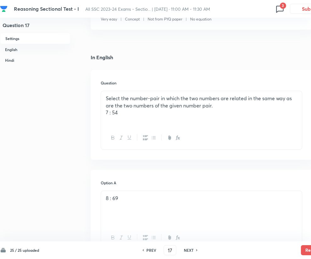
checkbox input "true"
click at [145, 140] on button "button" at bounding box center [145, 138] width 8 height 8
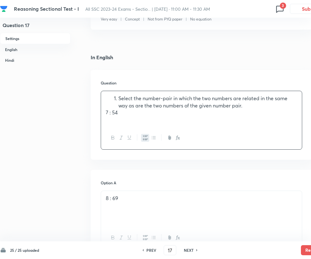
click at [130, 114] on p "7 : 54" at bounding box center [201, 112] width 191 height 7
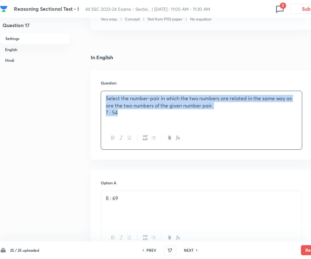
drag, startPoint x: 128, startPoint y: 113, endPoint x: 106, endPoint y: 96, distance: 27.4
click at [106, 96] on div "Select the number-pair in which the two numbers are related in the same way as …" at bounding box center [201, 108] width 201 height 35
copy div "Select the number-pair in which the two numbers are related in the same way as …"
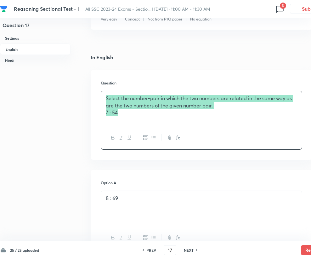
scroll to position [210, 0]
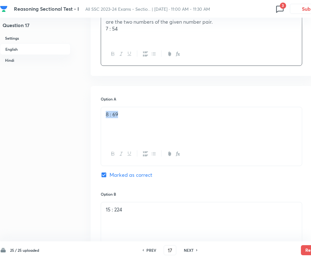
drag, startPoint x: 130, startPoint y: 116, endPoint x: 106, endPoint y: 114, distance: 24.1
click at [106, 114] on p "8 : 69" at bounding box center [201, 114] width 191 height 7
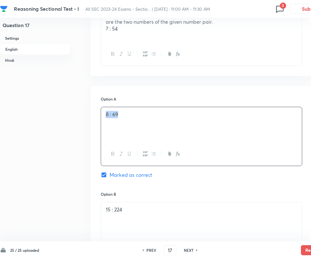
copy p "8 : 69"
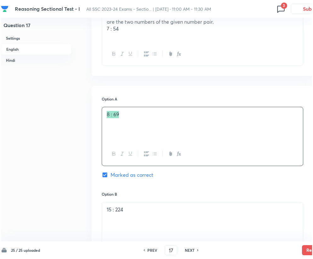
scroll to position [335, 0]
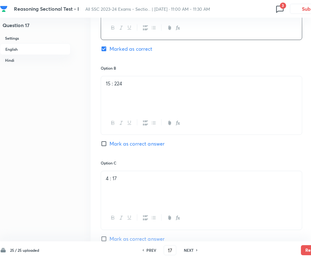
click at [141, 81] on p "15 : 224" at bounding box center [201, 83] width 191 height 7
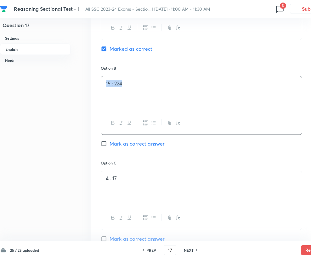
drag, startPoint x: 128, startPoint y: 86, endPoint x: 104, endPoint y: 82, distance: 24.8
click at [104, 82] on div "15 : 224" at bounding box center [201, 93] width 201 height 35
copy p "15 : 224"
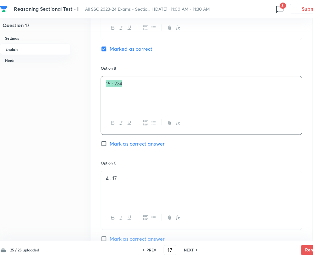
scroll to position [420, 0]
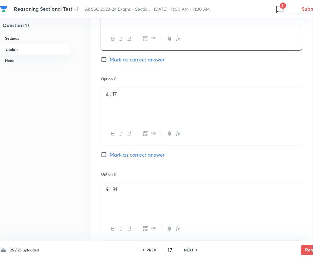
click at [137, 107] on div "4 : 17" at bounding box center [201, 104] width 201 height 35
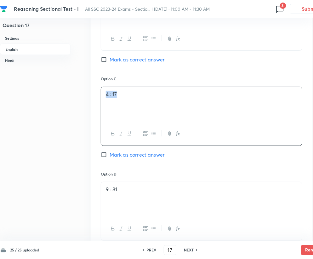
drag, startPoint x: 134, startPoint y: 96, endPoint x: 91, endPoint y: 94, distance: 43.2
click at [91, 94] on div "Option A 8 : 69 Marked as correct Option B 15 : 224 Mark as correct answer Opti…" at bounding box center [202, 69] width 222 height 387
copy p "4 : 17"
drag, startPoint x: 238, startPoint y: 155, endPoint x: 225, endPoint y: 172, distance: 20.9
click at [238, 155] on div "Option C 4 : 17 Mark as correct answer" at bounding box center [201, 123] width 201 height 95
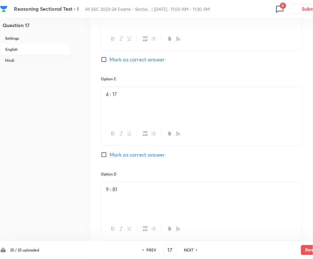
scroll to position [545, 0]
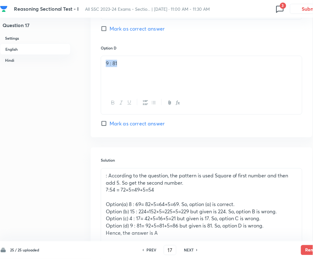
drag, startPoint x: 138, startPoint y: 60, endPoint x: 93, endPoint y: 62, distance: 45.1
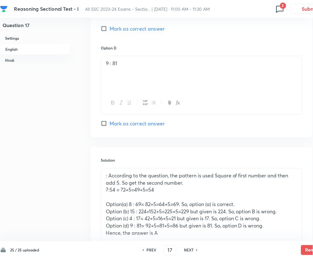
drag, startPoint x: 145, startPoint y: 65, endPoint x: 88, endPoint y: 65, distance: 57.0
click at [88, 65] on div "Question 17 Settings English Hindi Settings Type Single choice correct 4 option…" at bounding box center [179, 224] width 358 height 1479
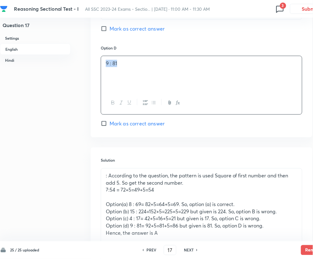
copy p "9 : 81"
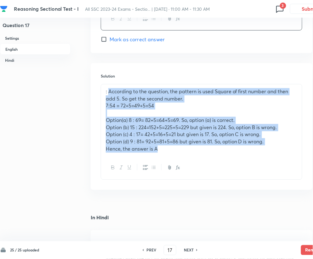
drag, startPoint x: 168, startPoint y: 149, endPoint x: 110, endPoint y: 94, distance: 80.4
click at [110, 94] on div ": According to the question, the pattern is used Square of first number and the…" at bounding box center [201, 120] width 201 height 72
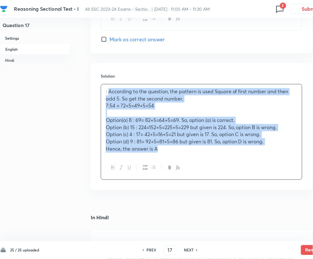
copy div "According to the question, the pattern is used Square of first number and then …"
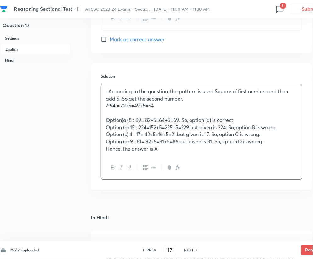
click at [279, 9] on icon at bounding box center [280, 9] width 10 height 10
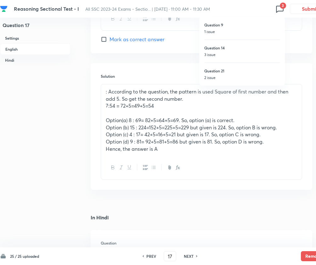
click at [213, 77] on p "2 issue" at bounding box center [242, 78] width 76 height 6
type input "21"
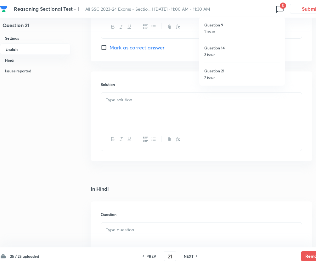
checkbox input "false"
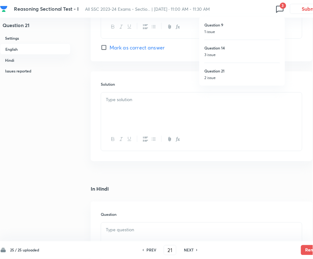
checkbox input "true"
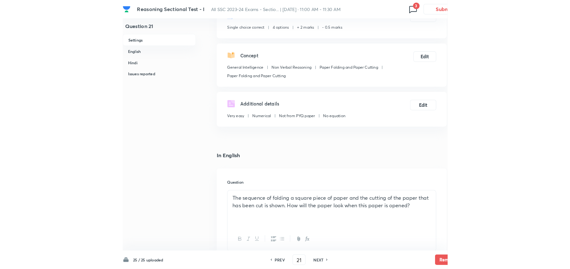
scroll to position [84, 0]
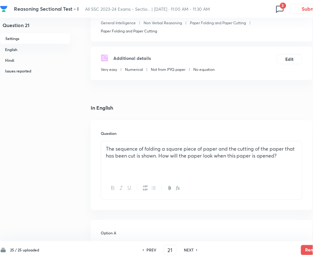
click at [279, 105] on h4 "In English" at bounding box center [202, 107] width 222 height 5
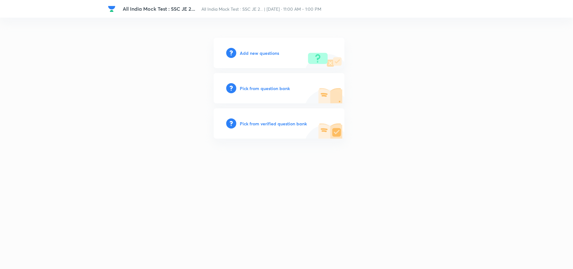
click at [267, 55] on h6 "Add new questions" at bounding box center [259, 53] width 39 height 7
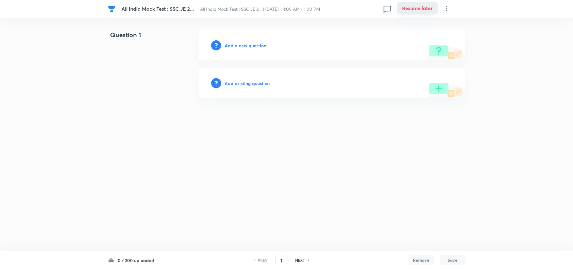
click at [418, 6] on button "Resume later" at bounding box center [417, 8] width 40 height 13
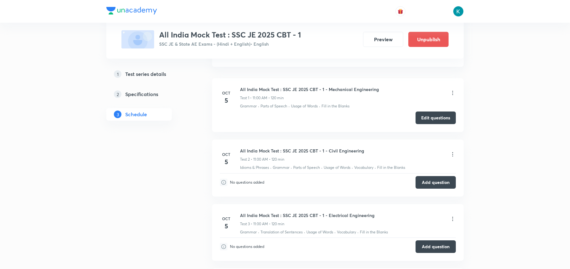
scroll to position [252, 0]
